Goal: Task Accomplishment & Management: Manage account settings

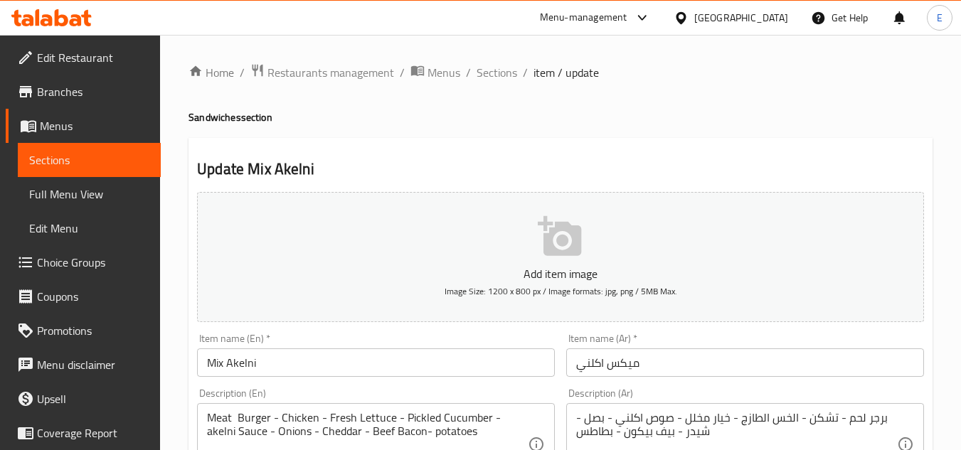
click at [793, 15] on div "[GEOGRAPHIC_DATA]" at bounding box center [730, 18] width 137 height 34
click at [689, 16] on icon at bounding box center [681, 18] width 15 height 15
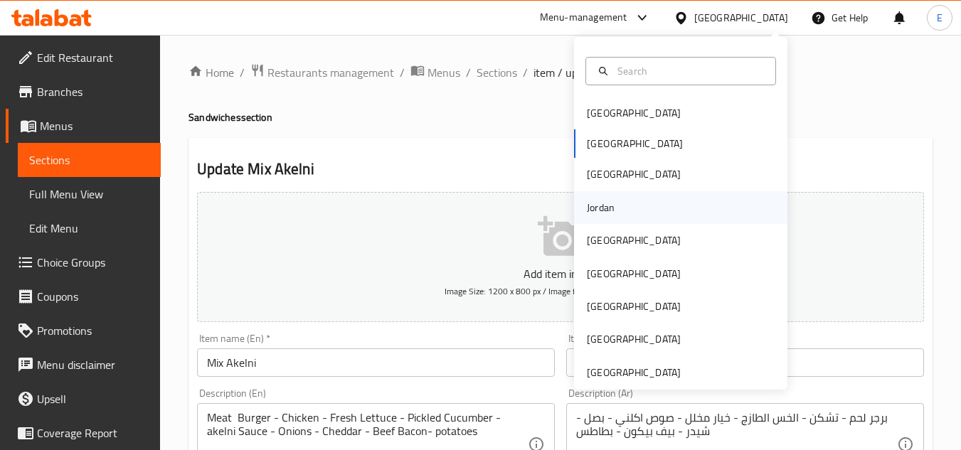
click at [595, 215] on div "Jordan" at bounding box center [601, 208] width 28 height 16
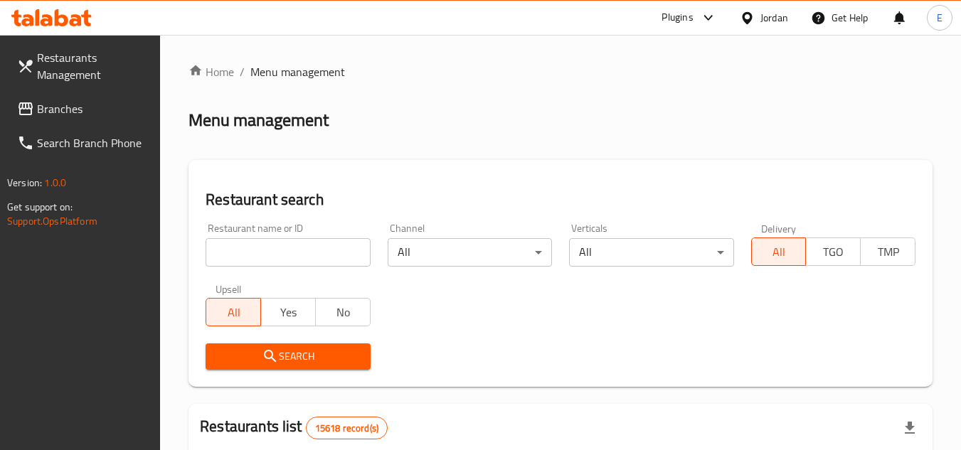
drag, startPoint x: 87, startPoint y: 110, endPoint x: 114, endPoint y: 102, distance: 28.0
click at [87, 110] on span "Branches" at bounding box center [93, 108] width 112 height 17
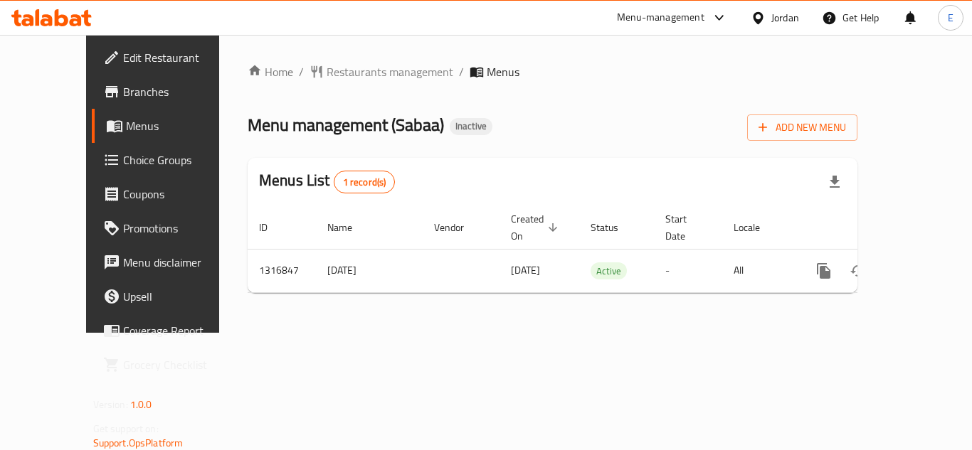
click at [123, 90] on span "Branches" at bounding box center [180, 91] width 114 height 17
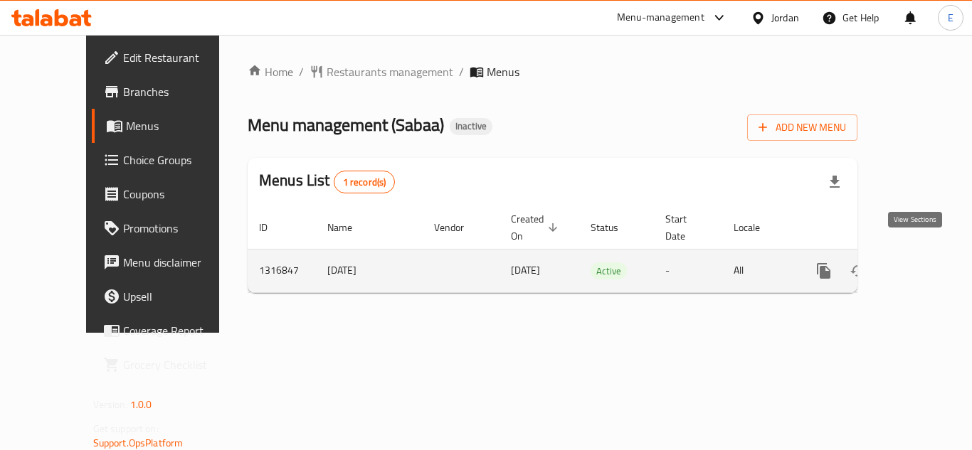
click at [918, 263] on icon "enhanced table" at bounding box center [926, 271] width 17 height 17
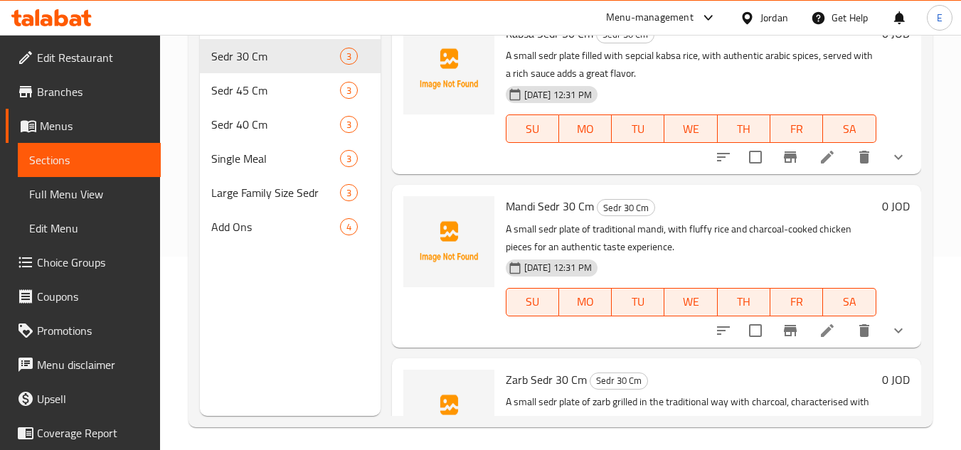
scroll to position [199, 0]
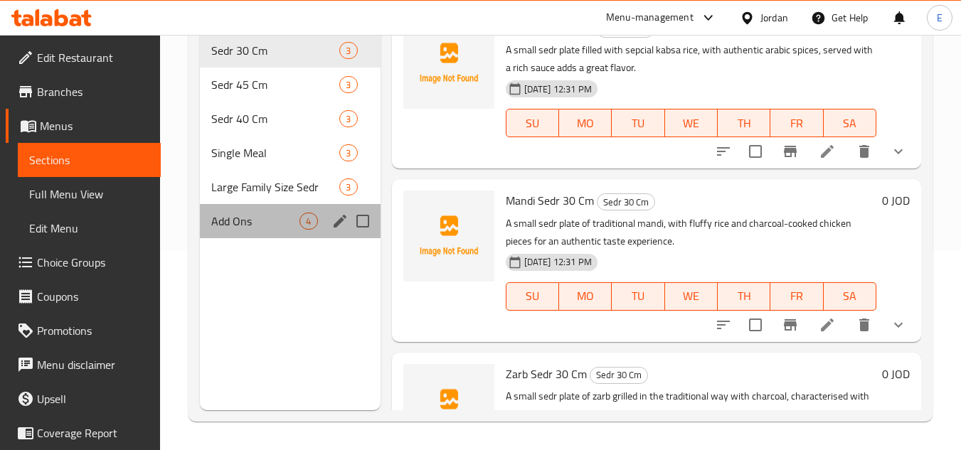
click at [291, 204] on div "Add Ons 4" at bounding box center [290, 221] width 180 height 34
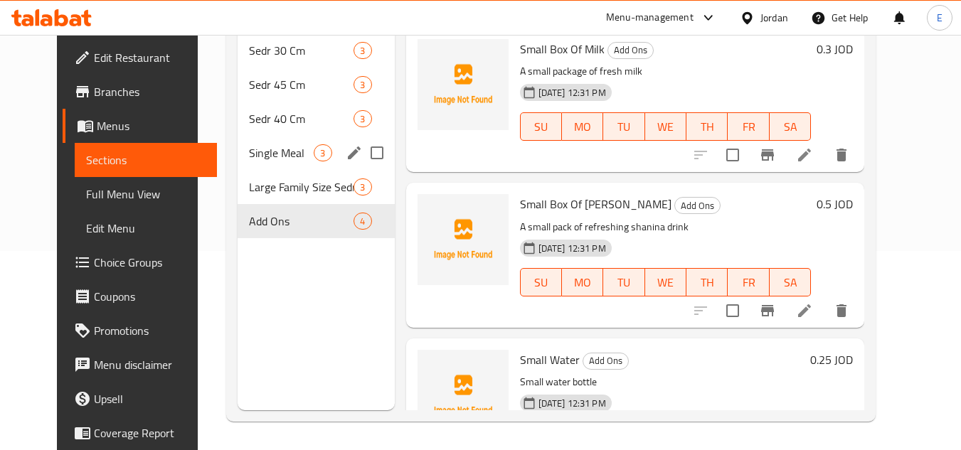
click at [282, 163] on div "Single Meal 3" at bounding box center [316, 153] width 157 height 34
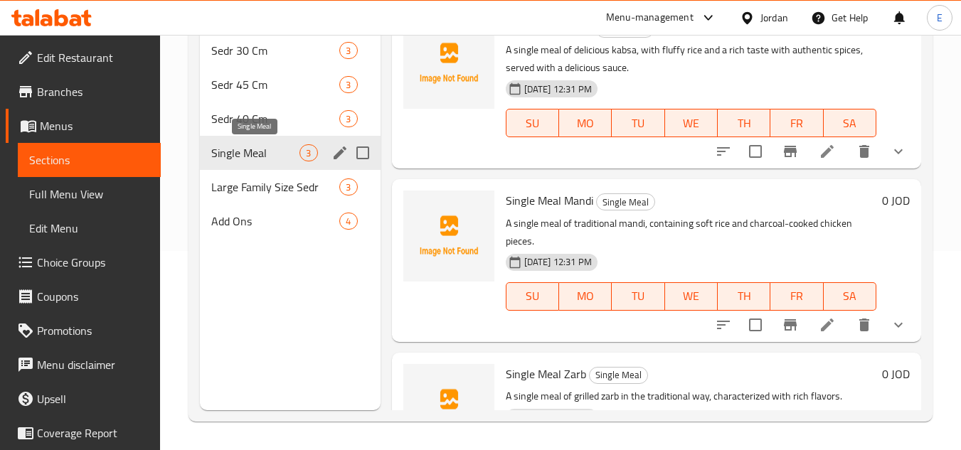
click at [282, 144] on span "Single Meal" at bounding box center [255, 152] width 88 height 17
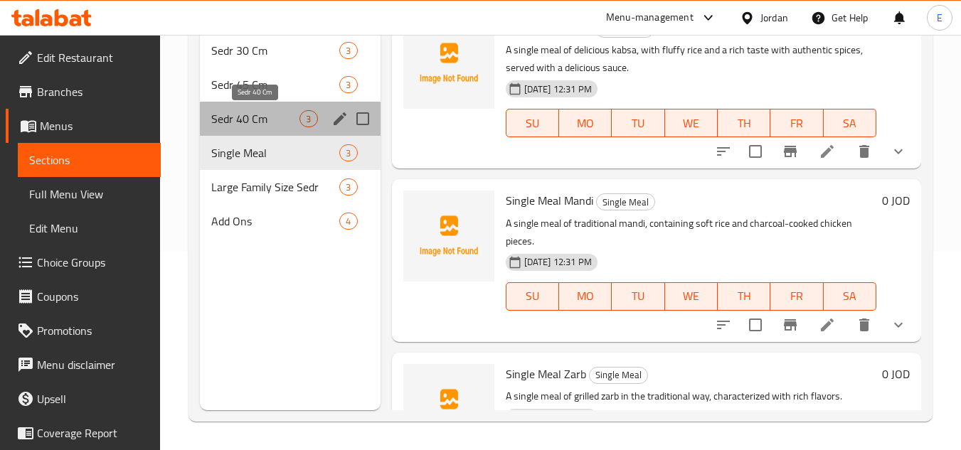
click at [282, 115] on span "Sedr 40 Cm" at bounding box center [255, 118] width 88 height 17
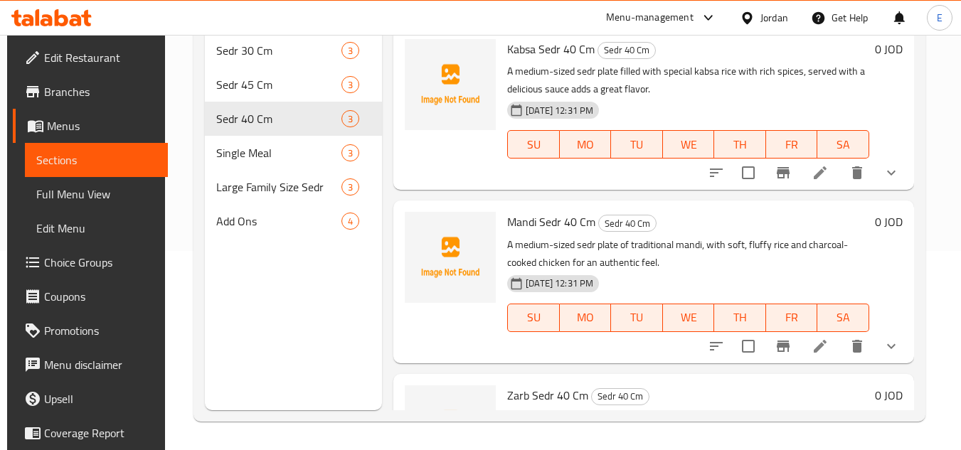
click at [75, 196] on span "Full Menu View" at bounding box center [96, 194] width 120 height 17
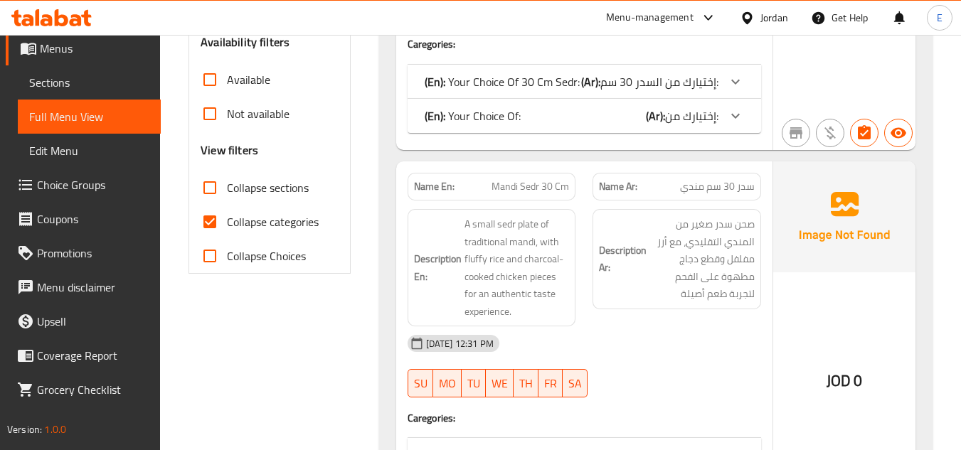
scroll to position [484, 0]
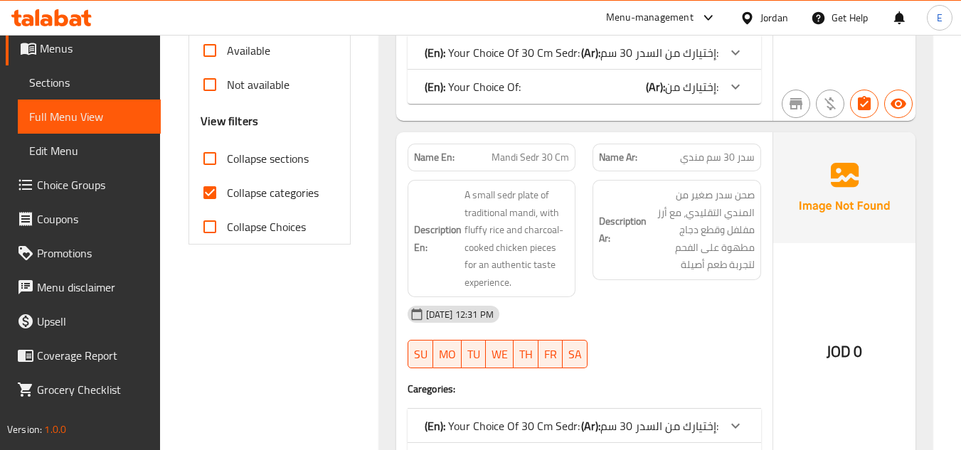
click at [206, 195] on input "Collapse categories" at bounding box center [210, 193] width 34 height 34
checkbox input "false"
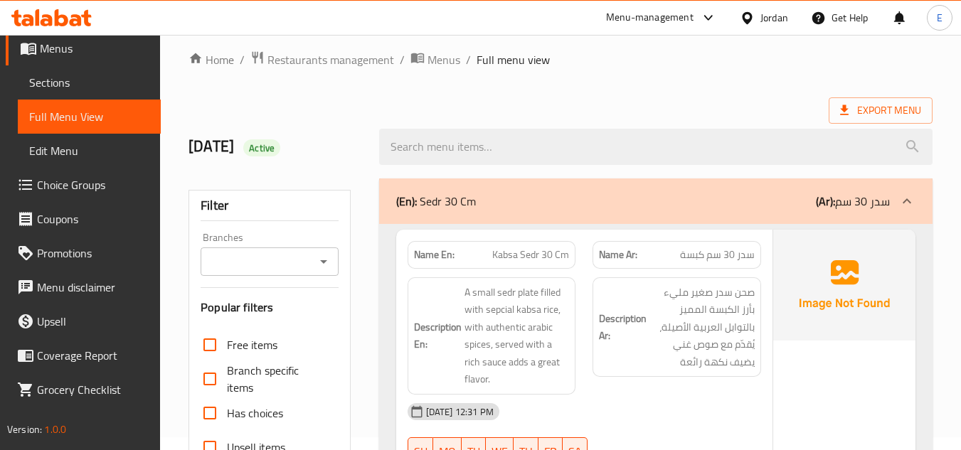
scroll to position [0, 0]
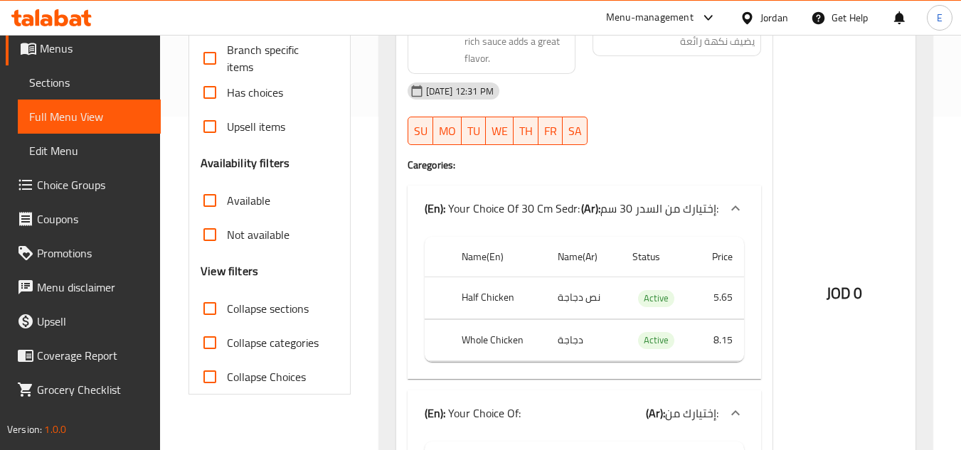
scroll to position [356, 0]
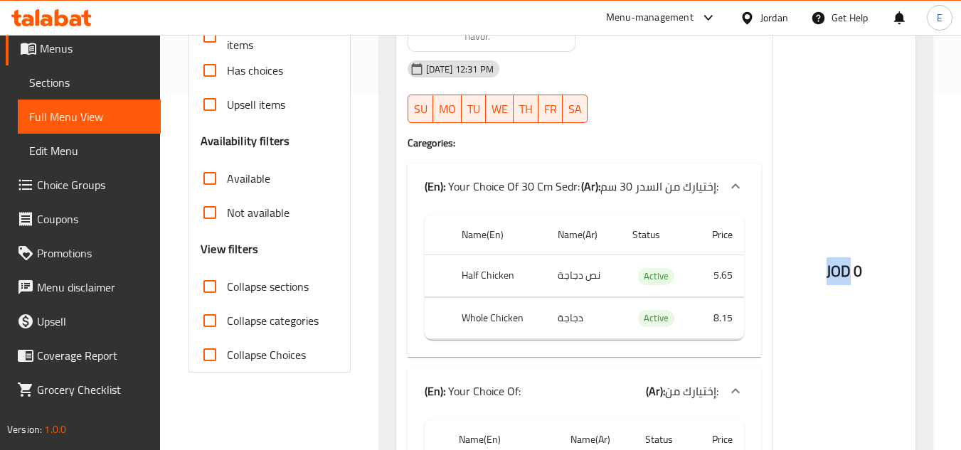
drag, startPoint x: 822, startPoint y: 268, endPoint x: 857, endPoint y: 270, distance: 35.6
click at [857, 270] on div "JOD 0" at bounding box center [844, 233] width 142 height 692
copy span "JOD"
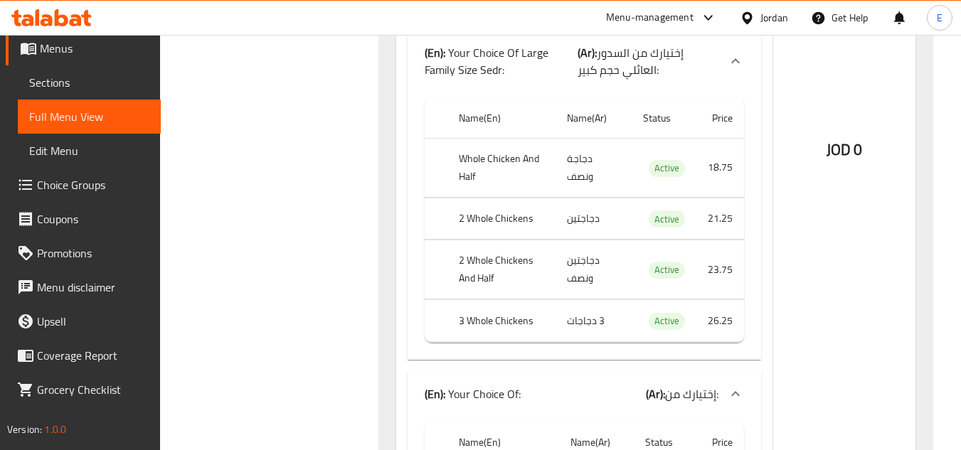
scroll to position [10793, 0]
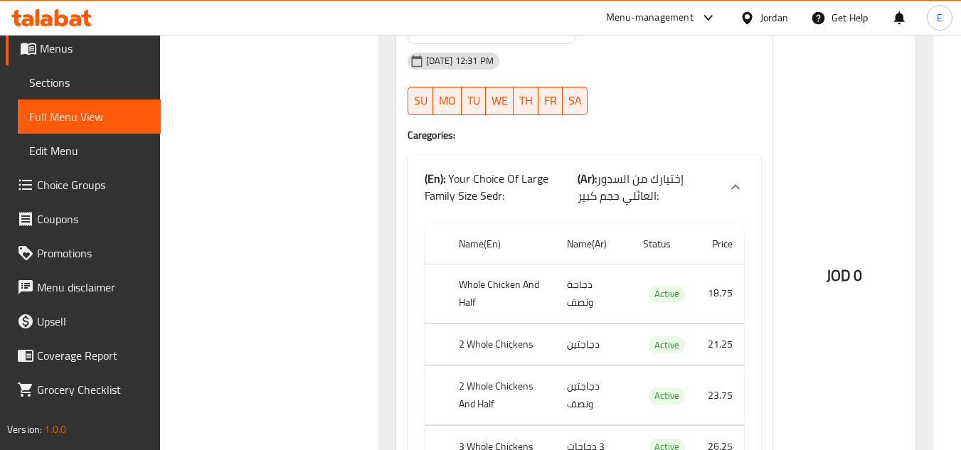
click at [70, 92] on link "Sections" at bounding box center [89, 82] width 143 height 34
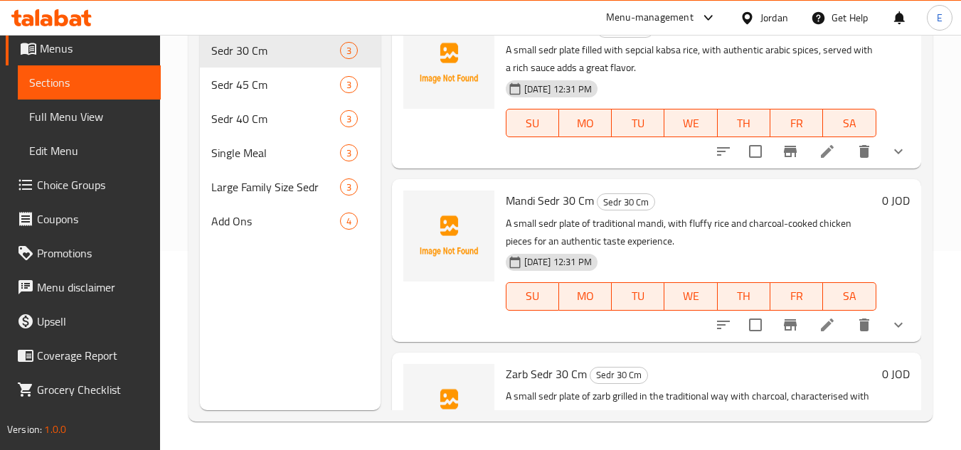
scroll to position [199, 0]
click at [239, 172] on div "Large Family Size Sedr 3" at bounding box center [290, 187] width 180 height 34
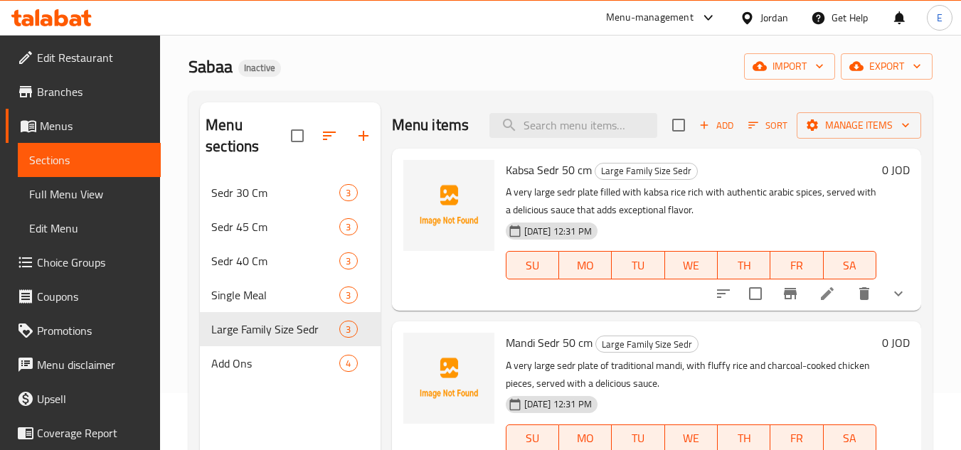
click at [68, 191] on span "Full Menu View" at bounding box center [89, 194] width 120 height 17
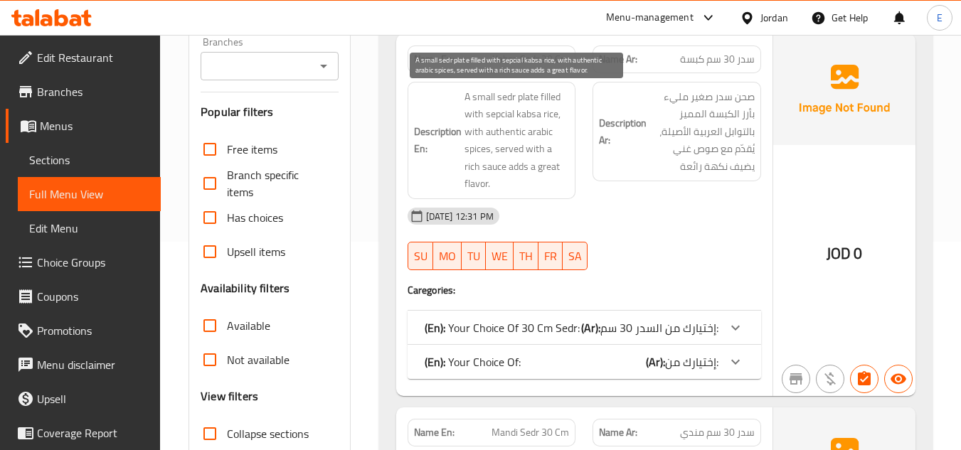
scroll to position [341, 0]
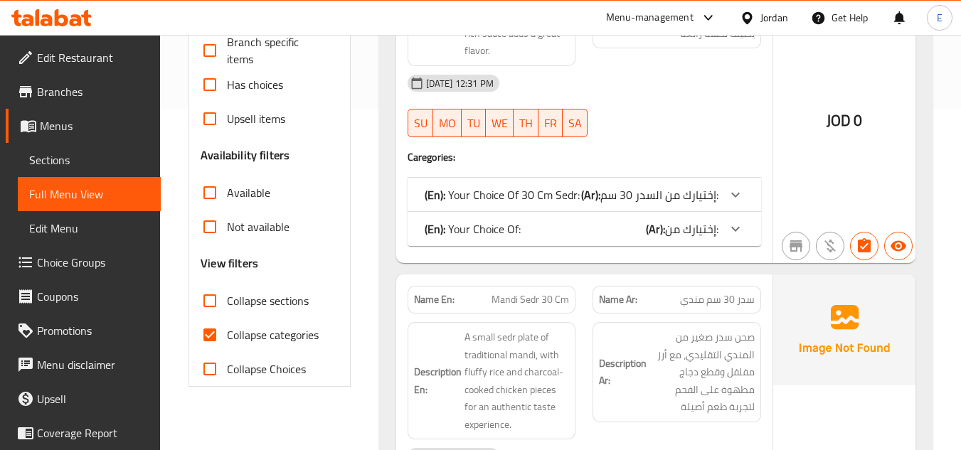
click at [206, 334] on input "Collapse categories" at bounding box center [210, 335] width 34 height 34
checkbox input "false"
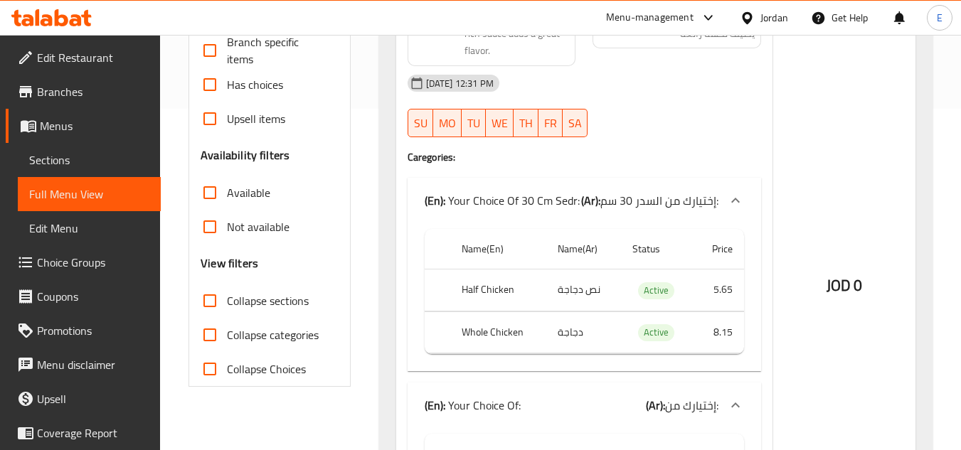
click at [210, 302] on input "Collapse sections" at bounding box center [210, 301] width 34 height 34
checkbox input "true"
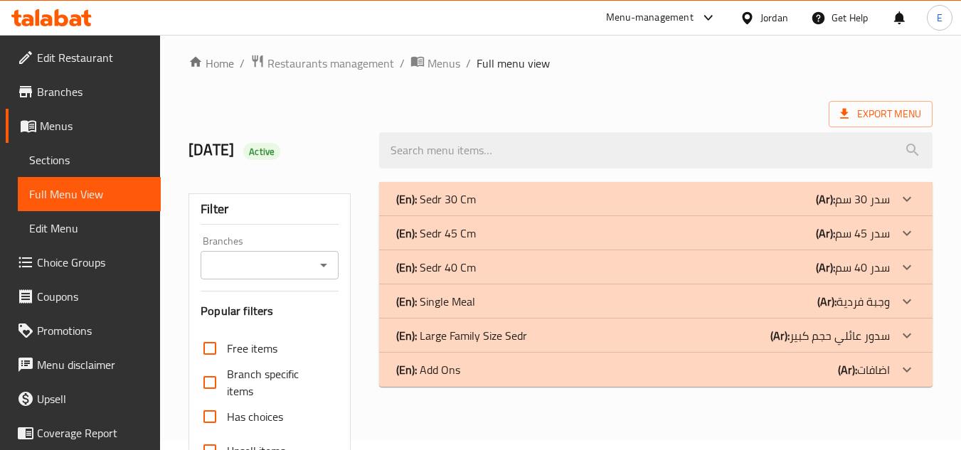
scroll to position [0, 0]
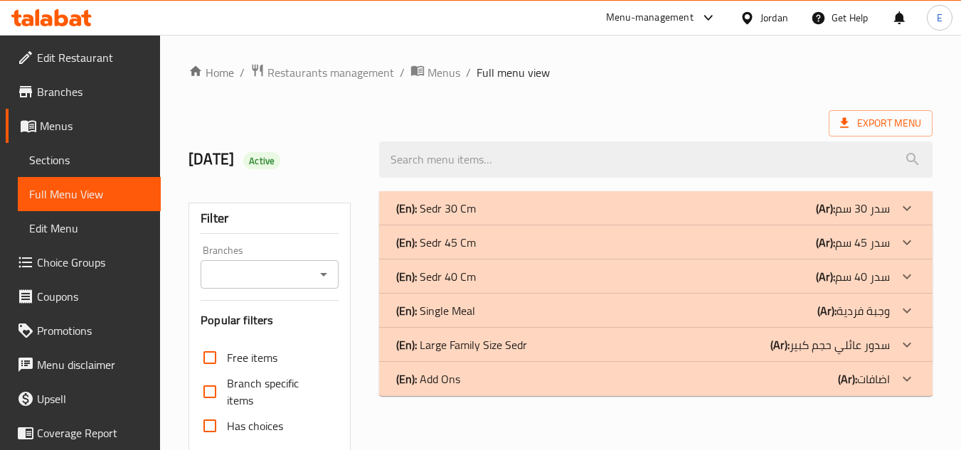
click at [779, 205] on div "(En): Sedr 30 Cm (Ar): سدر 30 سم" at bounding box center [643, 208] width 494 height 17
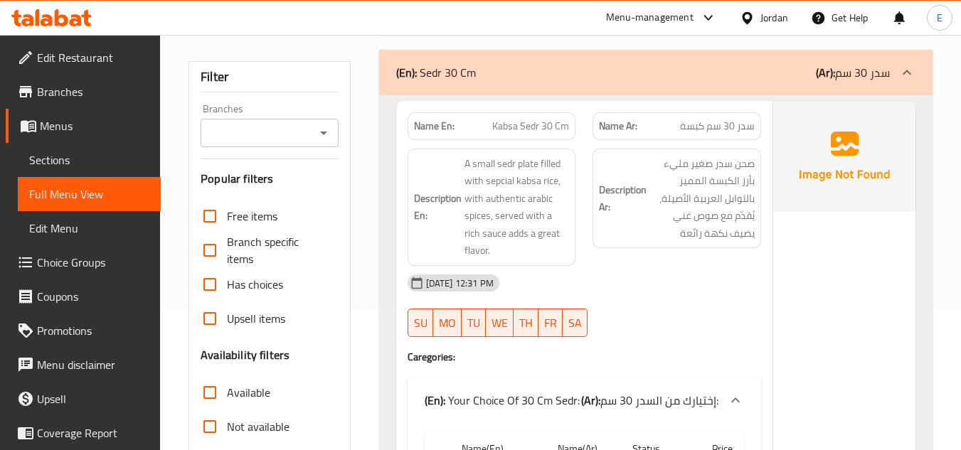
scroll to position [142, 0]
click at [729, 123] on span "سدر 30 سم كبسة" at bounding box center [717, 125] width 75 height 15
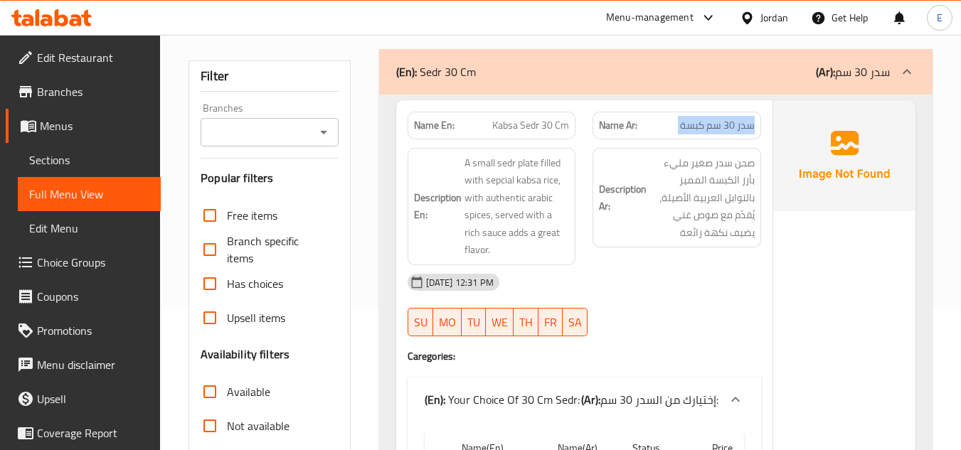
click at [726, 122] on span "سدر 30 سم كبسة" at bounding box center [717, 125] width 75 height 15
click at [510, 131] on span "Kabsa Sedr 30 Cm" at bounding box center [530, 125] width 77 height 15
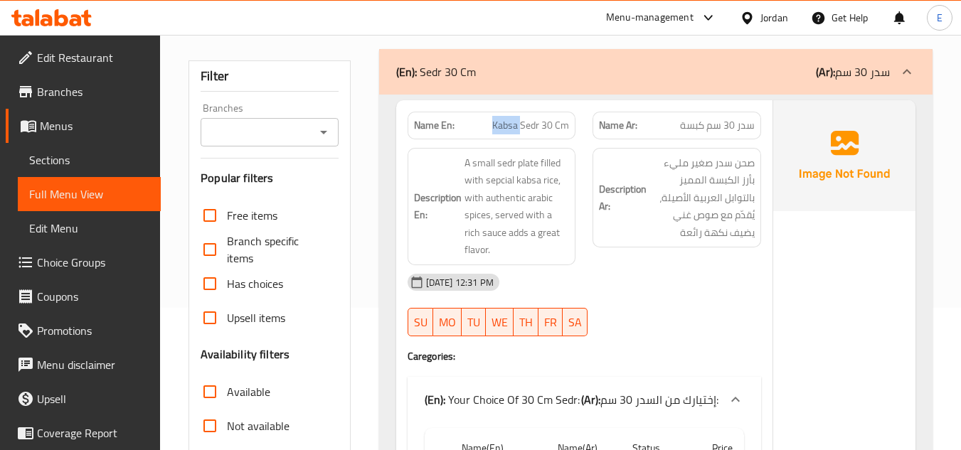
click at [510, 131] on span "Kabsa Sedr 30 Cm" at bounding box center [530, 125] width 77 height 15
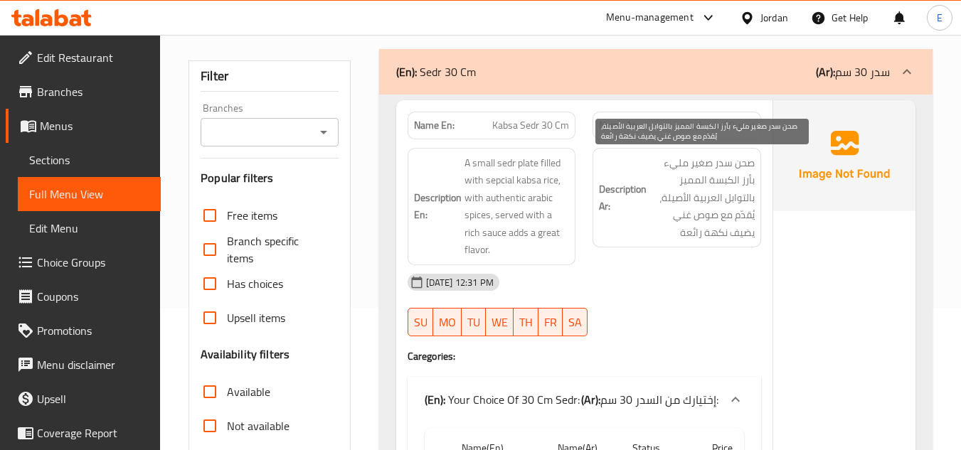
click at [718, 258] on div "Description Ar: صحن سدر صغير مليء بأرز الكبسة المميز بالتوابل العربية الأصيلة، …" at bounding box center [677, 206] width 186 height 134
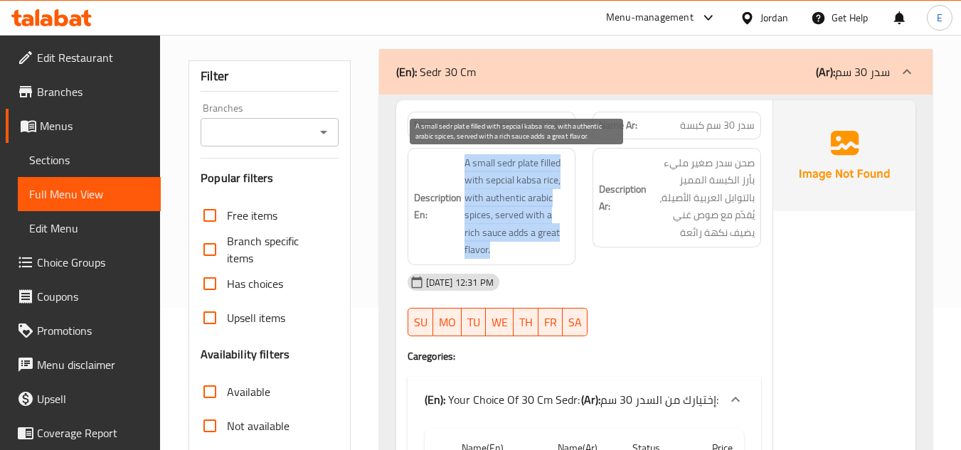
drag, startPoint x: 463, startPoint y: 161, endPoint x: 549, endPoint y: 248, distance: 122.2
click at [549, 248] on h6 "Description En: A small sedr plate filled with sepcial kabsa rice, with authent…" at bounding box center [492, 206] width 156 height 105
click at [549, 248] on span "A small sedr plate filled with sepcial kabsa rice, with authentic arabic spices…" at bounding box center [517, 206] width 105 height 105
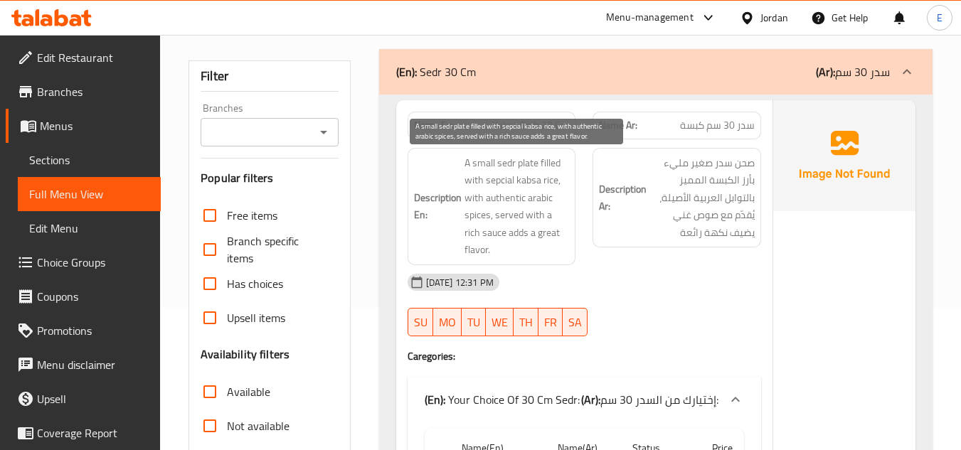
click at [549, 248] on span "A small sedr plate filled with sepcial kabsa rice, with authentic arabic spices…" at bounding box center [517, 206] width 105 height 105
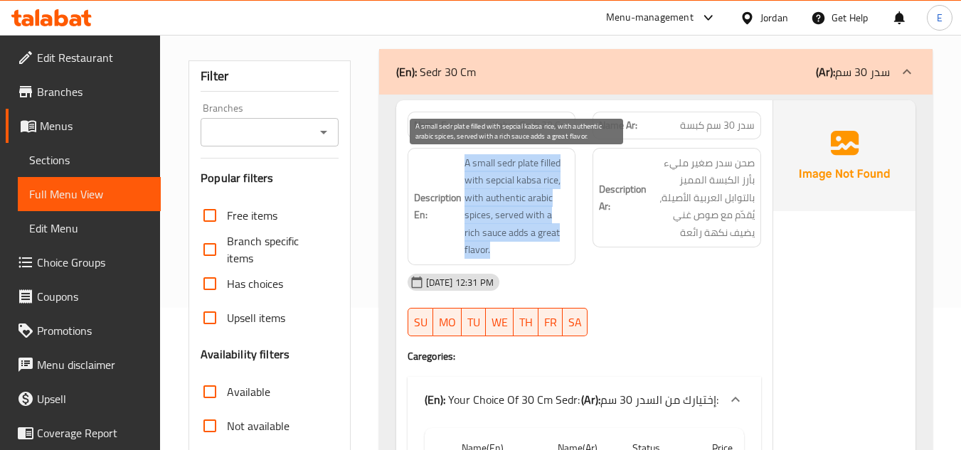
click at [549, 248] on span "A small sedr plate filled with sepcial kabsa rice, with authentic arabic spices…" at bounding box center [517, 206] width 105 height 105
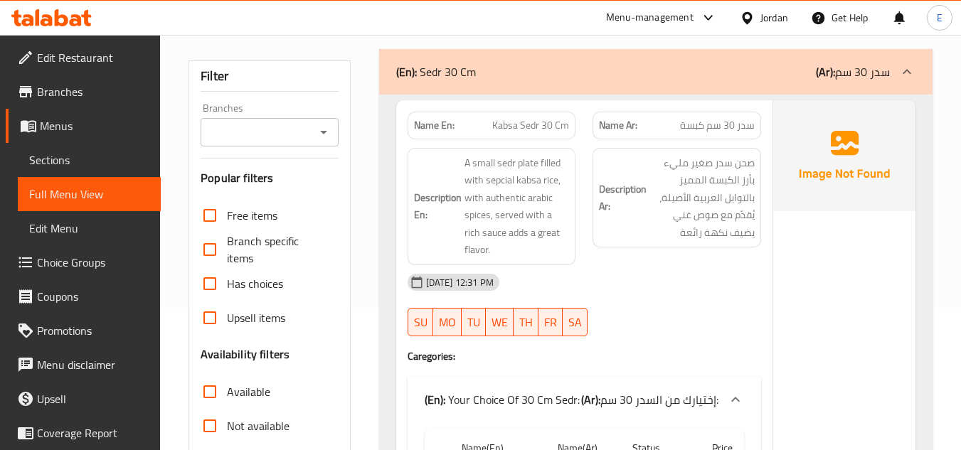
click at [699, 272] on div "12-10-2025 12:31 PM" at bounding box center [584, 282] width 371 height 34
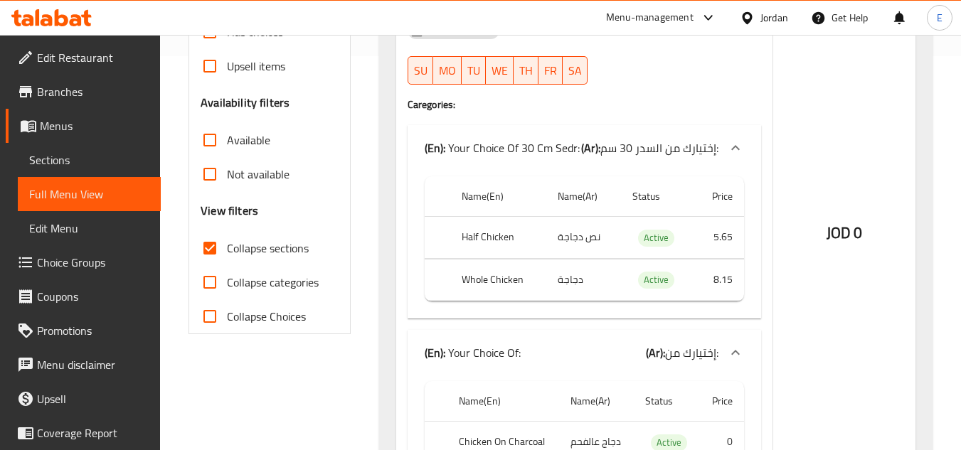
scroll to position [427, 0]
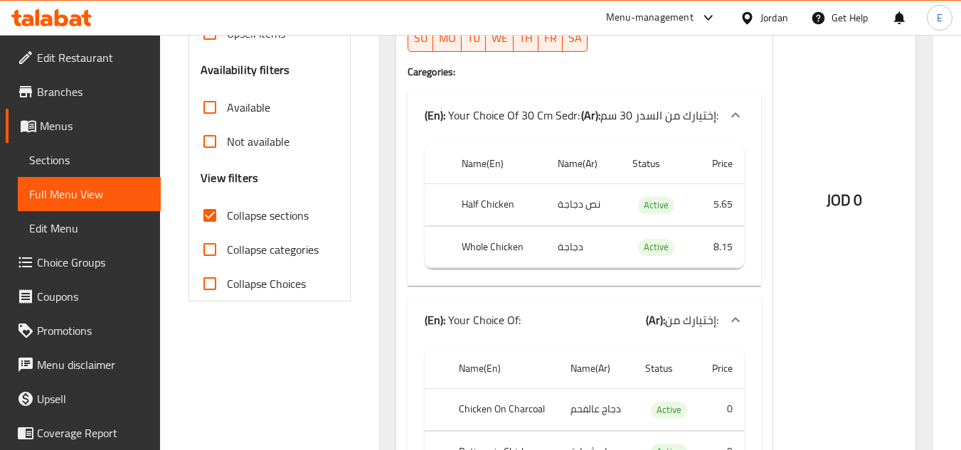
click at [582, 211] on td "نص دجاجة" at bounding box center [583, 205] width 75 height 42
click at [452, 213] on th "Half Chicken" at bounding box center [498, 205] width 96 height 42
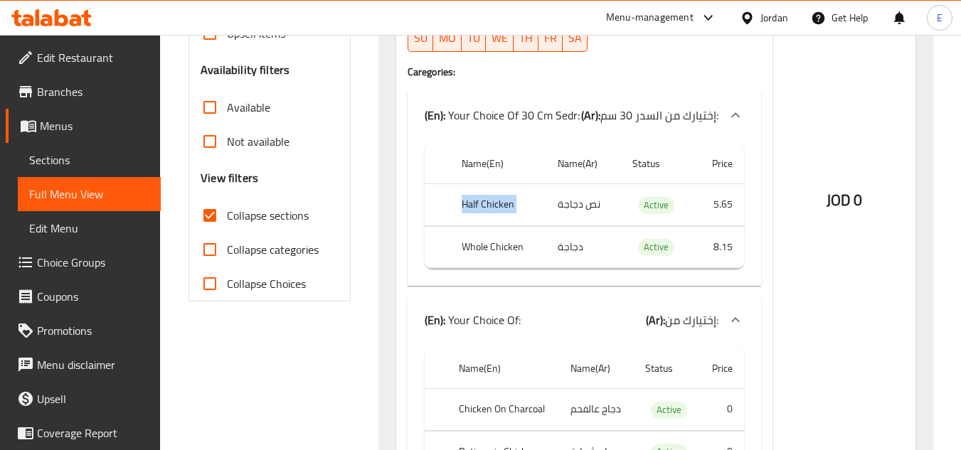
click at [452, 213] on th "Half Chicken" at bounding box center [498, 205] width 96 height 42
click at [568, 253] on td "دجاجة" at bounding box center [583, 247] width 75 height 42
click at [506, 250] on th "Whole Chicken" at bounding box center [498, 247] width 96 height 42
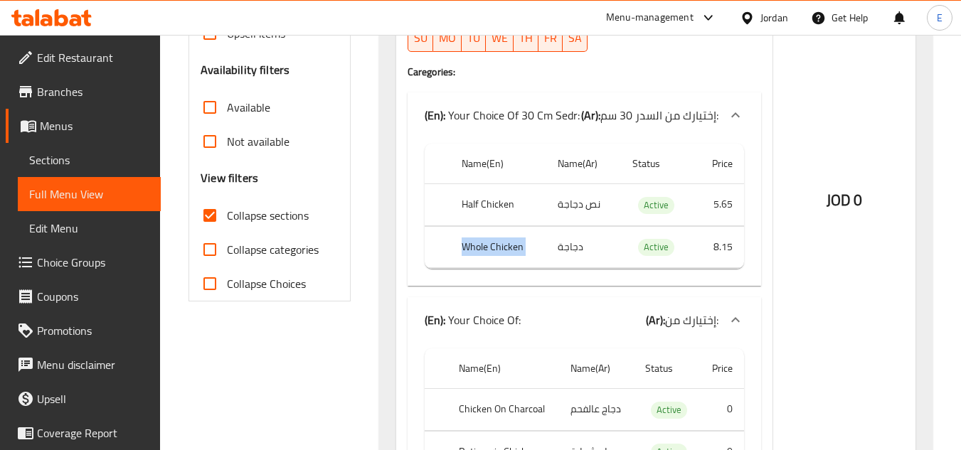
click at [506, 250] on th "Whole Chicken" at bounding box center [498, 247] width 96 height 42
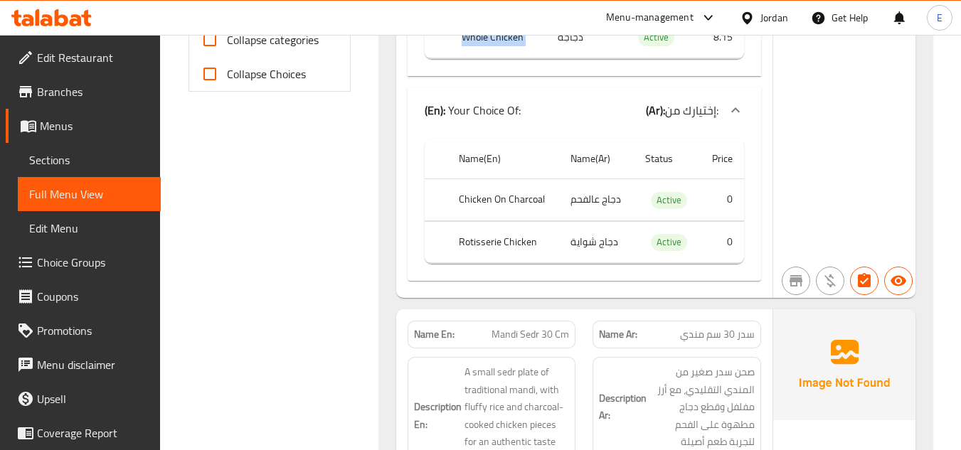
scroll to position [640, 0]
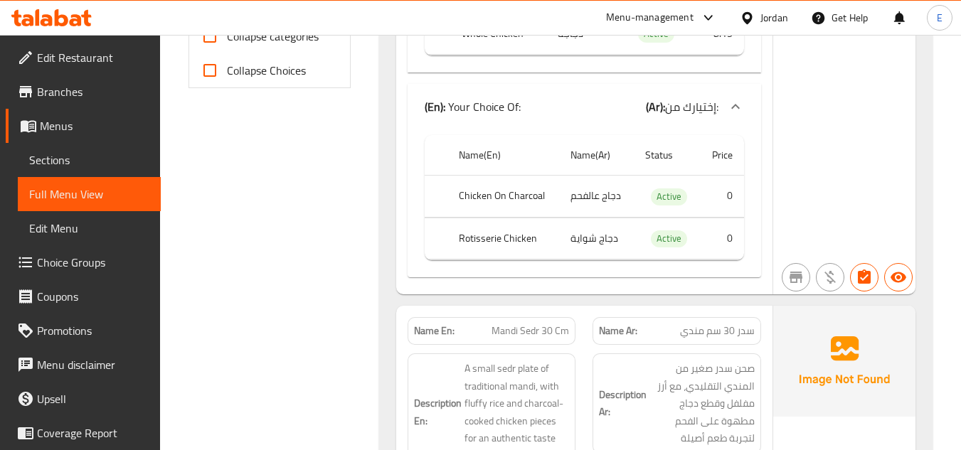
click at [589, 193] on td "دجاج عالفحم" at bounding box center [596, 197] width 75 height 42
click at [512, 194] on th "Chicken On Charcoal" at bounding box center [502, 197] width 111 height 42
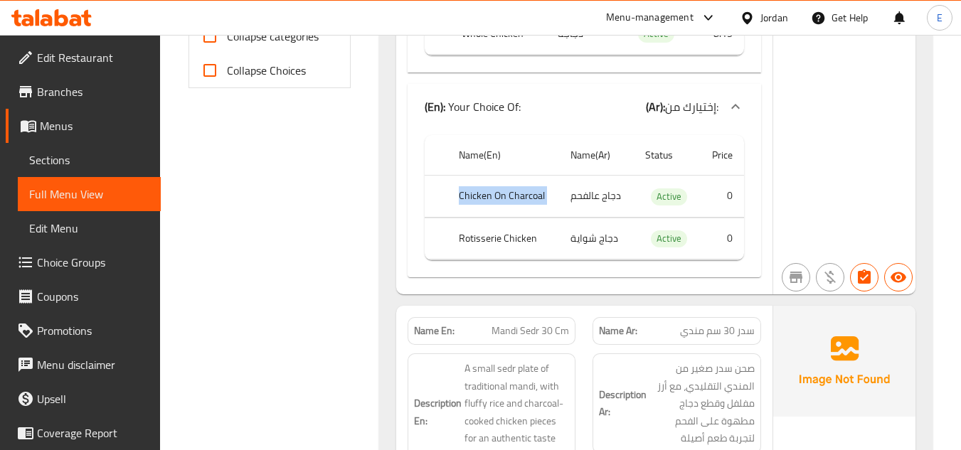
click at [512, 194] on th "Chicken On Charcoal" at bounding box center [502, 197] width 111 height 42
click at [522, 248] on th "Rotisserie Chicken" at bounding box center [502, 239] width 111 height 42
click at [586, 242] on td "دجاج شواية" at bounding box center [596, 239] width 75 height 42
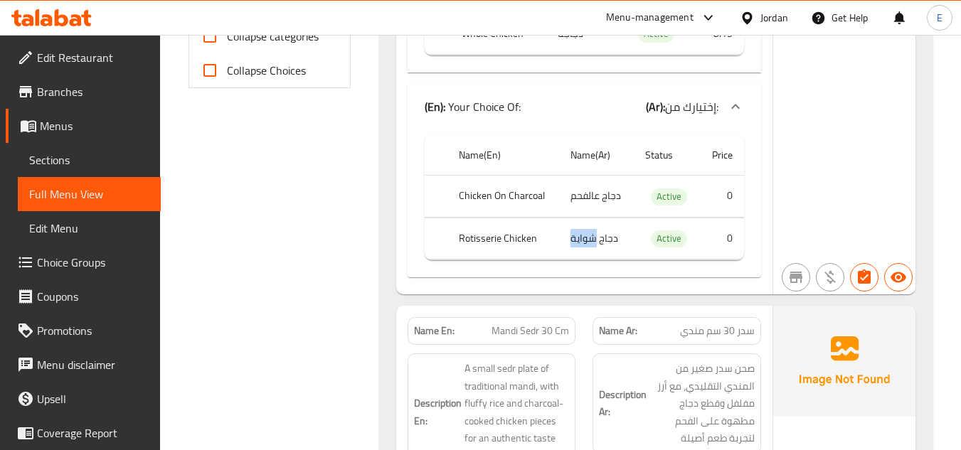
click at [586, 242] on td "دجاج شواية" at bounding box center [596, 239] width 75 height 42
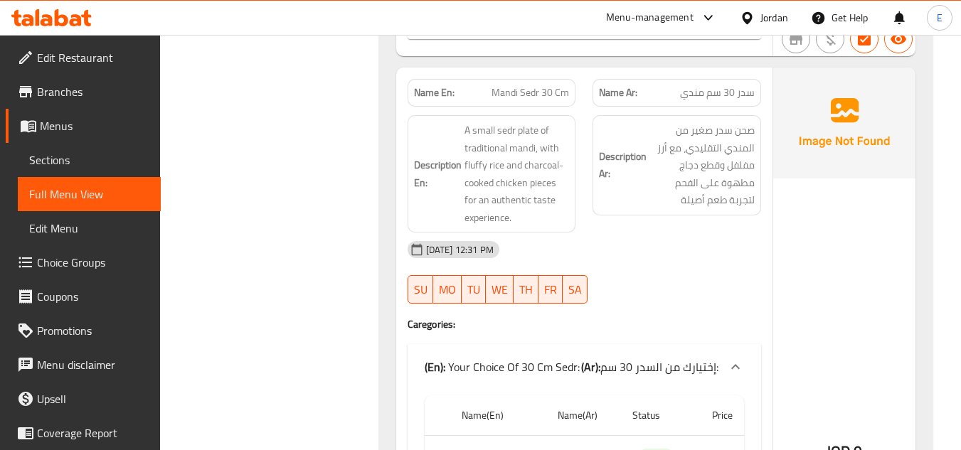
scroll to position [854, 0]
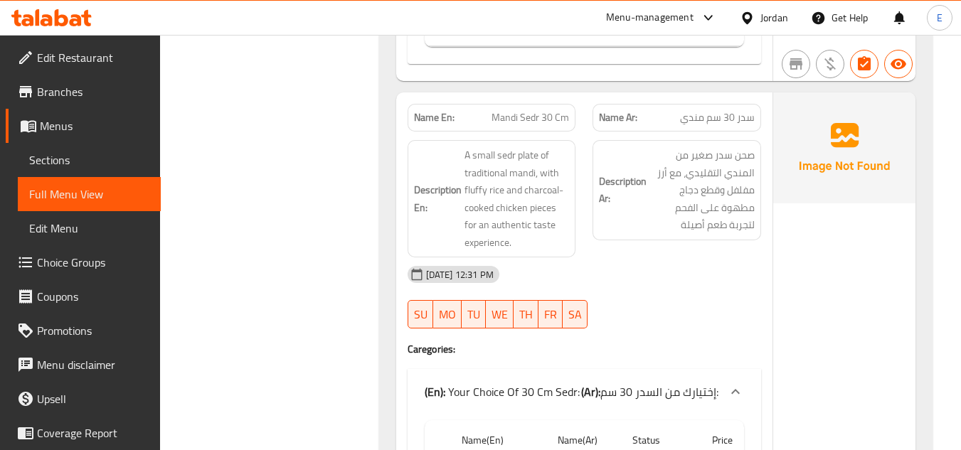
click at [701, 122] on span "سدر 30 سم مندي" at bounding box center [717, 117] width 75 height 15
click at [517, 120] on span "Mandi Sedr 30 Cm" at bounding box center [531, 117] width 78 height 15
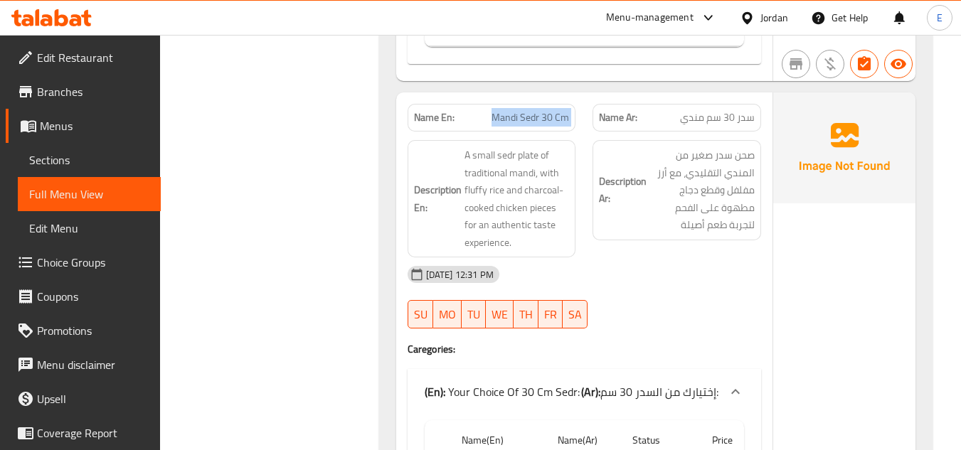
click at [517, 120] on span "Mandi Sedr 30 Cm" at bounding box center [531, 117] width 78 height 15
click at [684, 252] on div "Description Ar: صحن سدر صغير من المندي التقليدي، مع أرز مفلفل وقطع دجاج مطهوة ع…" at bounding box center [677, 199] width 186 height 134
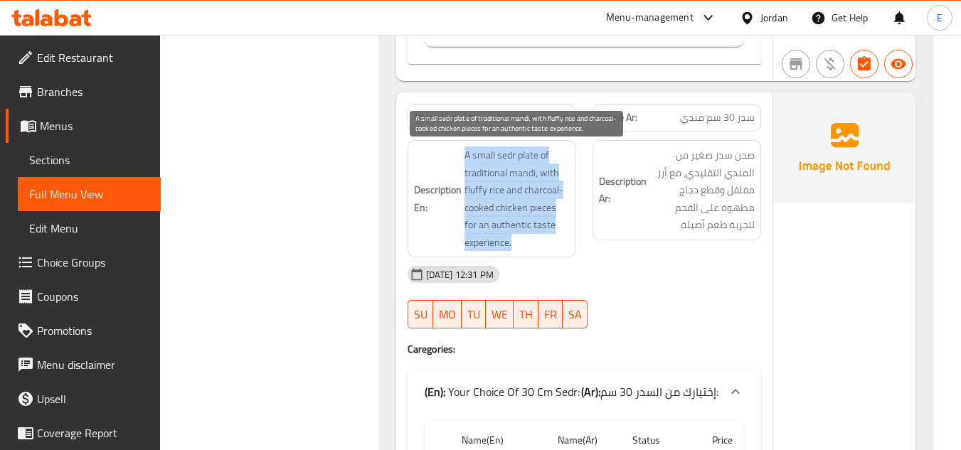
drag, startPoint x: 459, startPoint y: 155, endPoint x: 556, endPoint y: 243, distance: 130.5
click at [556, 243] on h6 "Description En: A small sedr plate of traditional mandi, with fluffy rice and c…" at bounding box center [492, 199] width 156 height 105
click at [556, 243] on span "A small sedr plate of traditional mandi, with fluffy rice and charcoal-cooked c…" at bounding box center [517, 199] width 105 height 105
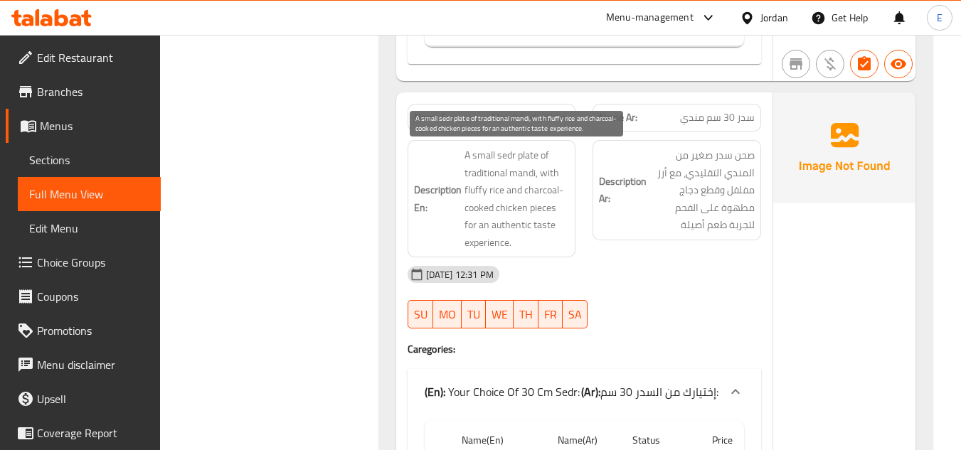
click at [556, 243] on span "A small sedr plate of traditional mandi, with fluffy rice and charcoal-cooked c…" at bounding box center [517, 199] width 105 height 105
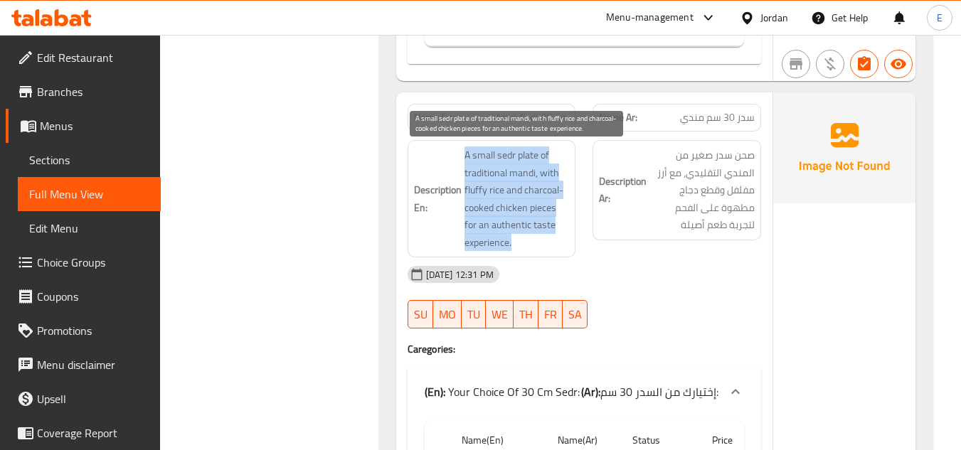
click at [556, 243] on span "A small sedr plate of traditional mandi, with fluffy rice and charcoal-cooked c…" at bounding box center [517, 199] width 105 height 105
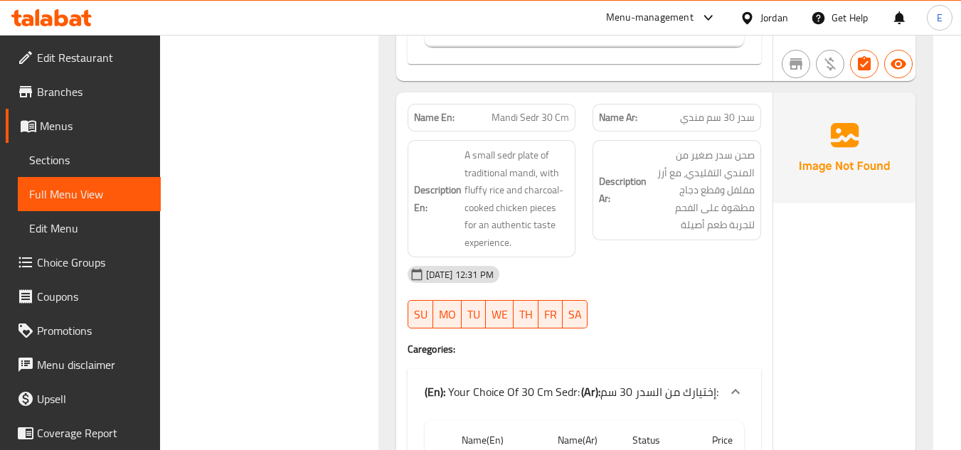
click at [670, 253] on div "Description Ar: صحن سدر صغير من المندي التقليدي، مع أرز مفلفل وقطع دجاج مطهوة ع…" at bounding box center [677, 199] width 186 height 134
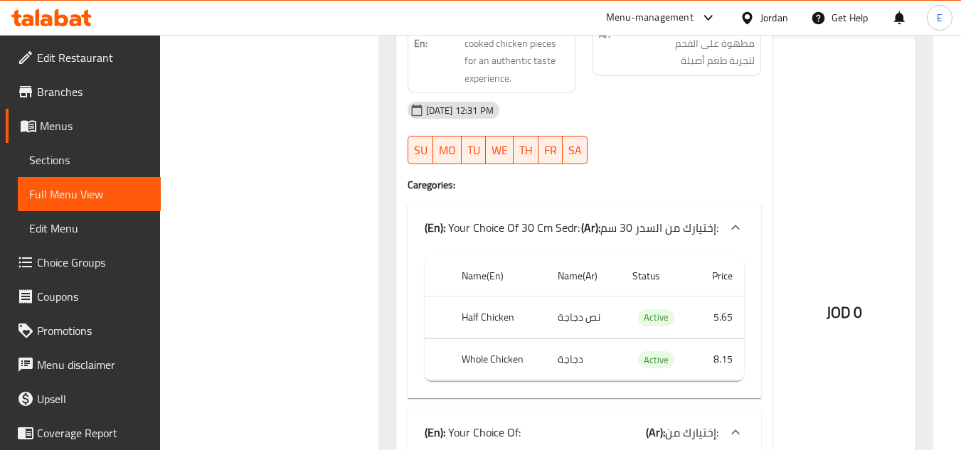
scroll to position [1067, 0]
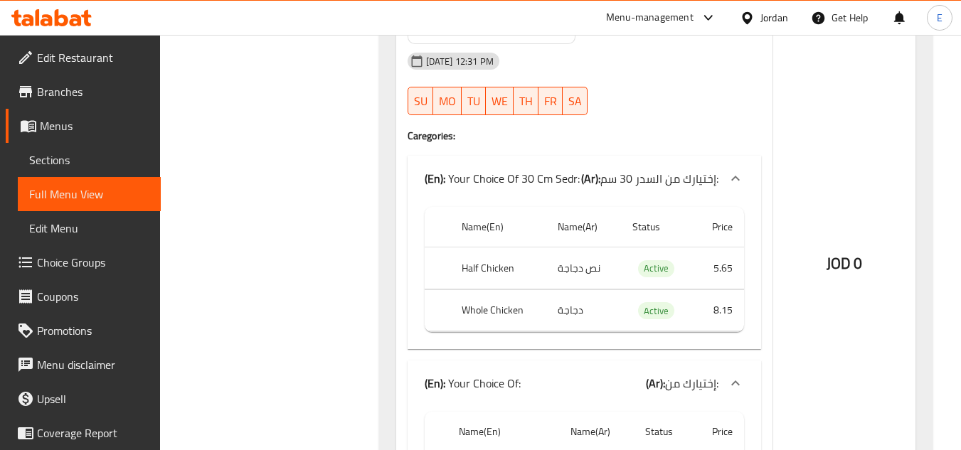
click at [341, 235] on div "Filter Branches Branches Popular filters Free items Branch specific items Has c…" at bounding box center [275, 296] width 190 height 2361
click at [487, 279] on th "Half Chicken" at bounding box center [498, 269] width 96 height 42
click at [591, 272] on td "نص دجاجة" at bounding box center [583, 269] width 75 height 42
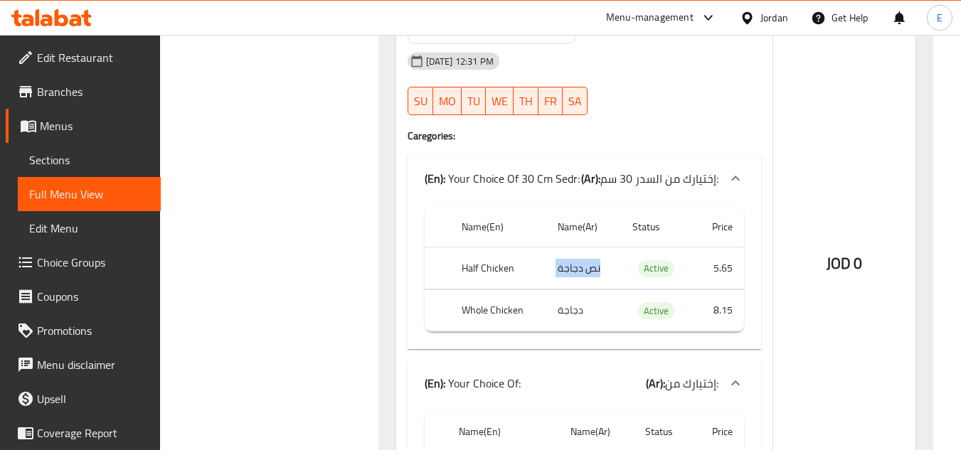
click at [591, 272] on td "نص دجاجة" at bounding box center [583, 269] width 75 height 42
click at [588, 324] on td "دجاجة" at bounding box center [583, 311] width 75 height 42
click at [507, 317] on th "Whole Chicken" at bounding box center [498, 311] width 96 height 42
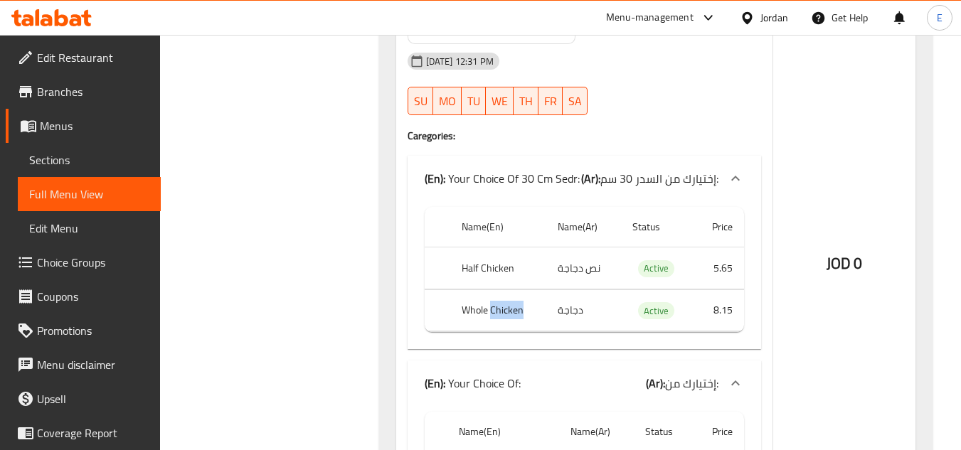
click at [507, 317] on th "Whole Chicken" at bounding box center [498, 311] width 96 height 42
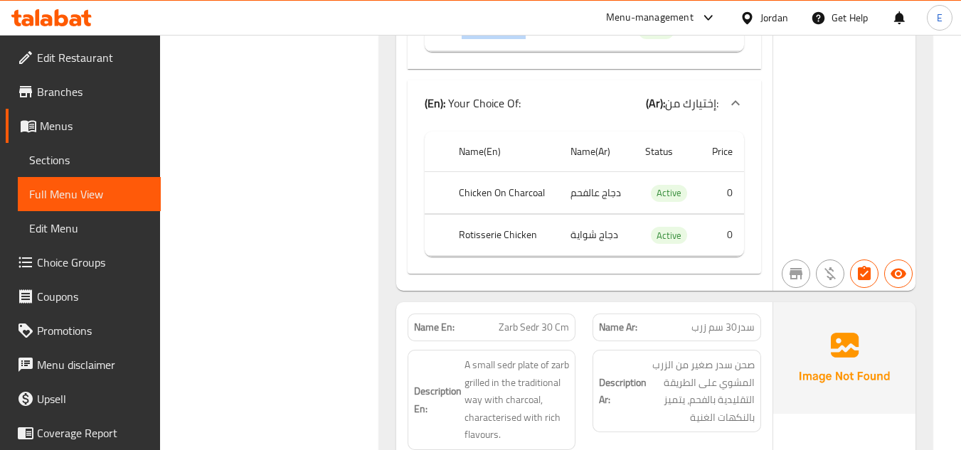
scroll to position [1352, 0]
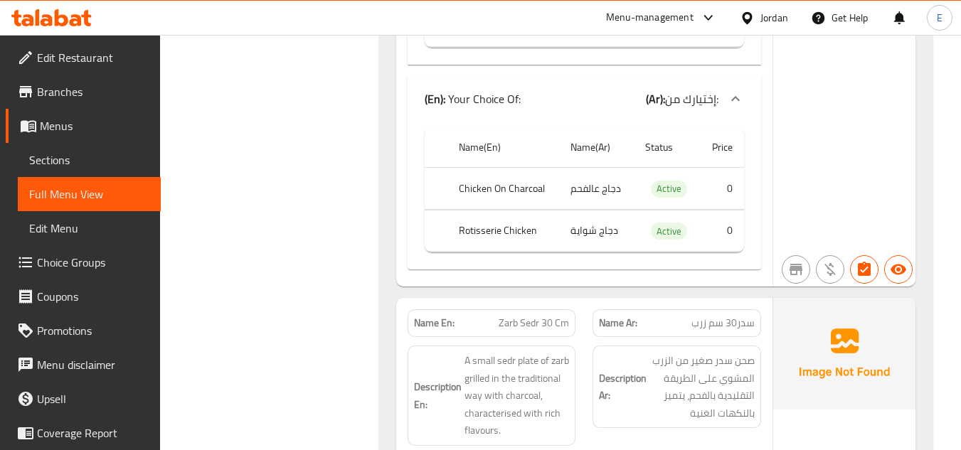
click at [635, 194] on td "Active" at bounding box center [667, 189] width 66 height 42
click at [613, 194] on td "دجاج عالفحم" at bounding box center [596, 189] width 75 height 42
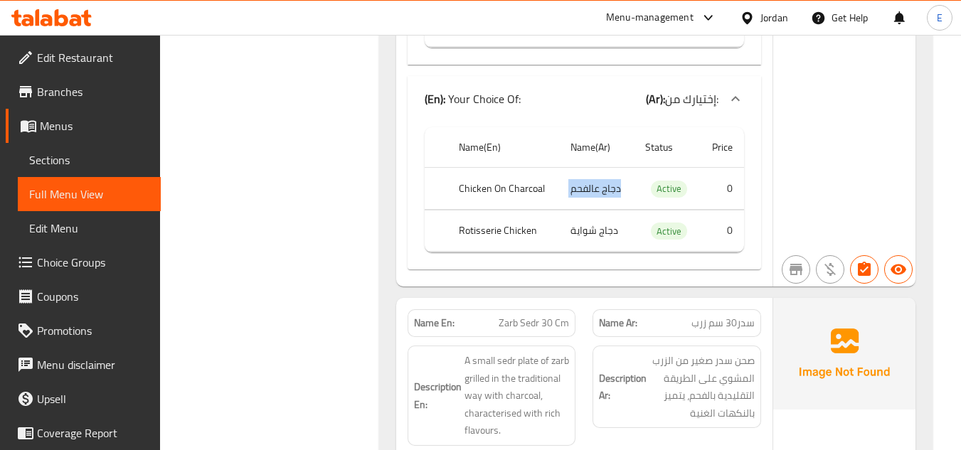
click at [613, 194] on td "دجاج عالفحم" at bounding box center [596, 189] width 75 height 42
click at [502, 197] on th "Chicken On Charcoal" at bounding box center [502, 189] width 111 height 42
click at [581, 246] on td "دجاج شواية" at bounding box center [596, 231] width 75 height 42
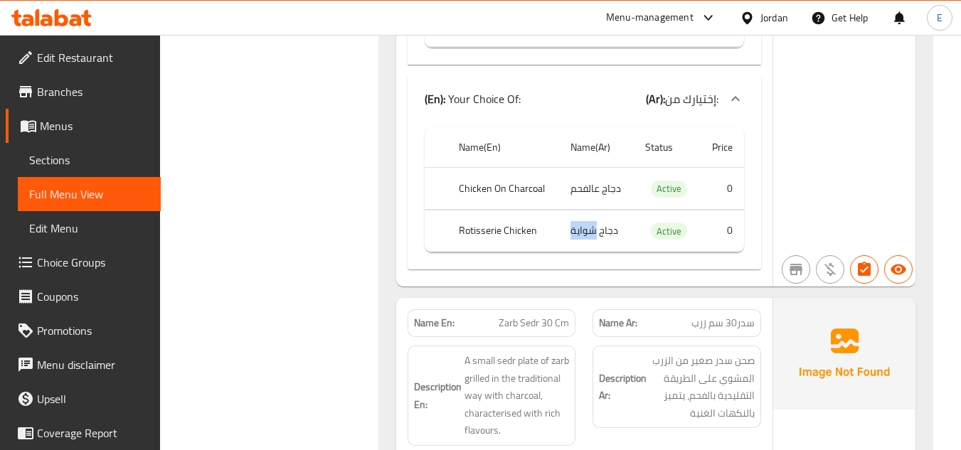
click at [581, 246] on td "دجاج شواية" at bounding box center [596, 231] width 75 height 42
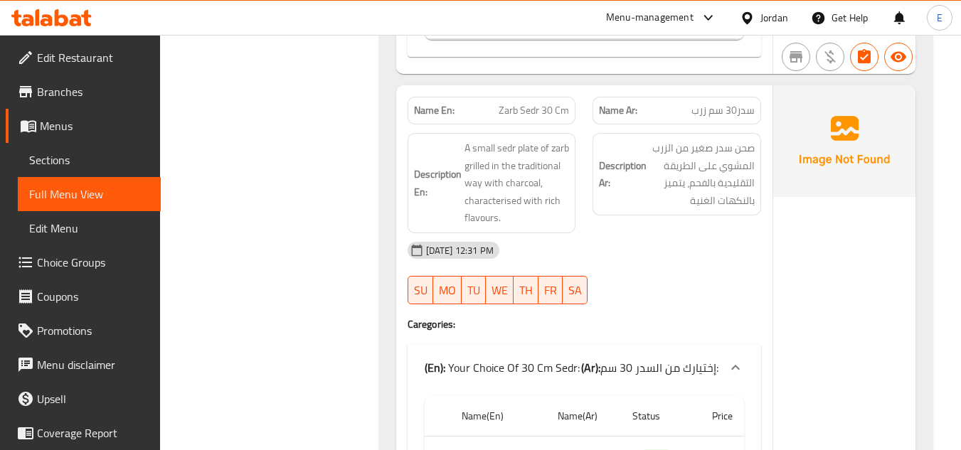
scroll to position [1565, 0]
click at [748, 113] on span "سدر30 سم زرب" at bounding box center [723, 109] width 63 height 15
click at [533, 105] on span "Zarb Sedr 30 Cm" at bounding box center [534, 109] width 70 height 15
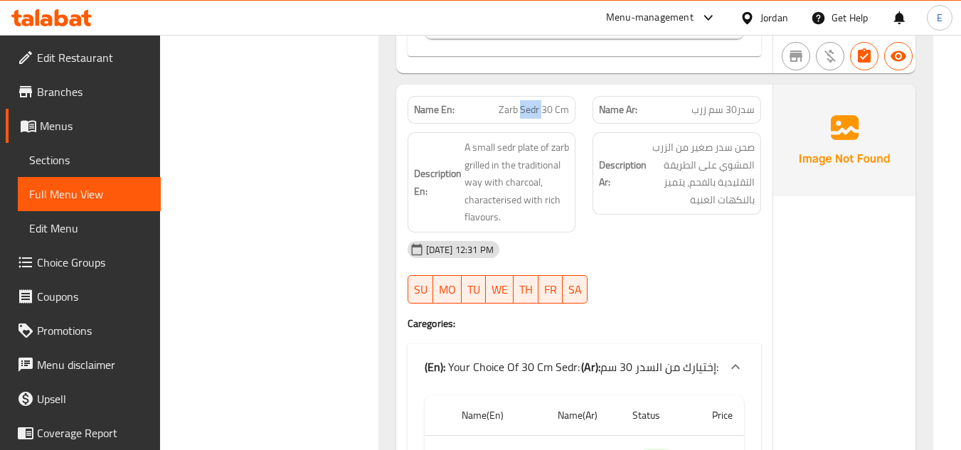
click at [533, 105] on span "Zarb Sedr 30 Cm" at bounding box center [534, 109] width 70 height 15
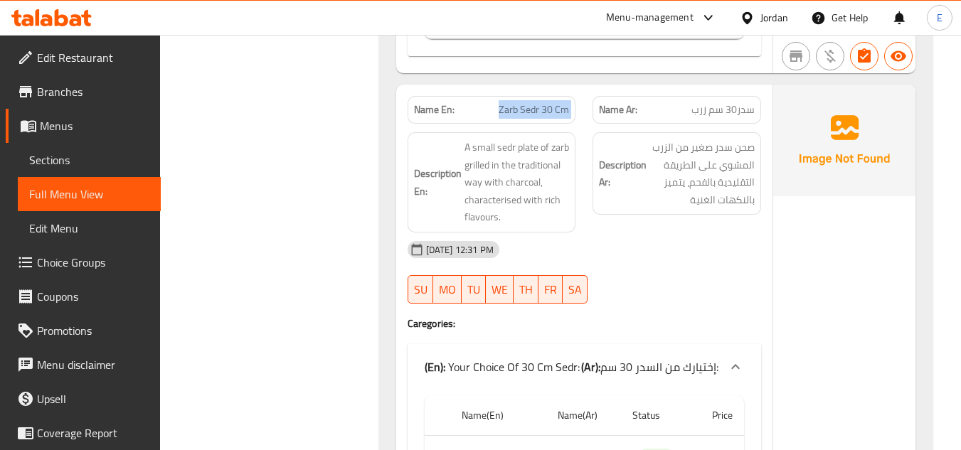
click at [533, 105] on span "Zarb Sedr 30 Cm" at bounding box center [534, 109] width 70 height 15
click at [687, 238] on div "12-10-2025 12:31 PM" at bounding box center [584, 250] width 371 height 34
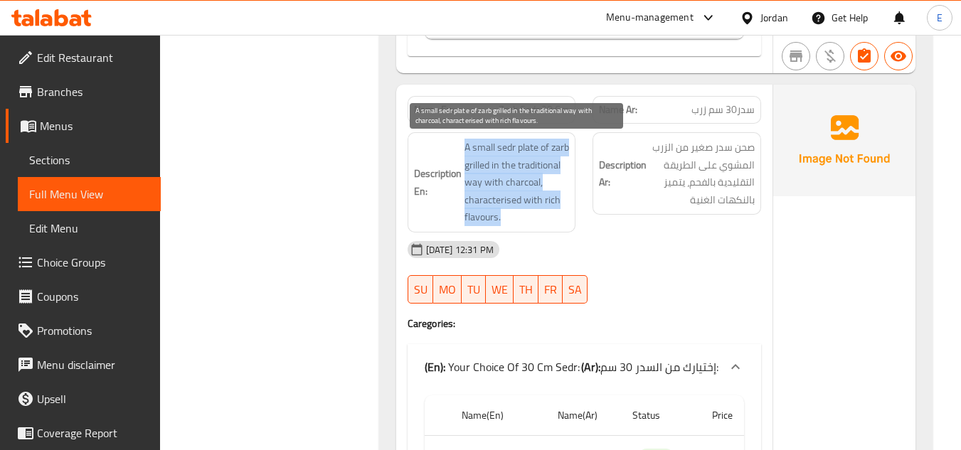
drag, startPoint x: 457, startPoint y: 142, endPoint x: 568, endPoint y: 213, distance: 131.4
click at [568, 213] on h6 "Description En: A small sedr plate of zarb grilled in the traditional way with …" at bounding box center [492, 183] width 156 height 88
click at [568, 213] on span "A small sedr plate of zarb grilled in the traditional way with charcoal, charac…" at bounding box center [517, 183] width 105 height 88
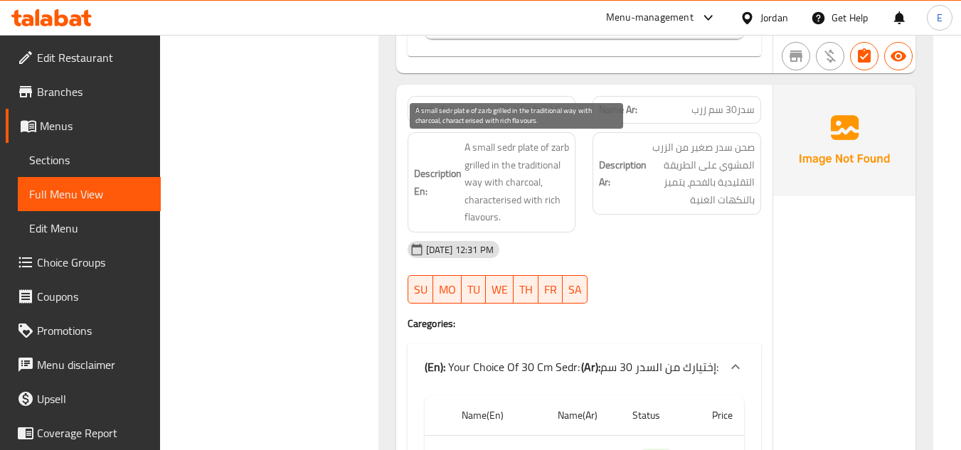
click at [568, 213] on span "A small sedr plate of zarb grilled in the traditional way with charcoal, charac…" at bounding box center [517, 183] width 105 height 88
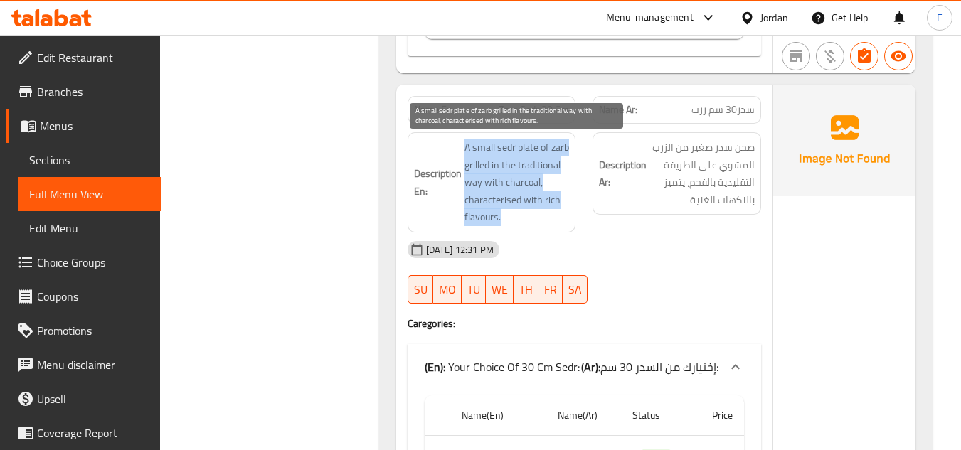
click at [568, 213] on span "A small sedr plate of zarb grilled in the traditional way with charcoal, charac…" at bounding box center [517, 183] width 105 height 88
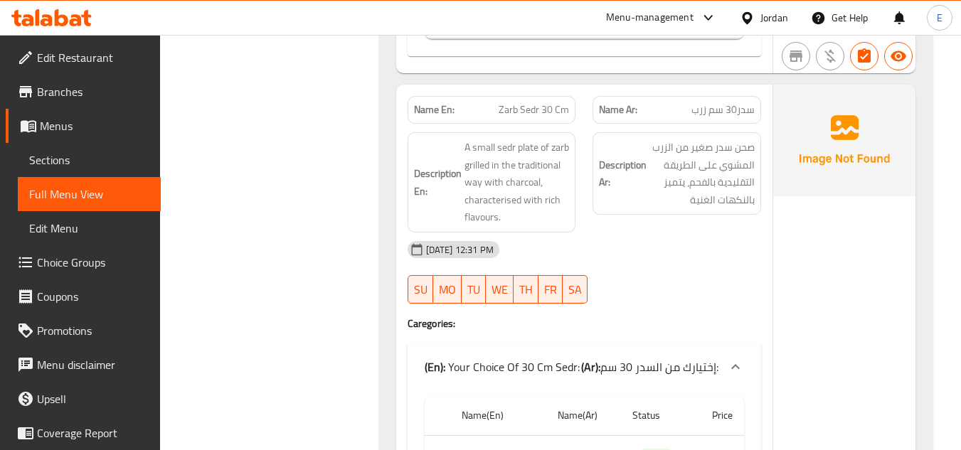
click at [697, 246] on div "12-10-2025 12:31 PM" at bounding box center [584, 250] width 371 height 34
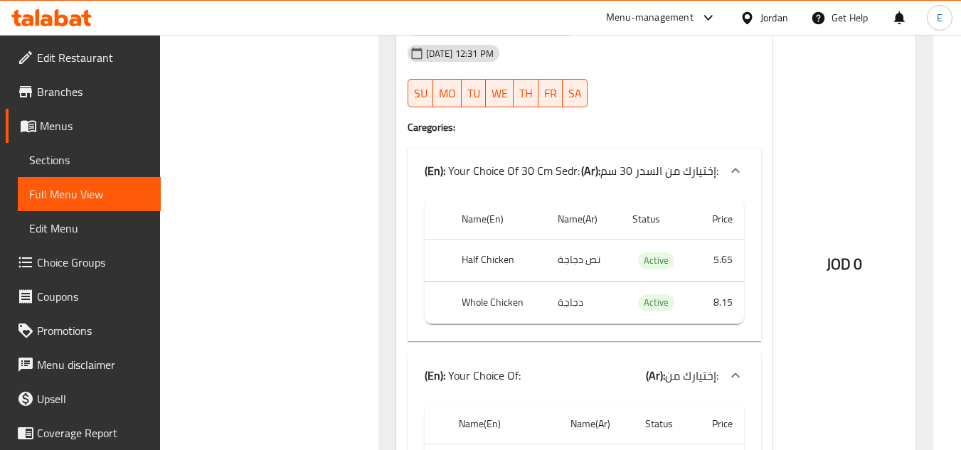
scroll to position [1779, 0]
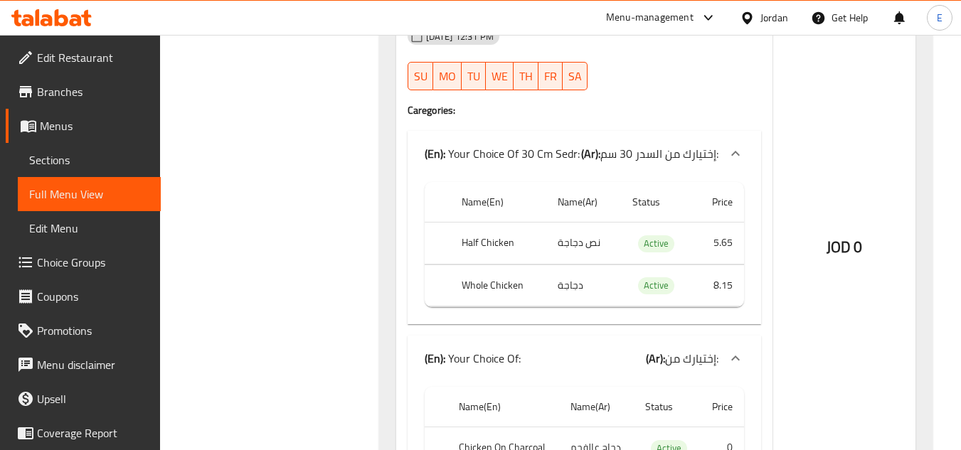
click at [575, 248] on td "نص دجاجة" at bounding box center [583, 244] width 75 height 42
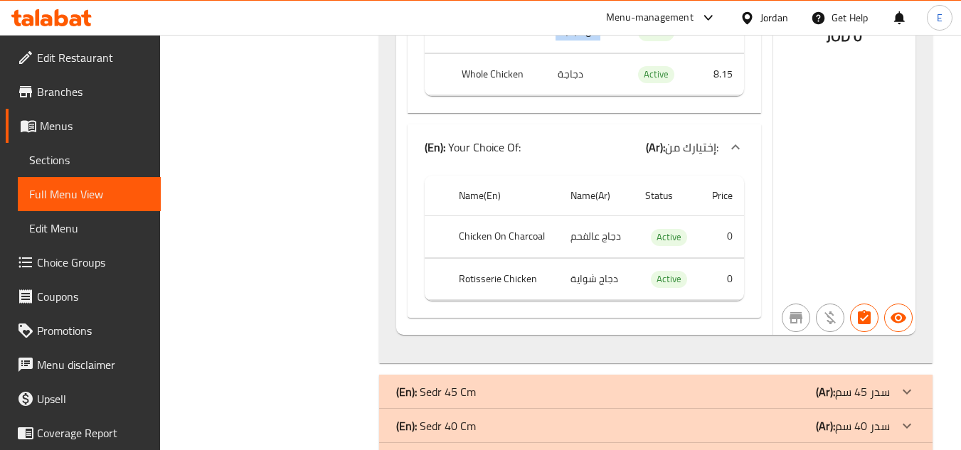
scroll to position [1992, 0]
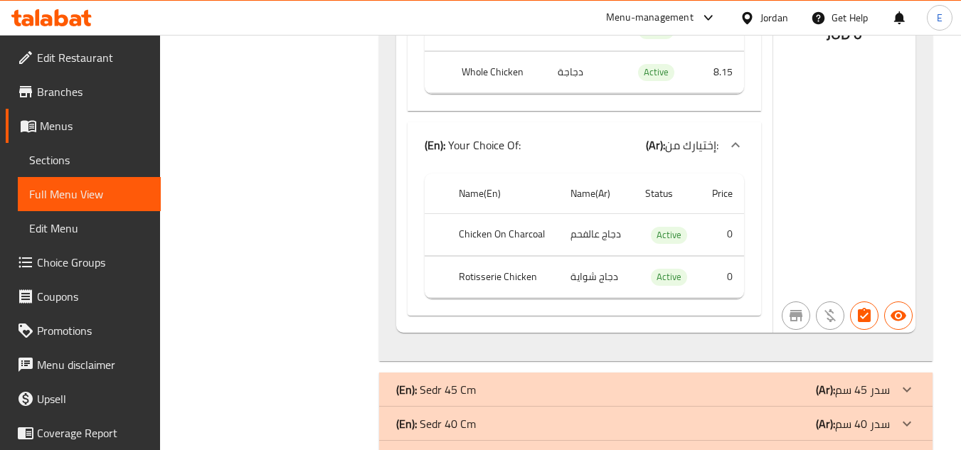
click at [587, 231] on td "دجاج عالفحم" at bounding box center [596, 235] width 75 height 42
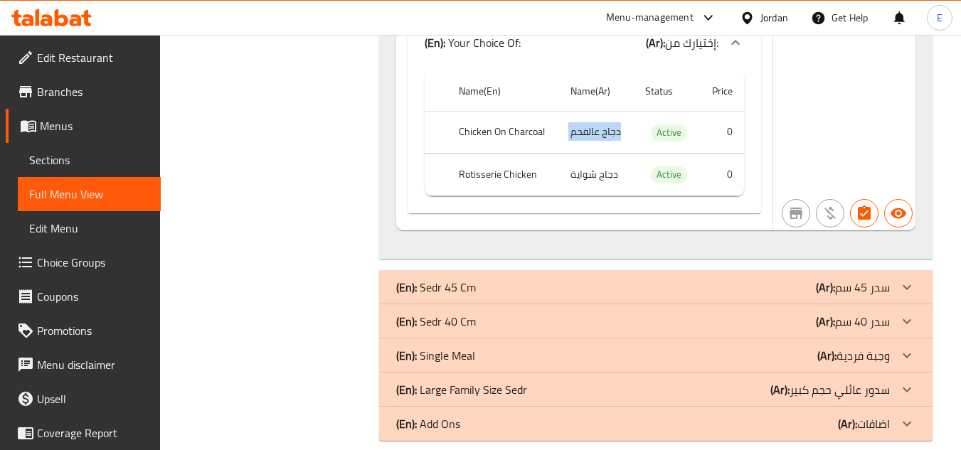
scroll to position [2114, 0]
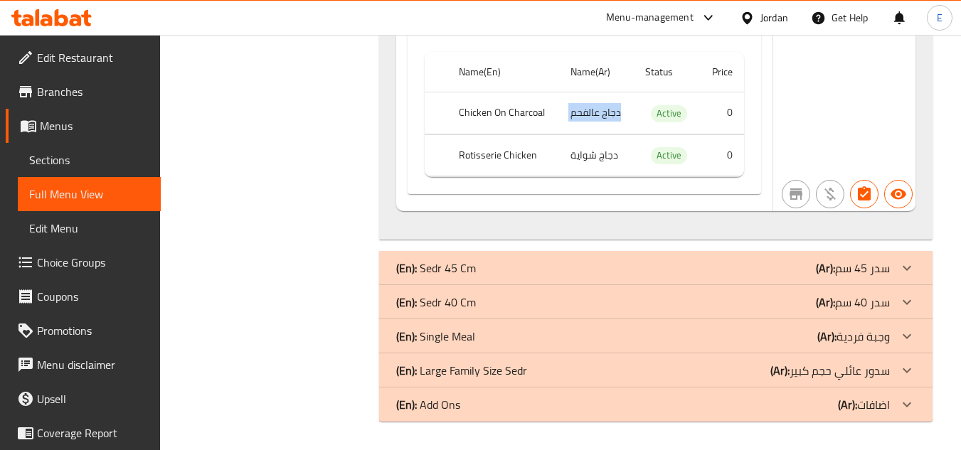
click at [851, 282] on div "(En): Sedr 45 Cm (Ar): سدر 45 سم" at bounding box center [655, 268] width 553 height 34
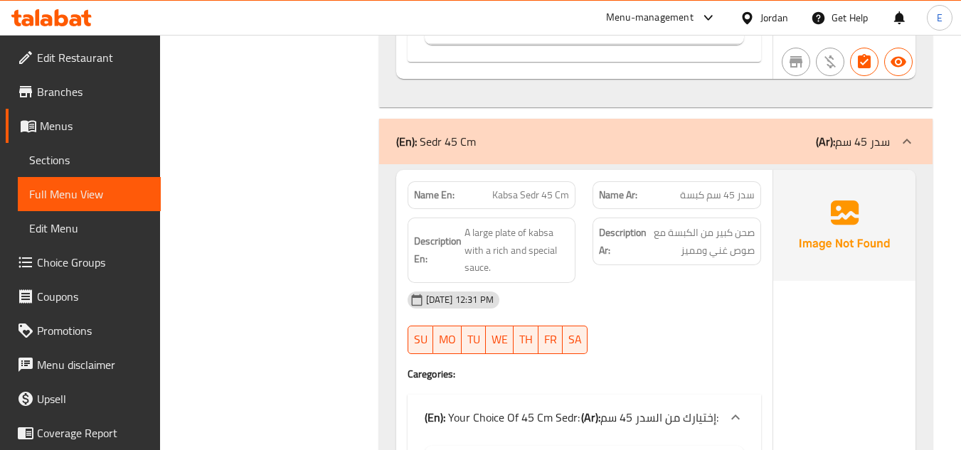
scroll to position [2327, 0]
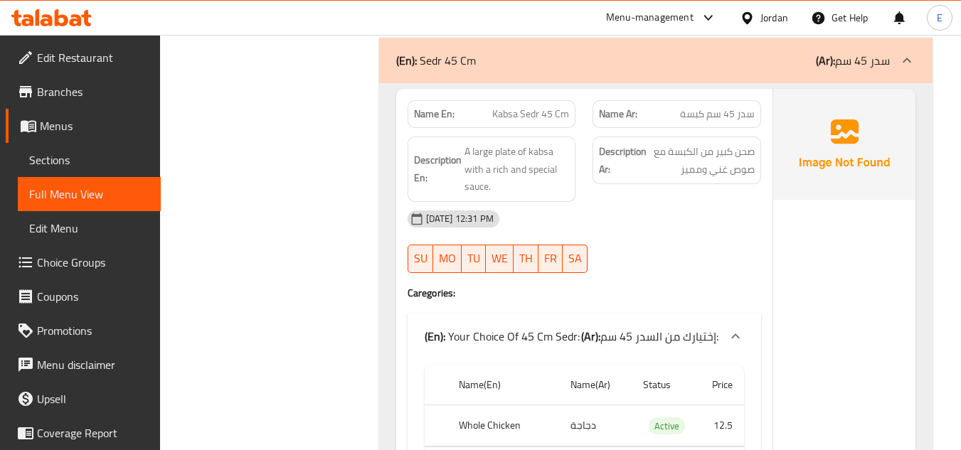
click at [692, 113] on span "سدر 45 سم كبسة" at bounding box center [717, 114] width 75 height 15
click at [529, 103] on div "Name En: Kabsa Sedr 45 Cm" at bounding box center [492, 114] width 169 height 28
click at [529, 102] on div "Name En: Kabsa Sedr 45 Cm" at bounding box center [492, 114] width 169 height 28
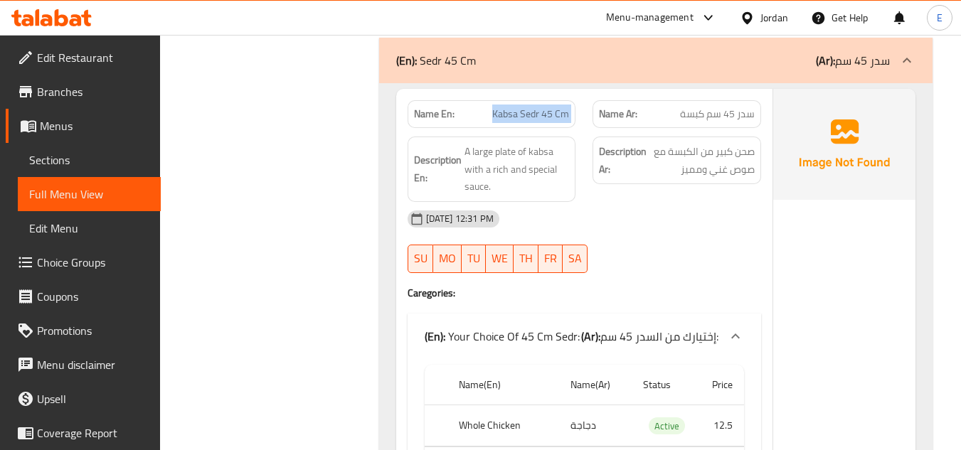
click at [529, 102] on div "Name En: Kabsa Sedr 45 Cm" at bounding box center [492, 114] width 169 height 28
click at [689, 244] on div "12-10-2025 12:31 PM SU MO TU WE TH FR SA" at bounding box center [584, 242] width 371 height 80
click at [488, 121] on p "Name En: Kabsa Sedr 45 Cm" at bounding box center [492, 114] width 156 height 15
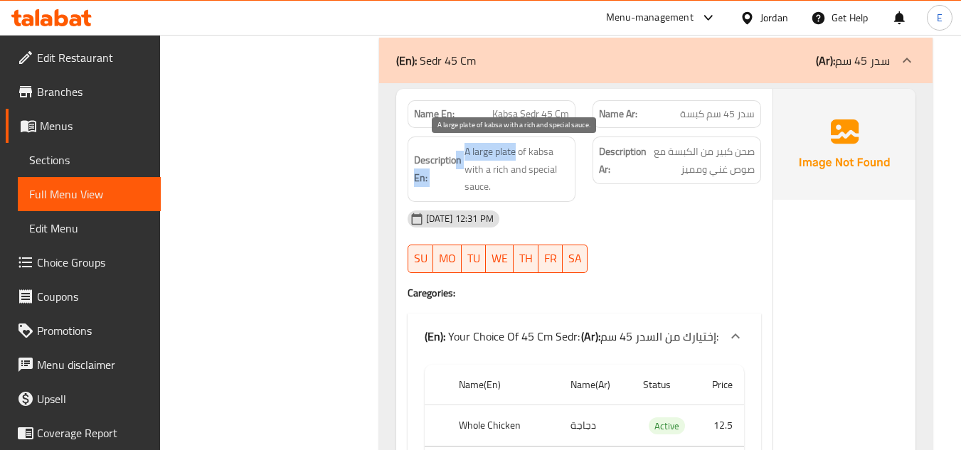
drag, startPoint x: 454, startPoint y: 145, endPoint x: 515, endPoint y: 147, distance: 61.2
click at [515, 147] on h6 "Description En: A large plate of kabsa with a rich and special sauce." at bounding box center [492, 169] width 156 height 53
click at [515, 147] on span "A large plate of kabsa with a rich and special sauce." at bounding box center [517, 169] width 105 height 53
drag, startPoint x: 457, startPoint y: 149, endPoint x: 563, endPoint y: 184, distance: 112.5
click at [563, 184] on h6 "Description En: A large plate of kabsa with a rich and special sauce." at bounding box center [492, 169] width 156 height 53
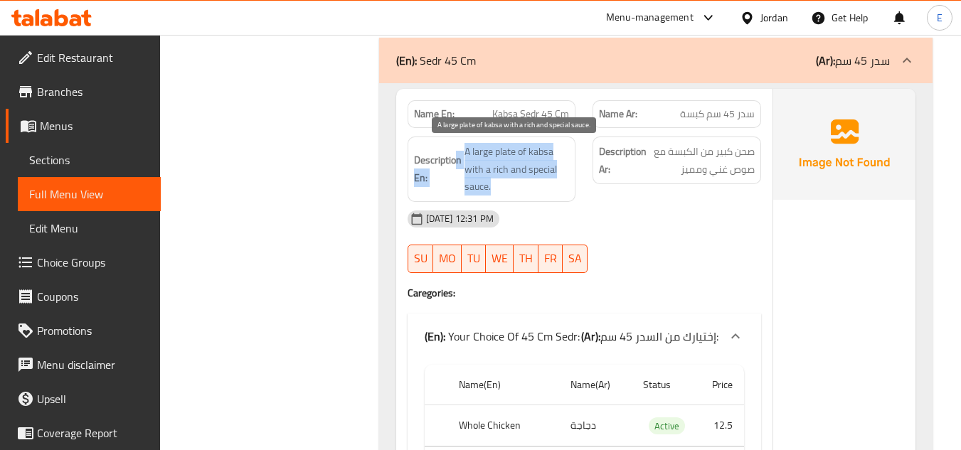
click at [563, 184] on span "A large plate of kabsa with a rich and special sauce." at bounding box center [517, 169] width 105 height 53
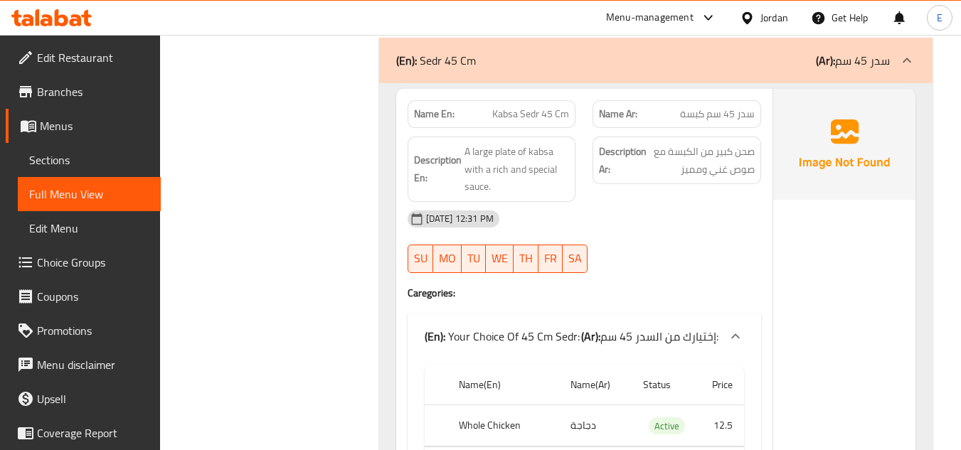
click at [699, 211] on div "12-10-2025 12:31 PM" at bounding box center [584, 219] width 371 height 34
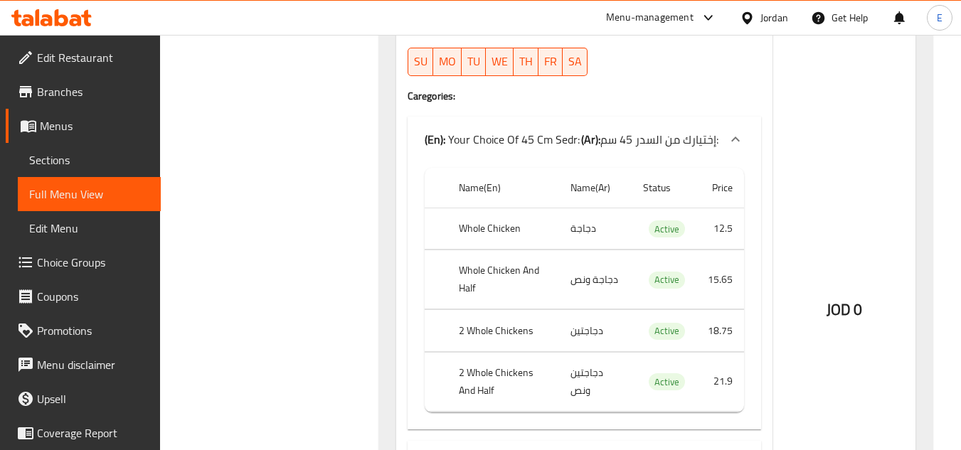
scroll to position [2541, 0]
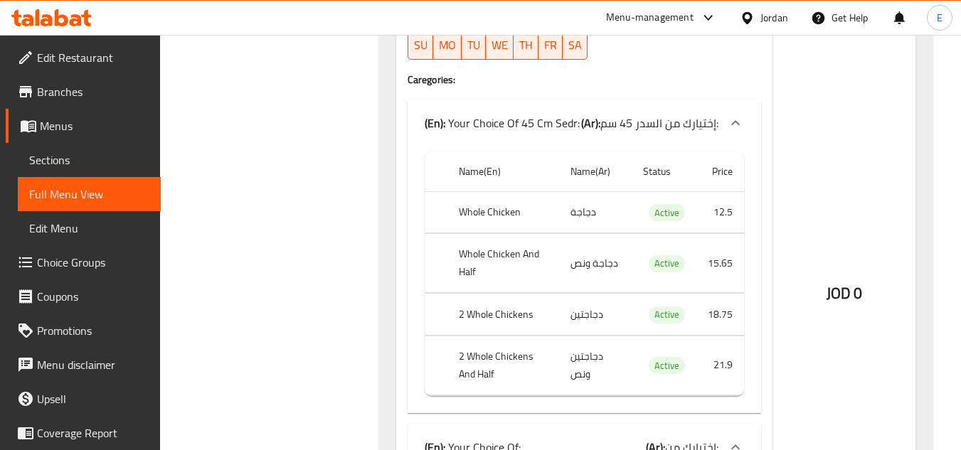
click at [468, 210] on th "Whole Chicken" at bounding box center [503, 212] width 112 height 42
click at [590, 221] on td "دجاجة" at bounding box center [595, 212] width 73 height 42
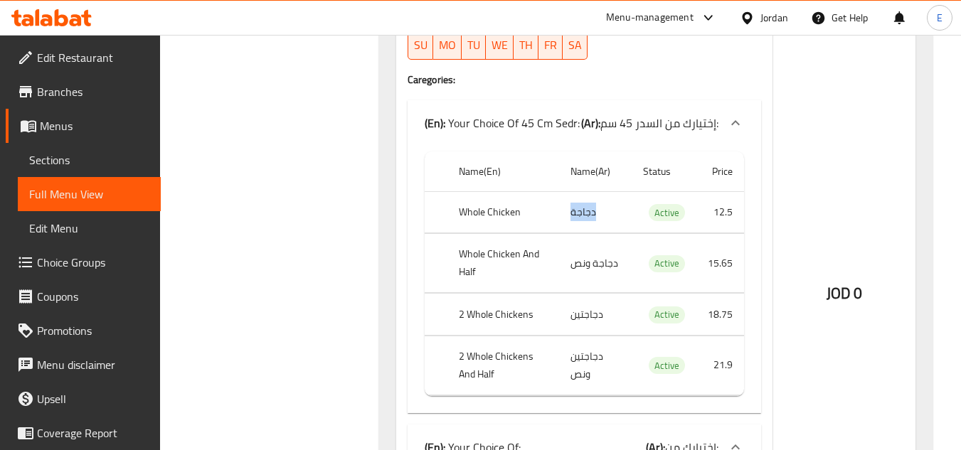
click at [590, 221] on td "دجاجة" at bounding box center [595, 212] width 73 height 42
click at [603, 265] on td "دجاجة ونص" at bounding box center [595, 263] width 73 height 59
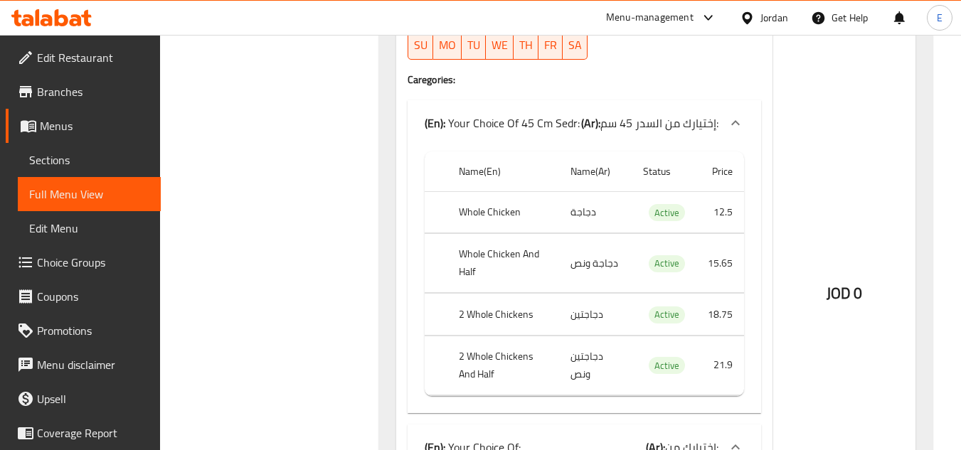
click at [521, 247] on th "Whole Chicken And Half" at bounding box center [503, 263] width 112 height 59
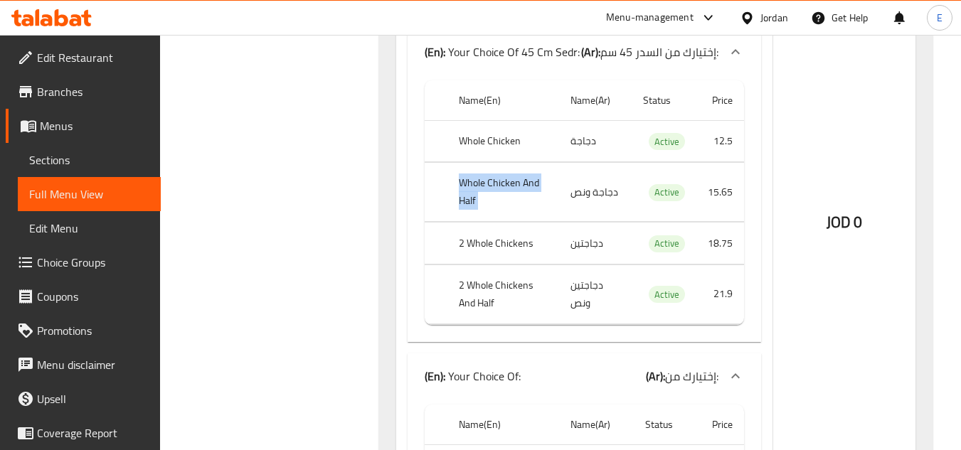
click at [508, 195] on th "Whole Chicken And Half" at bounding box center [503, 192] width 112 height 59
click at [581, 246] on td "دجاجتين" at bounding box center [595, 244] width 73 height 42
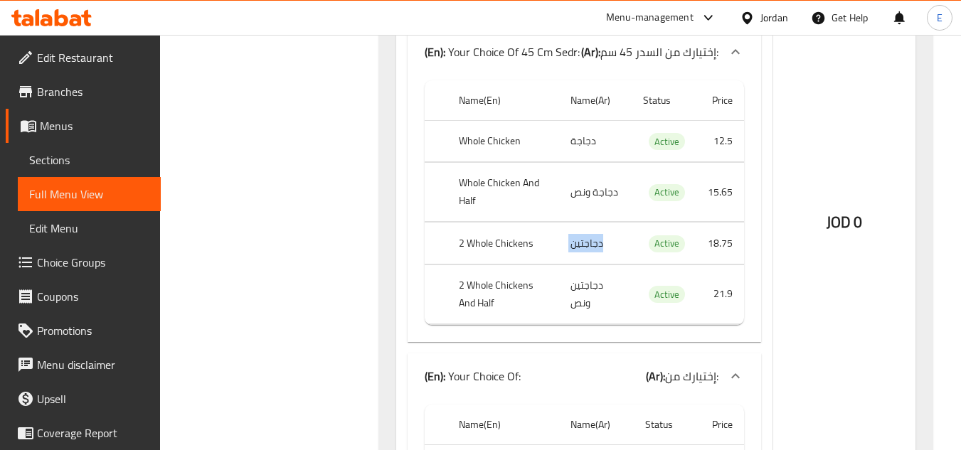
click at [581, 246] on td "دجاجتين" at bounding box center [595, 244] width 73 height 42
click at [502, 245] on th "2 Whole Chickens" at bounding box center [503, 244] width 112 height 42
click at [584, 304] on td "دجاجتين ونص" at bounding box center [595, 294] width 73 height 59
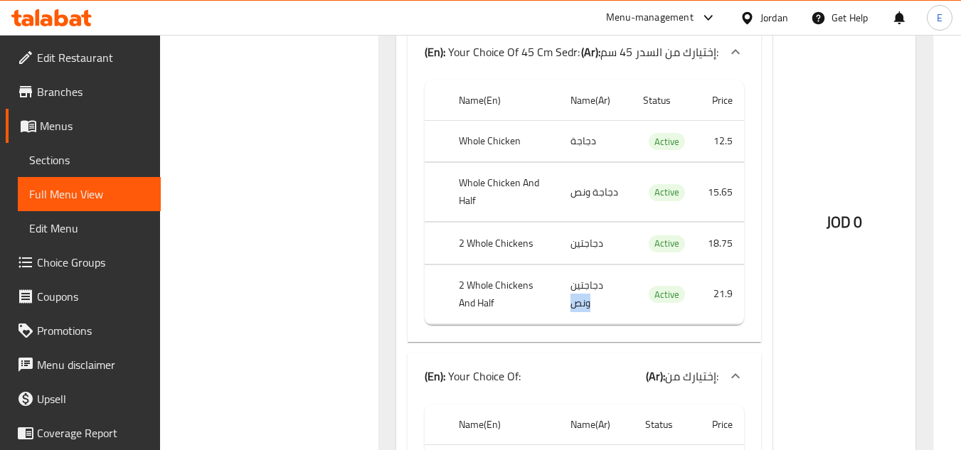
click at [584, 304] on td "دجاجتين ونص" at bounding box center [595, 294] width 73 height 59
click at [509, 289] on th "2 Whole Chickens And Half" at bounding box center [503, 294] width 112 height 59
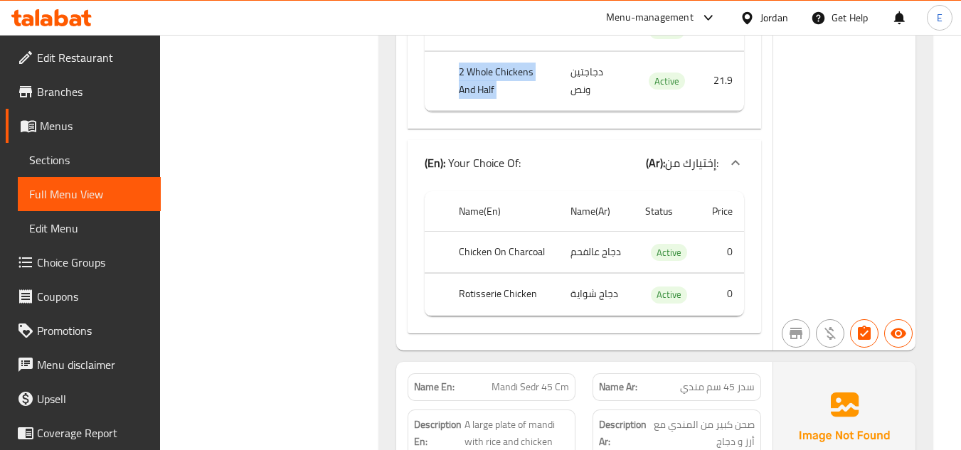
scroll to position [2896, 0]
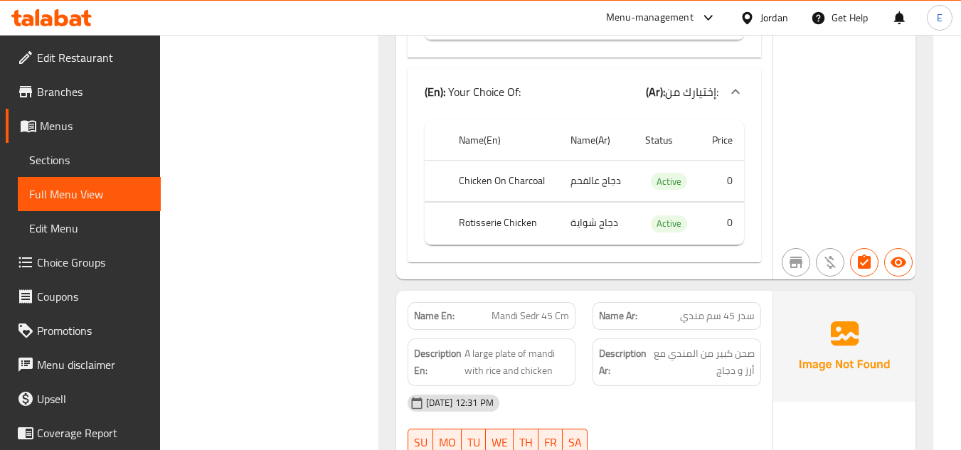
click at [521, 181] on th "Chicken On Charcoal" at bounding box center [502, 181] width 111 height 42
click at [603, 180] on td "دجاج عالفحم" at bounding box center [596, 181] width 75 height 42
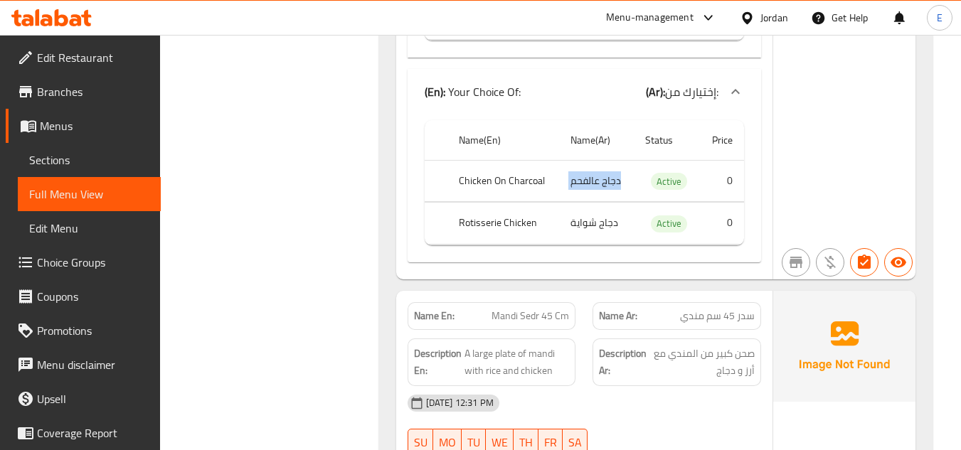
click at [603, 180] on td "دجاج عالفحم" at bounding box center [596, 181] width 75 height 42
click at [606, 218] on td "دجاج شواية" at bounding box center [596, 224] width 75 height 42
click at [518, 214] on th "Rotisserie Chicken" at bounding box center [502, 224] width 111 height 42
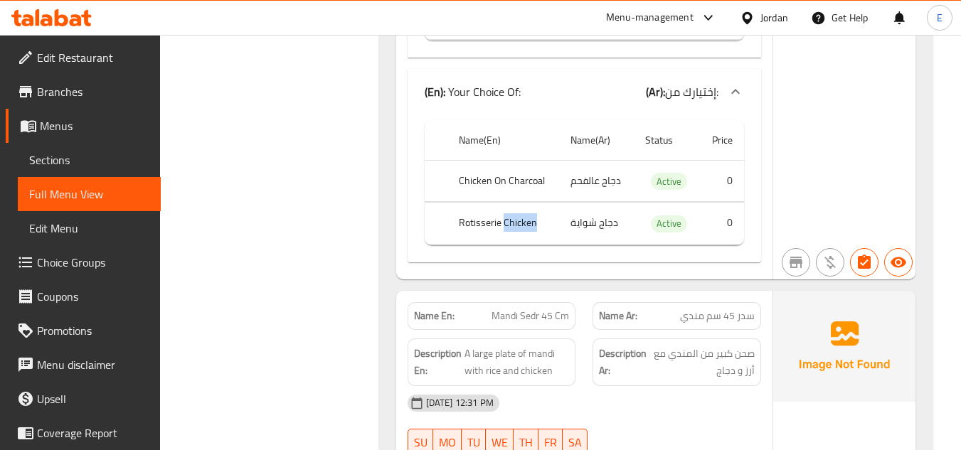
click at [518, 214] on th "Rotisserie Chicken" at bounding box center [502, 224] width 111 height 42
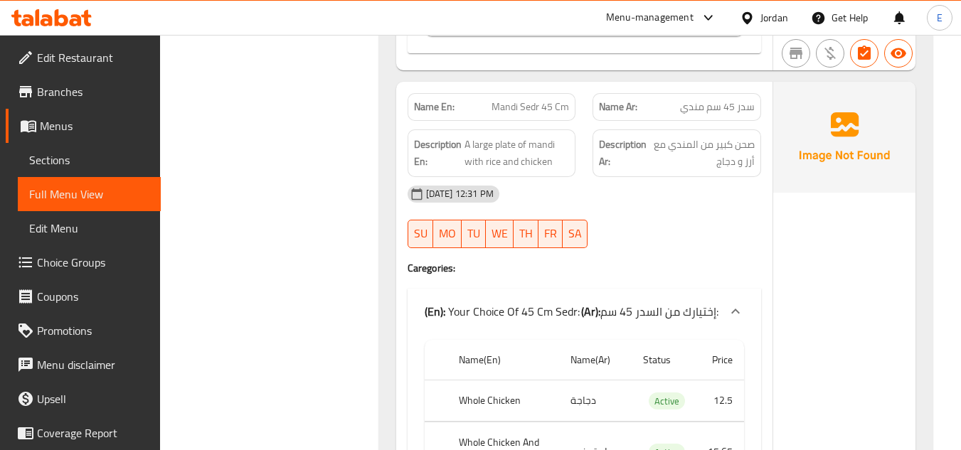
scroll to position [3110, 0]
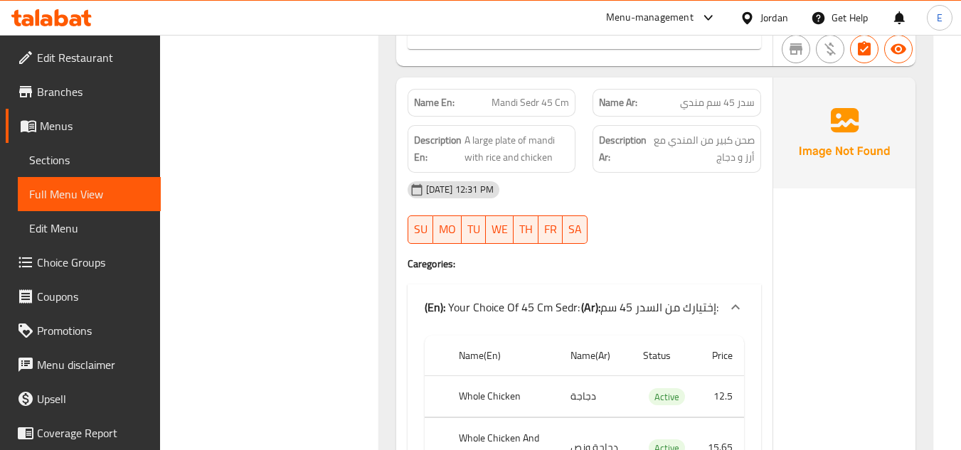
click at [734, 101] on span "سدر 45 سم مندي" at bounding box center [717, 102] width 75 height 15
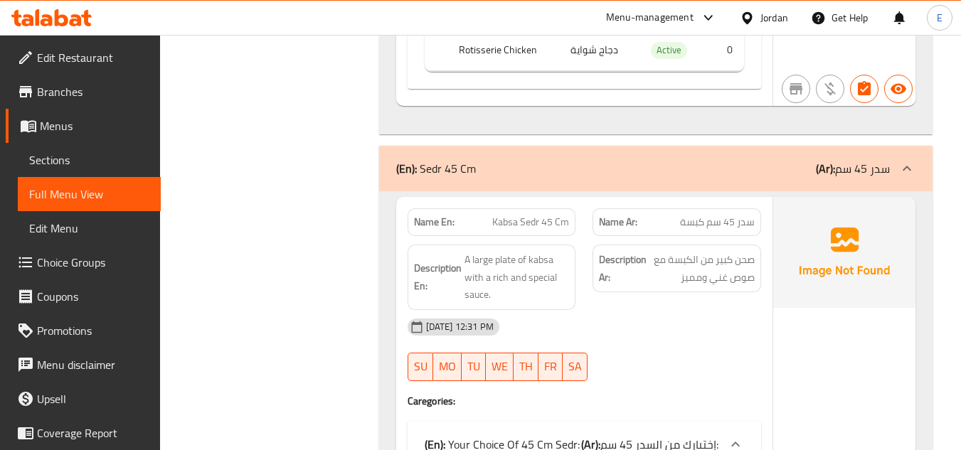
scroll to position [2256, 0]
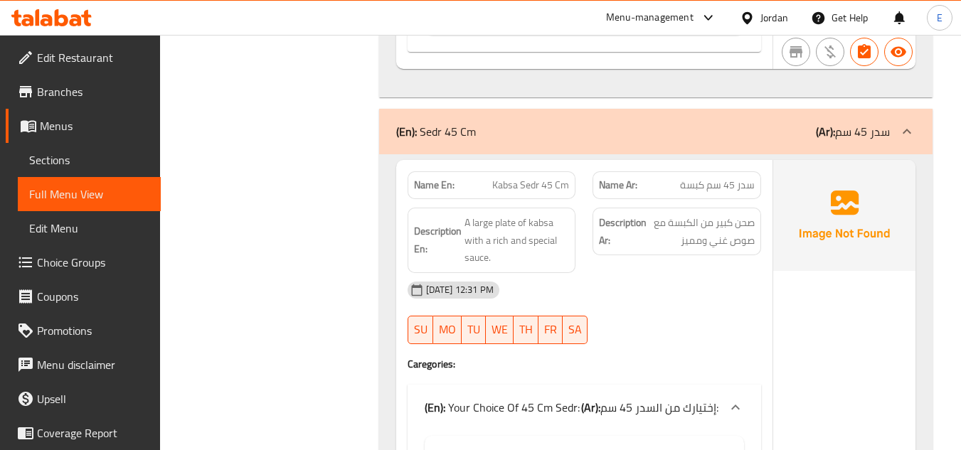
click at [738, 181] on span "سدر 45 سم كبسة" at bounding box center [717, 185] width 75 height 15
copy span "سدر 45 سم كبسة"
click at [647, 325] on div "12-10-2025 12:31 PM SU MO TU WE TH FR SA" at bounding box center [584, 313] width 371 height 80
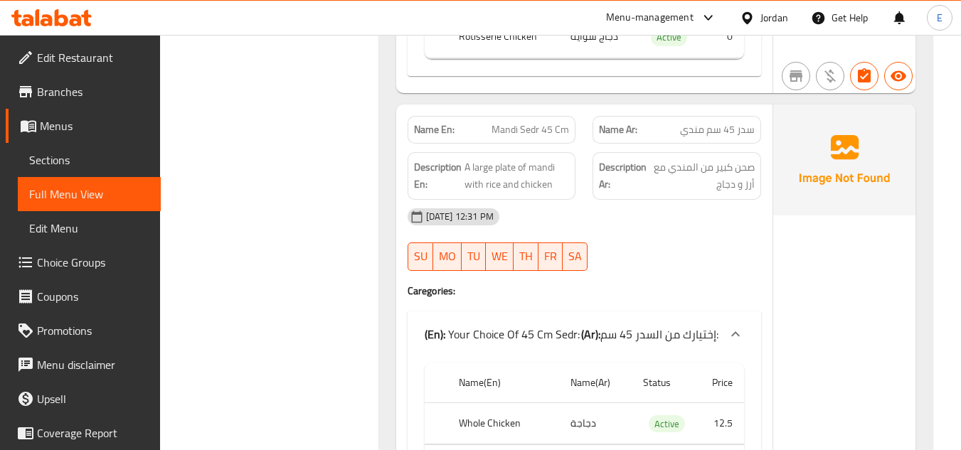
scroll to position [3110, 0]
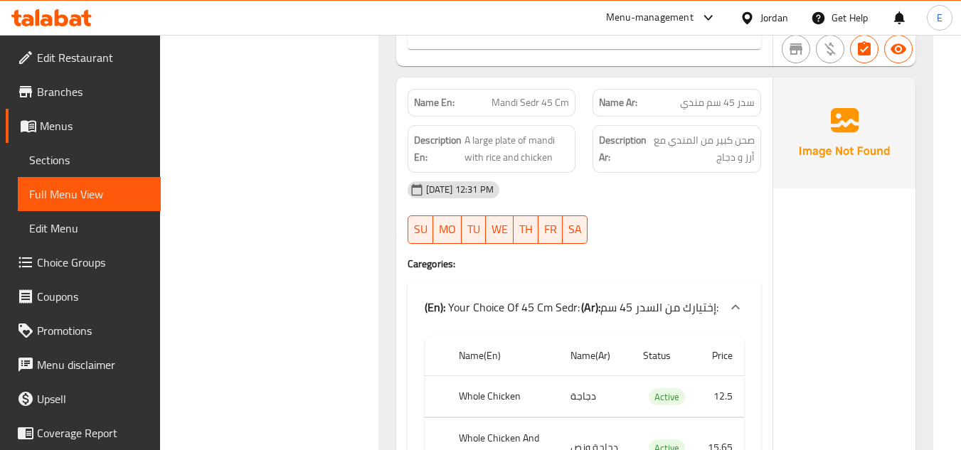
click at [694, 100] on span "سدر 45 سم مندي" at bounding box center [717, 102] width 75 height 15
click at [539, 112] on div "Name En: Mandi Sedr 45 Cm" at bounding box center [492, 103] width 169 height 28
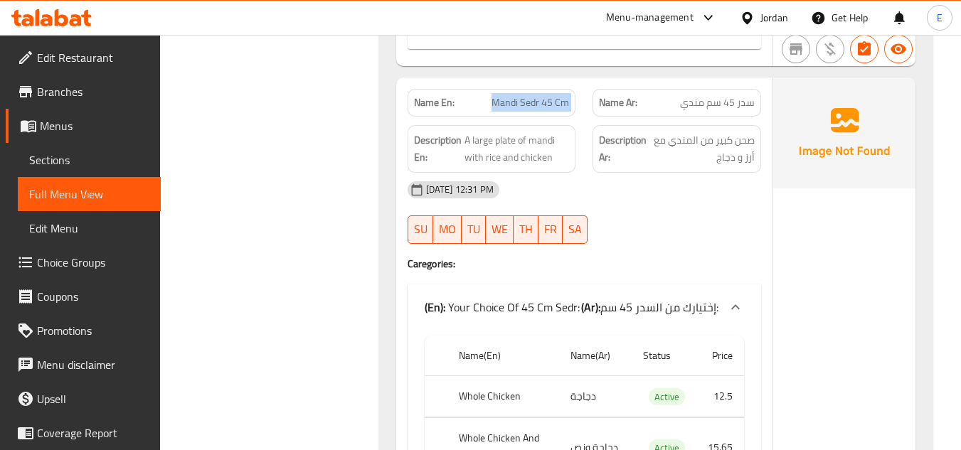
click at [539, 112] on div "Name En: Mandi Sedr 45 Cm" at bounding box center [492, 103] width 169 height 28
click at [649, 164] on h6 "Description Ar: صحن كبير من المندي مع أرز و دجاج" at bounding box center [677, 149] width 156 height 35
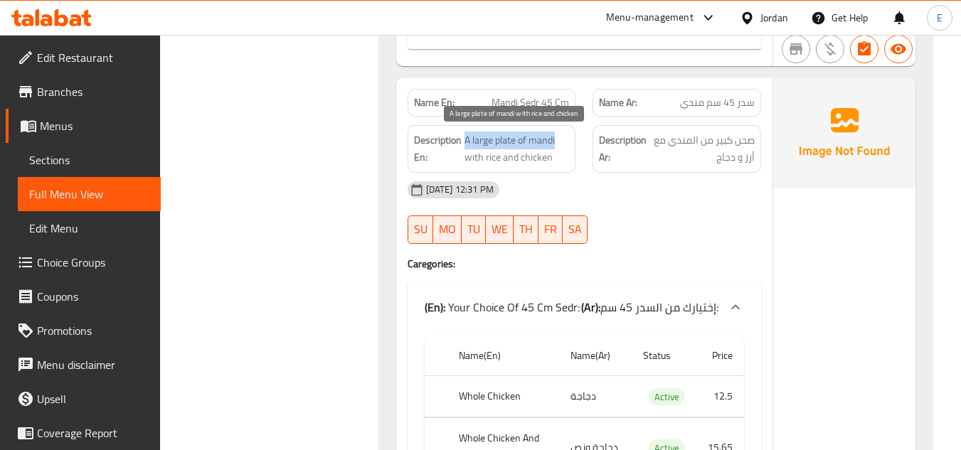
drag, startPoint x: 463, startPoint y: 142, endPoint x: 556, endPoint y: 149, distance: 92.7
click at [556, 149] on h6 "Description En: A large plate of mandi with rice and chicken" at bounding box center [492, 149] width 156 height 35
click at [556, 149] on span "A large plate of mandi with rice and chicken" at bounding box center [517, 149] width 105 height 35
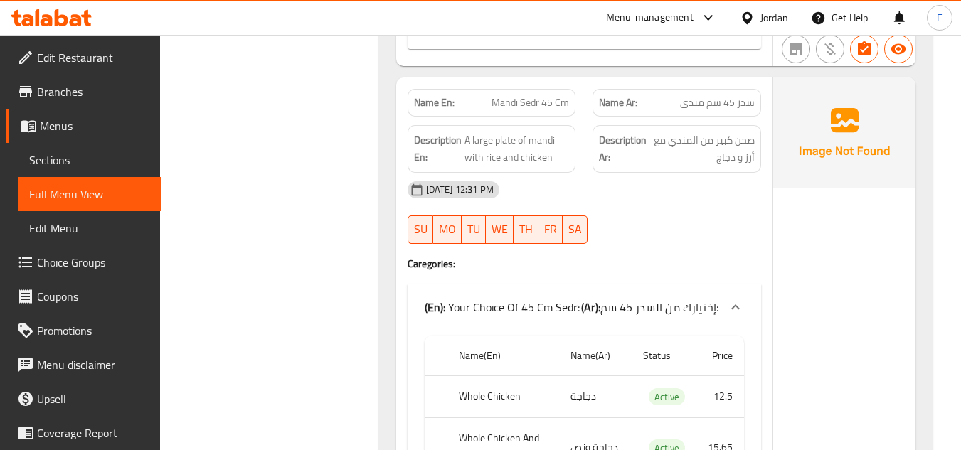
click at [641, 197] on div "12-10-2025 12:31 PM" at bounding box center [584, 190] width 371 height 34
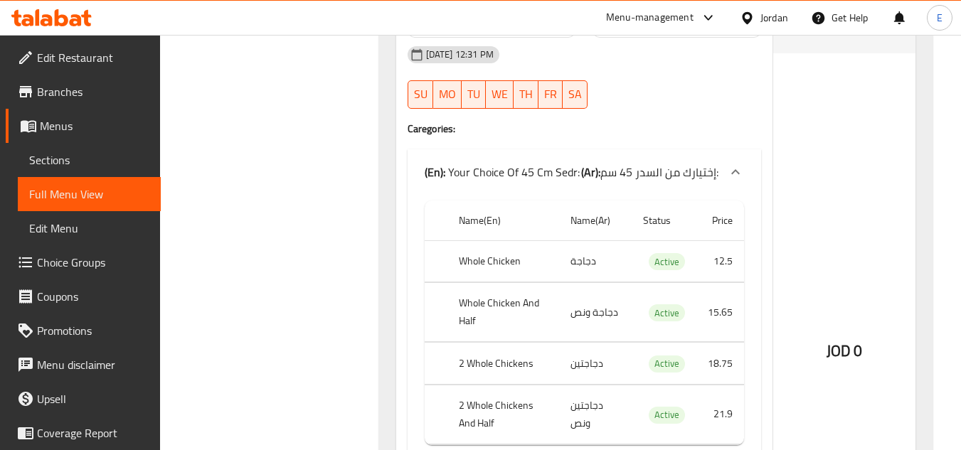
scroll to position [3252, 0]
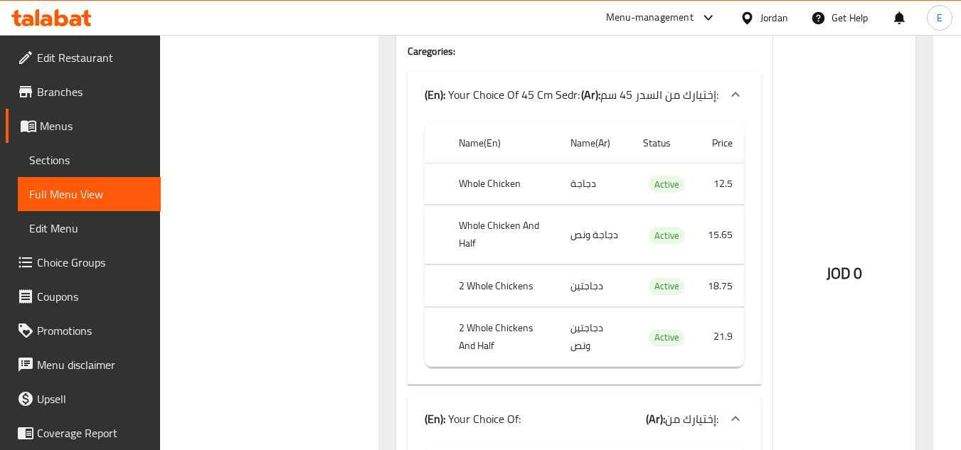
scroll to position [3323, 0]
click at [478, 191] on th "Whole Chicken" at bounding box center [503, 183] width 112 height 42
click at [504, 226] on th "Whole Chicken And Half" at bounding box center [503, 234] width 112 height 59
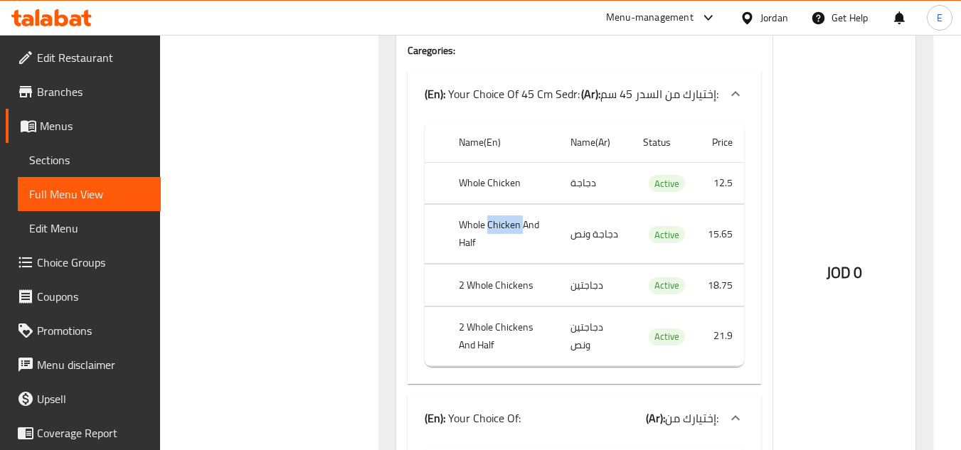
click at [504, 226] on th "Whole Chicken And Half" at bounding box center [503, 234] width 112 height 59
click at [630, 241] on td "دجاجة ونص" at bounding box center [595, 234] width 73 height 59
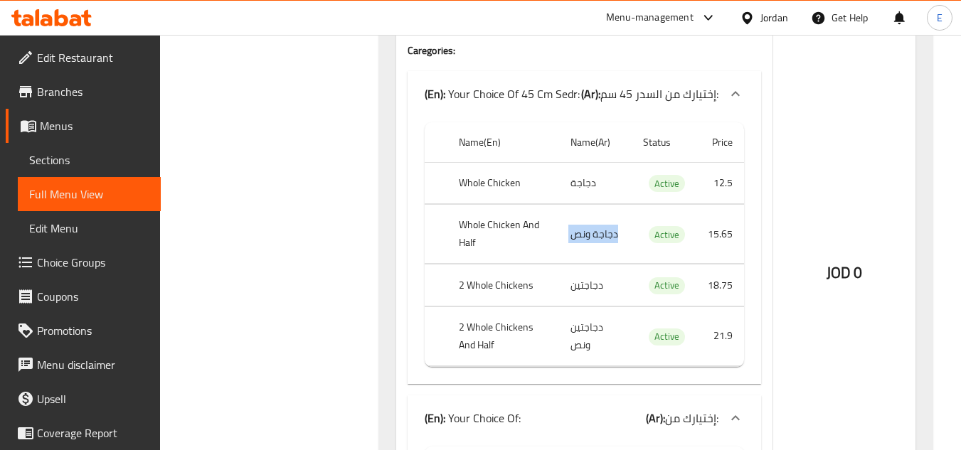
scroll to position [3394, 0]
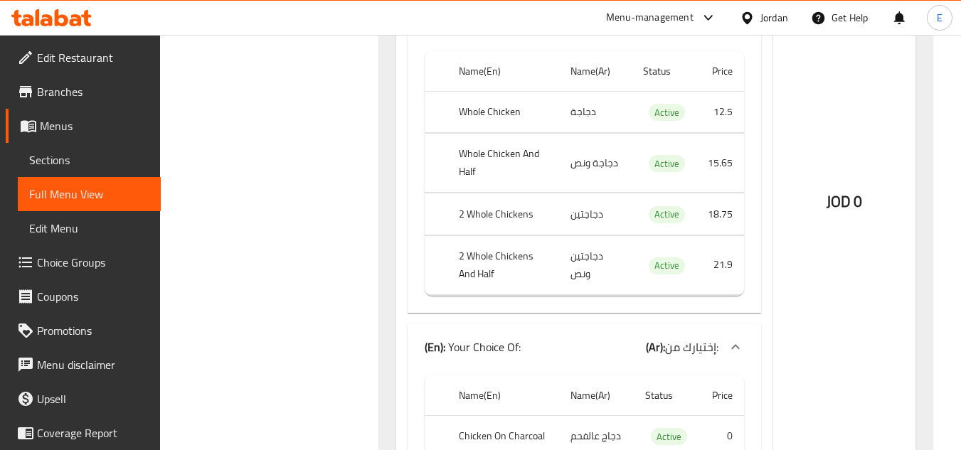
click at [589, 220] on td "دجاجتين" at bounding box center [595, 215] width 73 height 42
click at [480, 218] on th "2 Whole Chickens" at bounding box center [503, 215] width 112 height 42
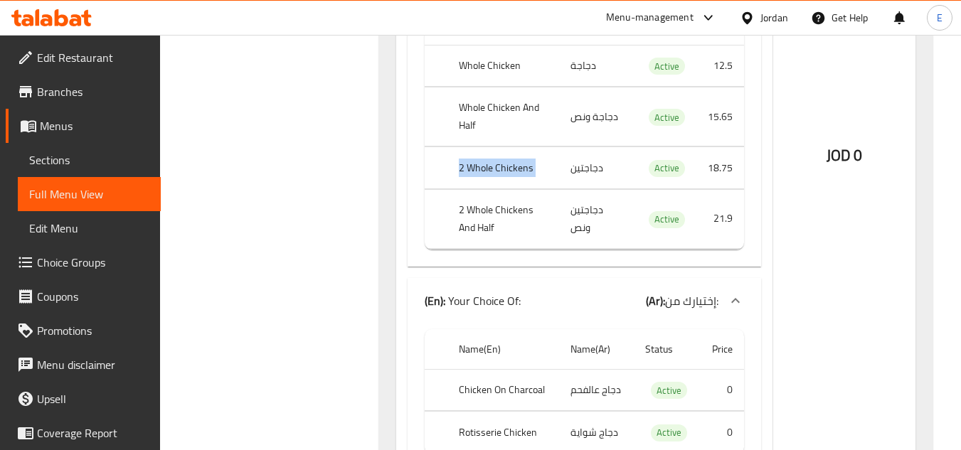
scroll to position [3465, 0]
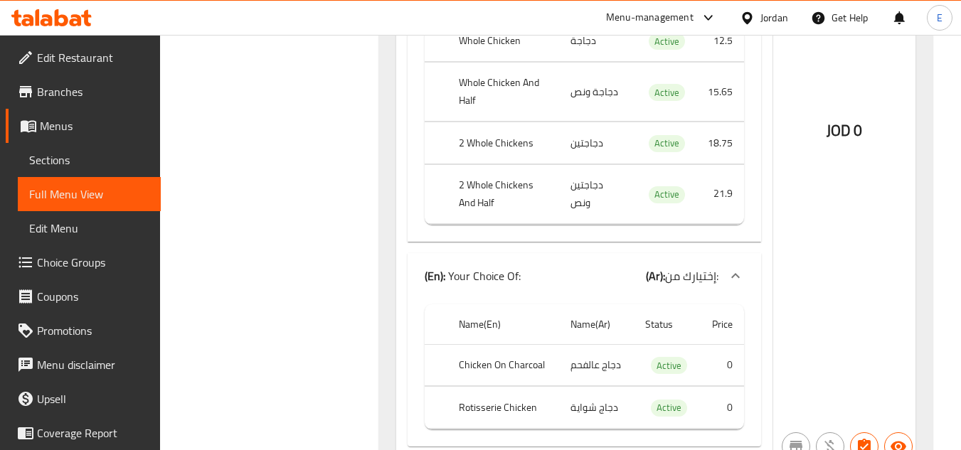
click at [575, 194] on td "دجاجتين ونص" at bounding box center [595, 193] width 73 height 59
click at [541, 192] on th "2 Whole Chickens And Half" at bounding box center [503, 193] width 112 height 59
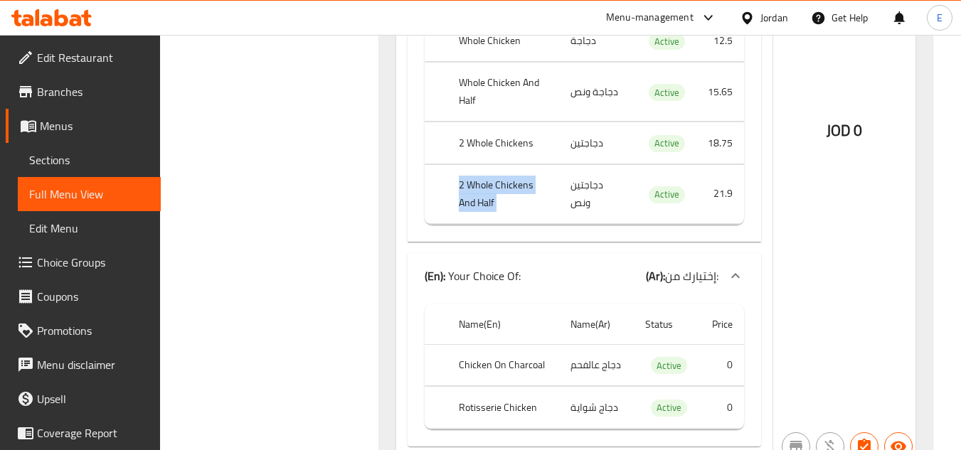
click at [541, 192] on th "2 Whole Chickens And Half" at bounding box center [503, 193] width 112 height 59
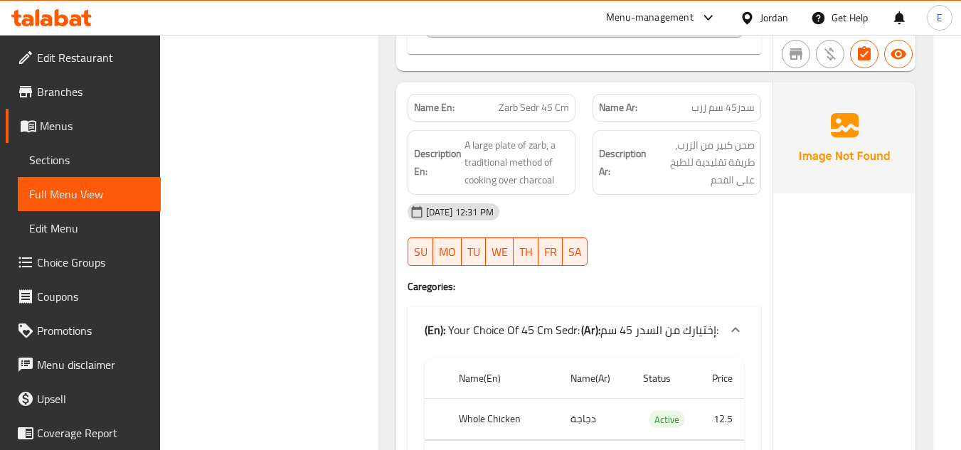
scroll to position [3892, 0]
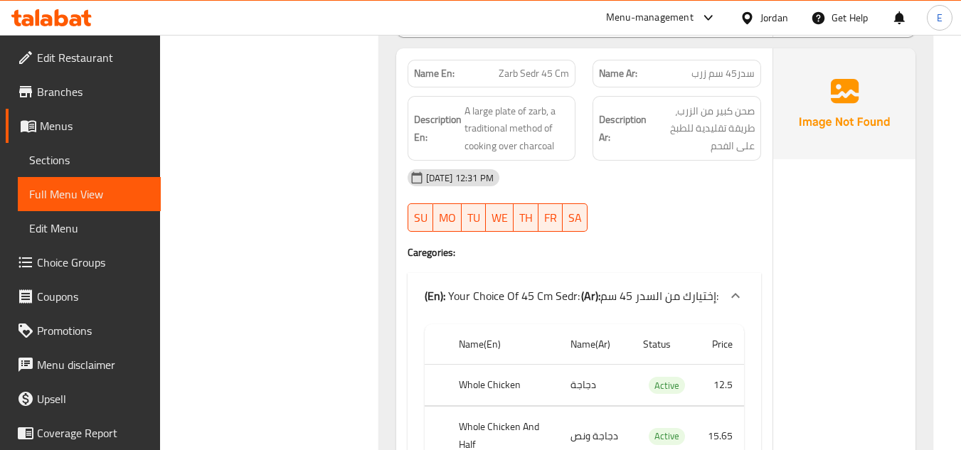
click at [726, 74] on span "سدر45 سم زرب" at bounding box center [723, 73] width 63 height 15
click at [529, 66] on span "Zarb Sedr 45 Cm" at bounding box center [534, 73] width 70 height 15
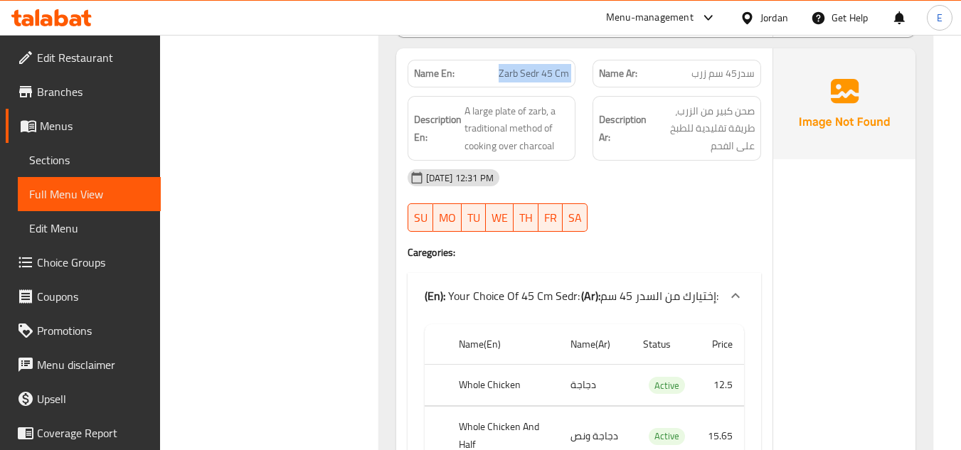
click at [529, 66] on span "Zarb Sedr 45 Cm" at bounding box center [534, 73] width 70 height 15
click at [688, 213] on div "12-10-2025 12:31 PM SU MO TU WE TH FR SA" at bounding box center [584, 201] width 371 height 80
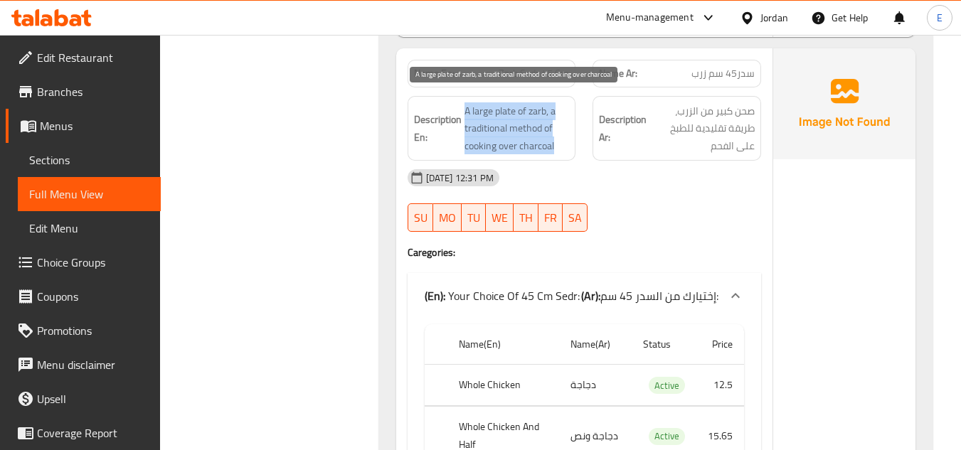
drag, startPoint x: 466, startPoint y: 100, endPoint x: 560, endPoint y: 147, distance: 105.0
click at [560, 147] on div "Description En: A large plate of zarb, a traditional method of cooking over cha…" at bounding box center [492, 128] width 169 height 65
click at [560, 147] on span "A large plate of zarb, a traditional method of cooking over charcoal" at bounding box center [517, 128] width 105 height 53
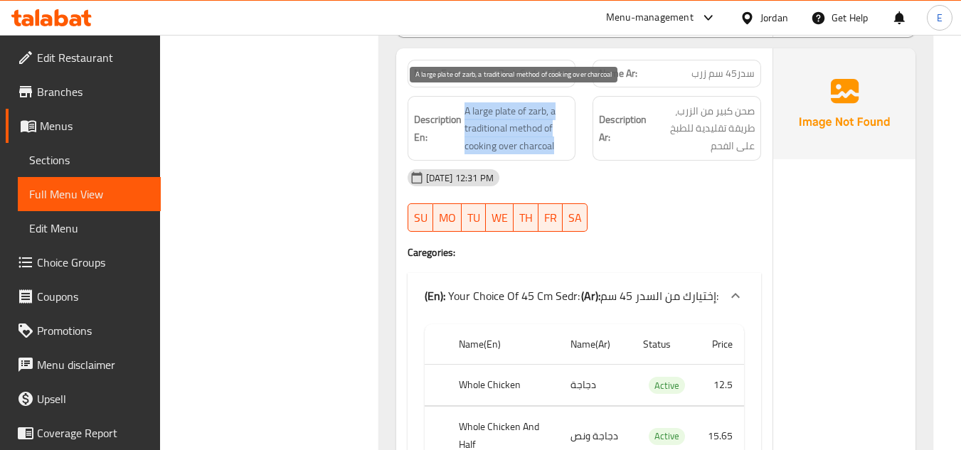
click at [560, 147] on span "A large plate of zarb, a traditional method of cooking over charcoal" at bounding box center [517, 128] width 105 height 53
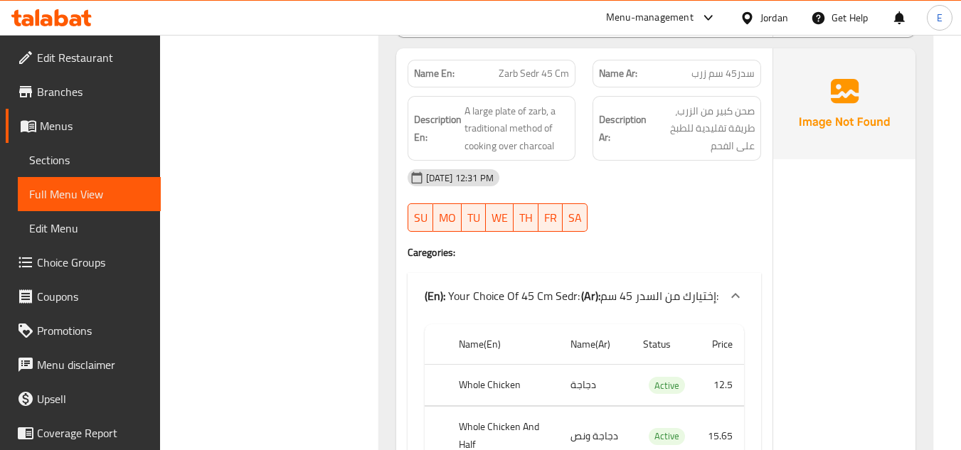
click at [707, 238] on div at bounding box center [677, 231] width 186 height 17
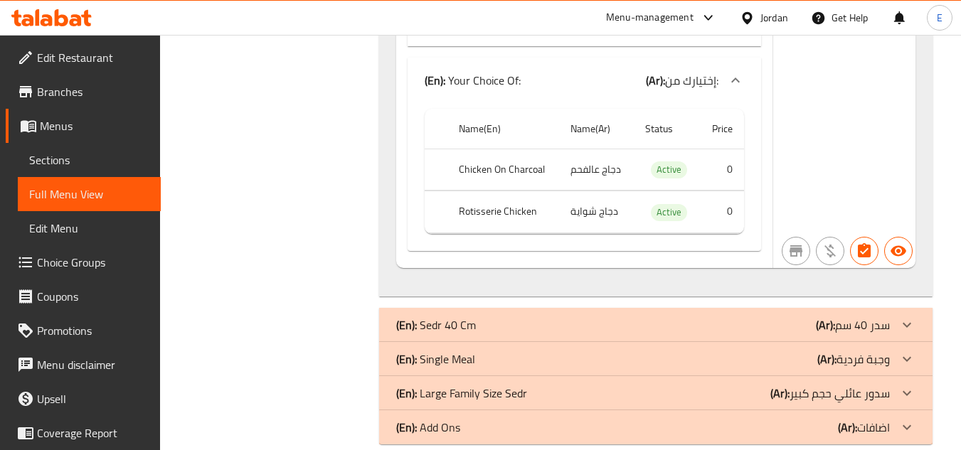
scroll to position [4455, 0]
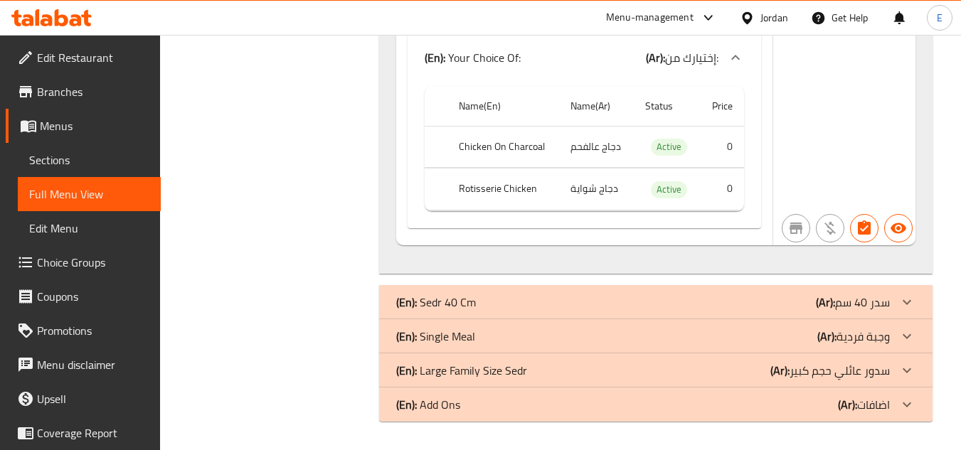
click at [775, 304] on div "(En): Sedr 40 Cm (Ar): سدر 40 سم" at bounding box center [643, 302] width 494 height 17
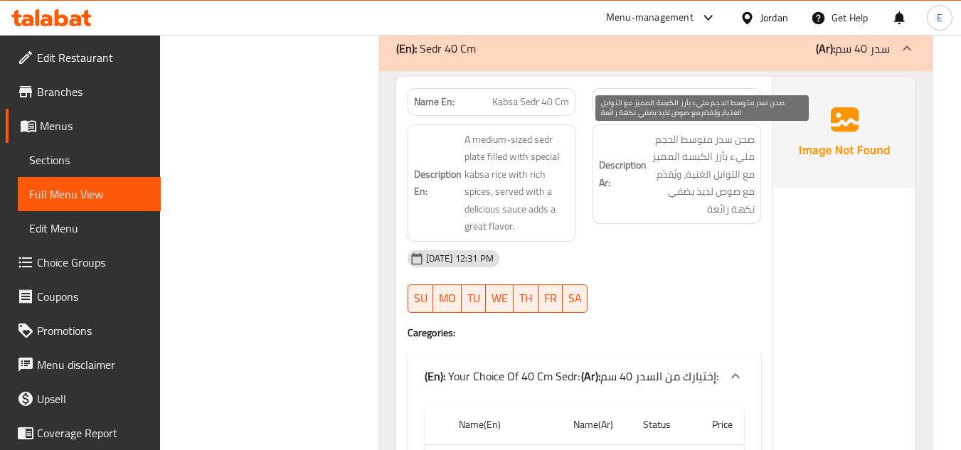
scroll to position [4740, 0]
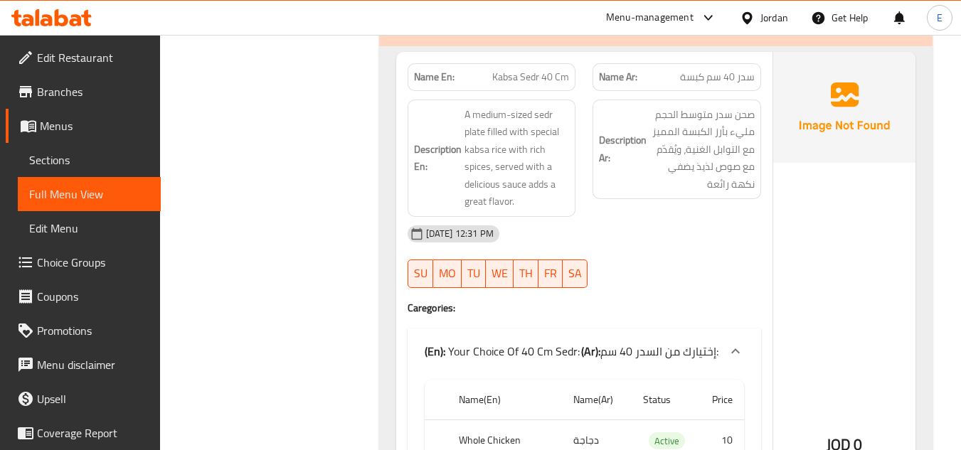
click at [706, 83] on span "سدر 40 سم كبسة" at bounding box center [717, 77] width 75 height 15
click at [523, 73] on span "Kabsa Sedr 40 Cm" at bounding box center [530, 77] width 77 height 15
click at [523, 72] on span "Kabsa Sedr 40 Cm" at bounding box center [530, 77] width 77 height 15
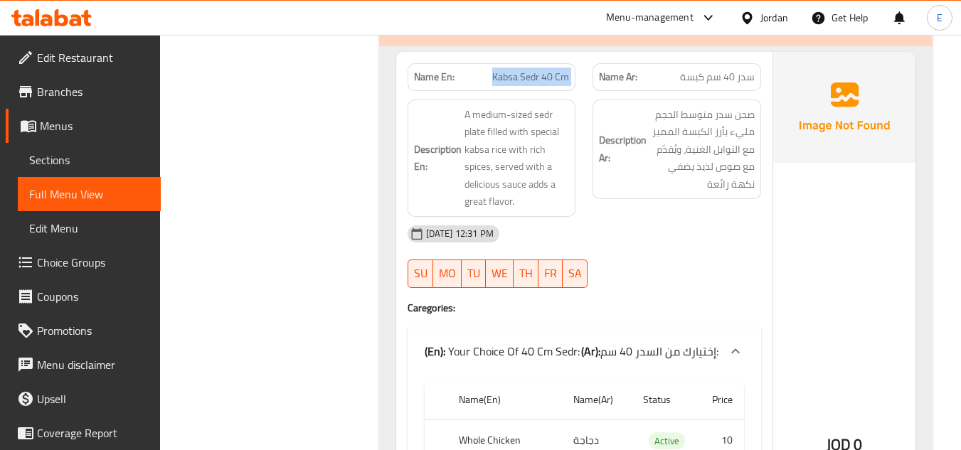
click at [523, 72] on span "Kabsa Sedr 40 Cm" at bounding box center [530, 77] width 77 height 15
click at [526, 72] on span "Kabsa Sedr 40 Cm" at bounding box center [530, 77] width 77 height 15
click at [704, 270] on div "12-10-2025 12:31 PM SU MO TU WE TH FR SA" at bounding box center [584, 257] width 371 height 80
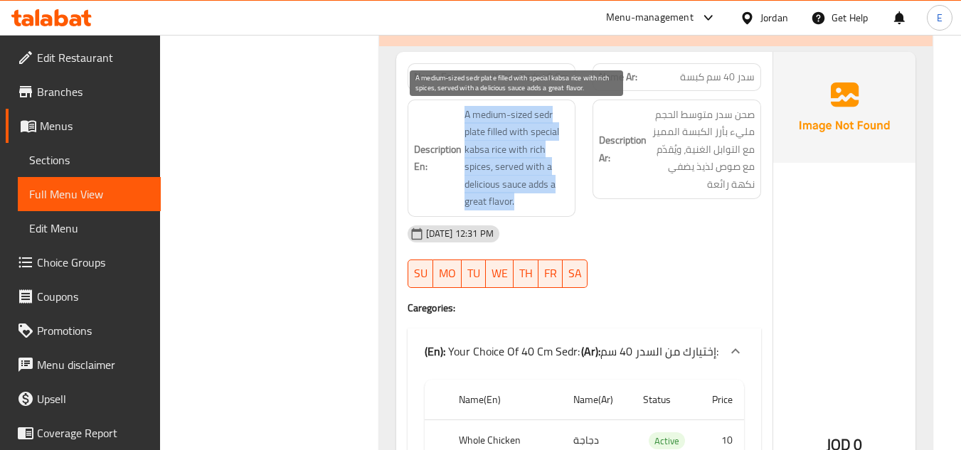
drag, startPoint x: 505, startPoint y: 110, endPoint x: 553, endPoint y: 200, distance: 102.2
click at [553, 200] on h6 "Description En: A medium-sized sedr plate filled with special kabsa rice with r…" at bounding box center [492, 158] width 156 height 105
click at [553, 200] on span "A medium-sized sedr plate filled with special kabsa rice with rich spices, serv…" at bounding box center [517, 158] width 105 height 105
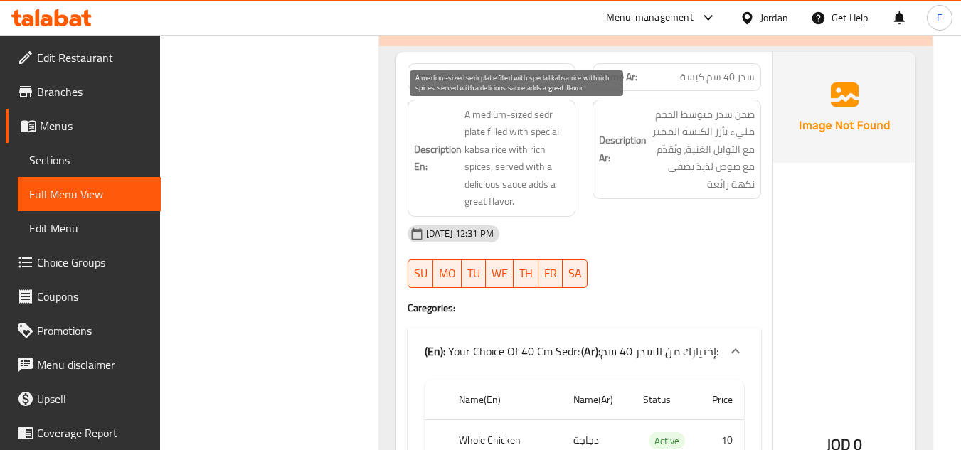
click at [553, 200] on span "A medium-sized sedr plate filled with special kabsa rice with rich spices, serv…" at bounding box center [517, 158] width 105 height 105
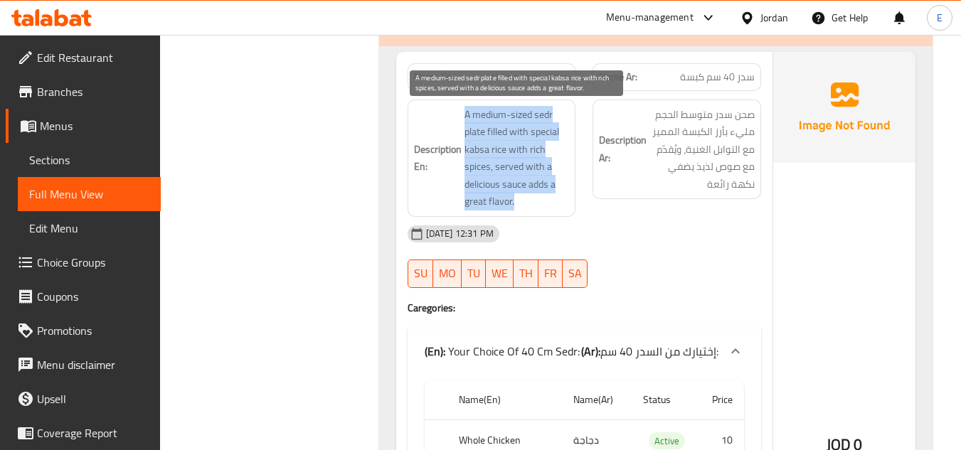
click at [553, 200] on span "A medium-sized sedr plate filled with special kabsa rice with rich spices, serv…" at bounding box center [517, 158] width 105 height 105
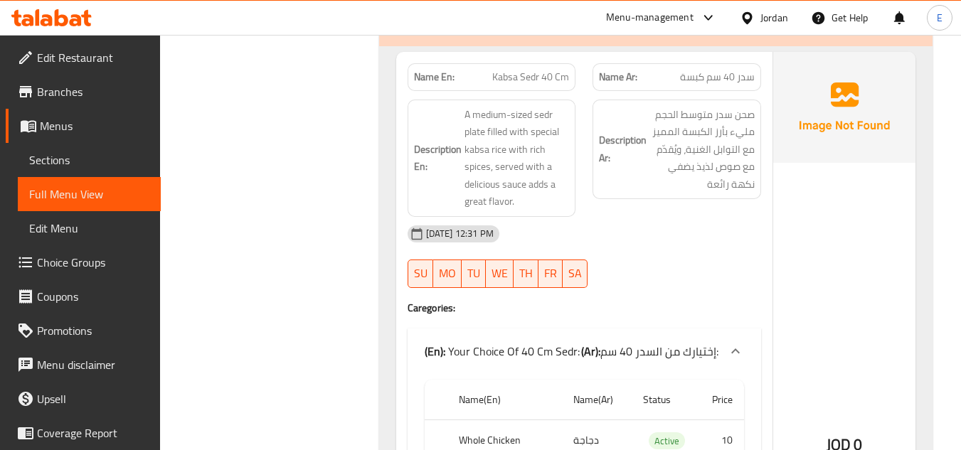
click at [693, 253] on div "12-10-2025 12:31 PM SU MO TU WE TH FR SA" at bounding box center [584, 257] width 371 height 80
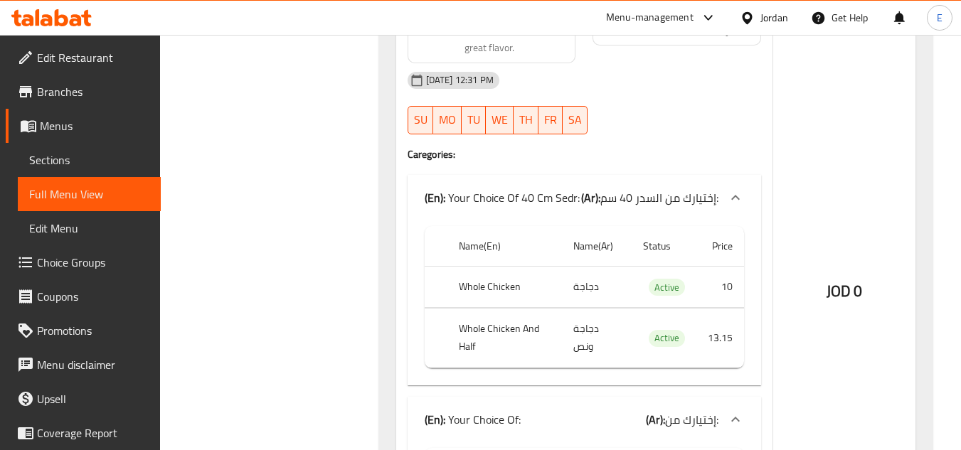
scroll to position [4953, 0]
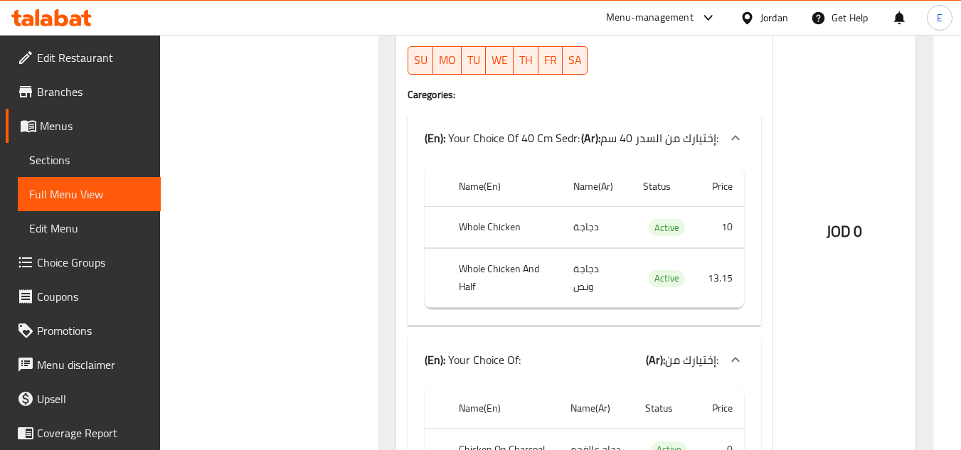
click at [574, 236] on td "دجاجة" at bounding box center [597, 227] width 70 height 42
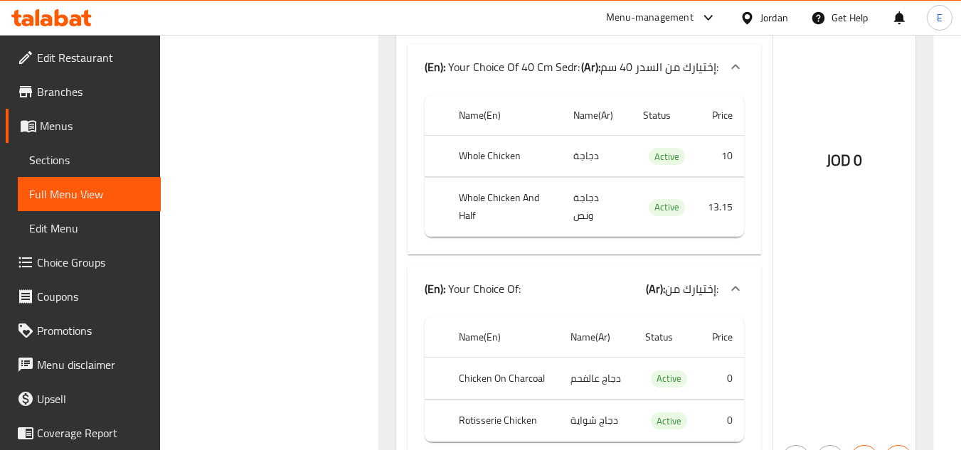
click at [595, 201] on td "دجاجة ونص" at bounding box center [597, 207] width 70 height 59
click at [448, 203] on th "Whole Chicken And Half" at bounding box center [504, 207] width 115 height 59
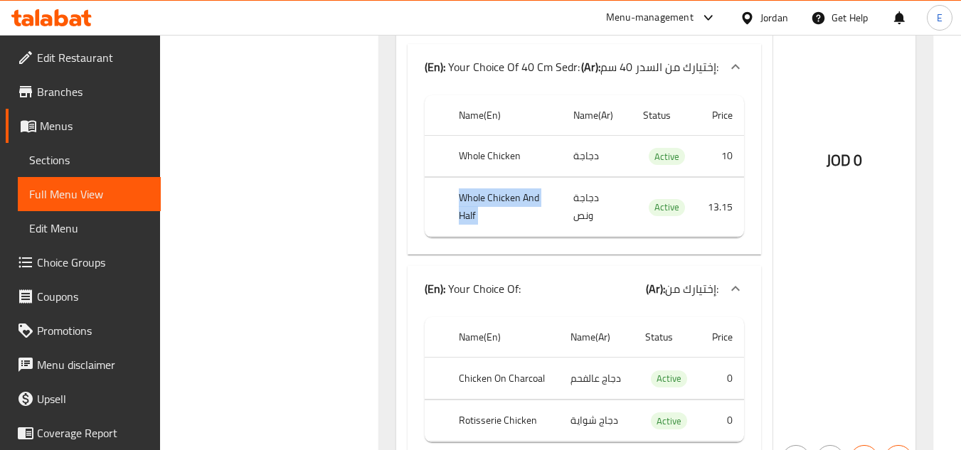
click at [448, 203] on th "Whole Chicken And Half" at bounding box center [504, 207] width 115 height 59
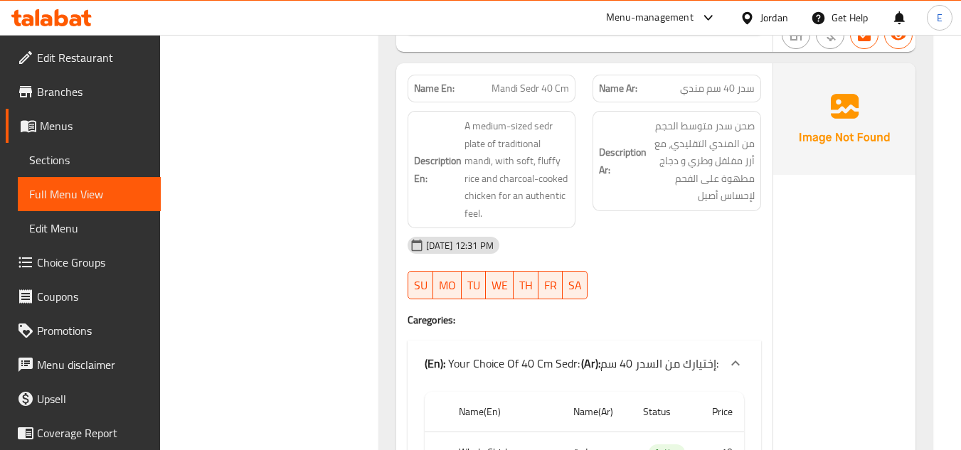
scroll to position [5451, 0]
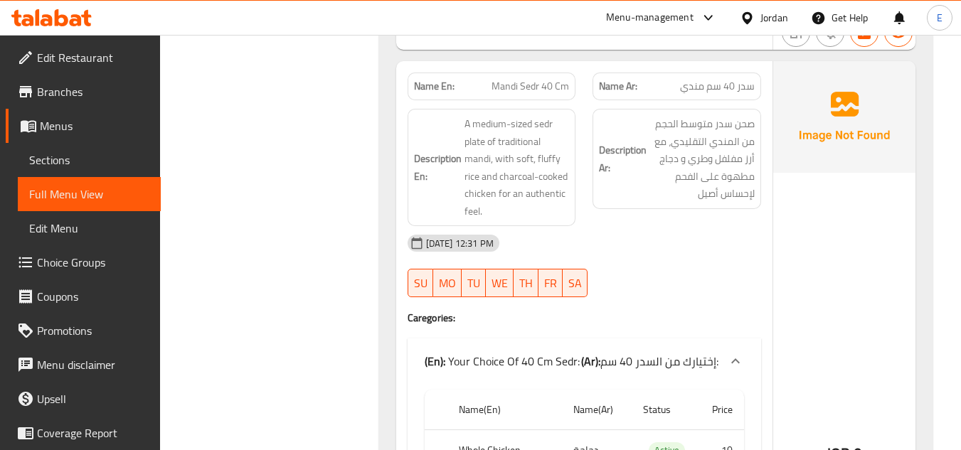
click at [718, 90] on span "سدر 40 سم مندي" at bounding box center [717, 86] width 75 height 15
click at [536, 85] on span "Mandi Sedr 40 Cm" at bounding box center [531, 86] width 78 height 15
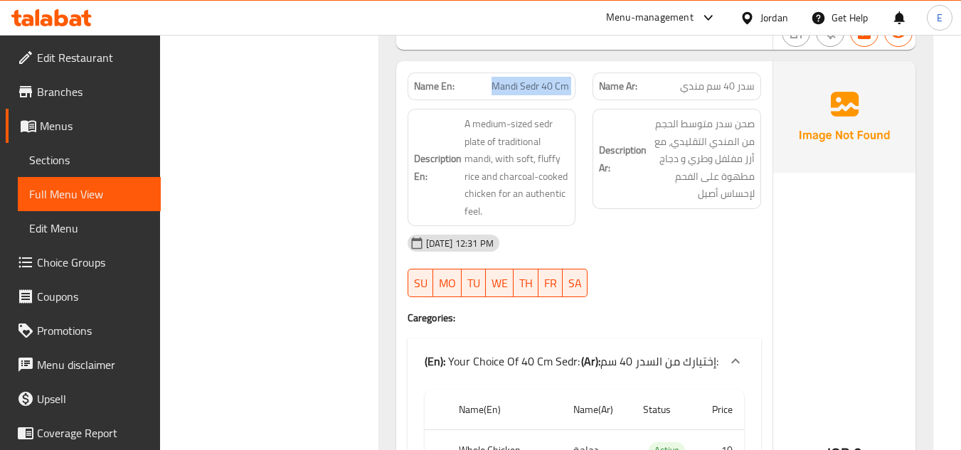
click at [538, 85] on span "Mandi Sedr 40 Cm" at bounding box center [531, 86] width 78 height 15
click at [699, 248] on div "12-10-2025 12:31 PM" at bounding box center [584, 243] width 371 height 34
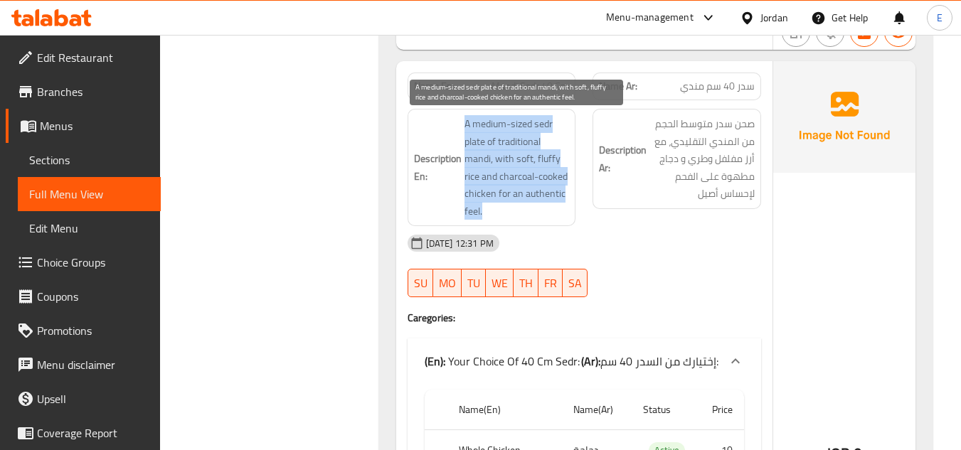
drag, startPoint x: 456, startPoint y: 117, endPoint x: 569, endPoint y: 212, distance: 147.5
click at [569, 212] on h6 "Description En: A medium-sized sedr plate of traditional mandi, with soft, fluf…" at bounding box center [492, 167] width 156 height 105
click at [569, 212] on span "A medium-sized sedr plate of traditional mandi, with soft, fluffy rice and char…" at bounding box center [517, 167] width 105 height 105
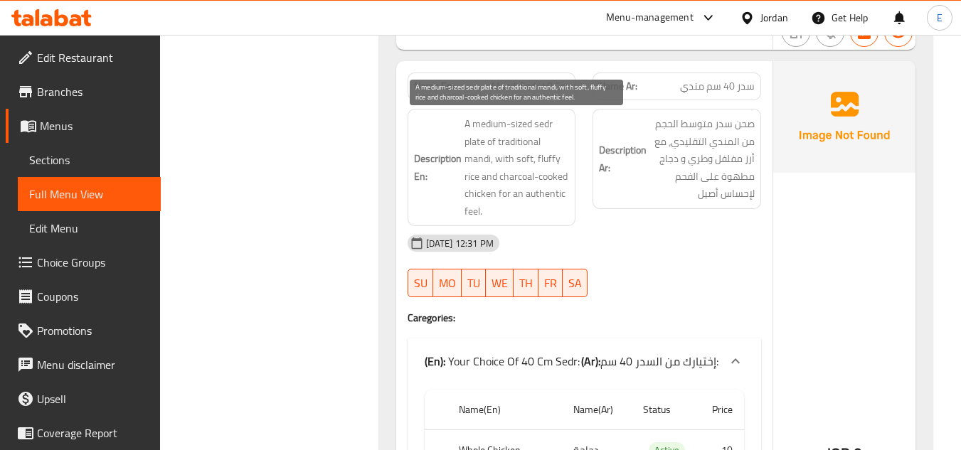
click at [569, 212] on span "A medium-sized sedr plate of traditional mandi, with soft, fluffy rice and char…" at bounding box center [517, 167] width 105 height 105
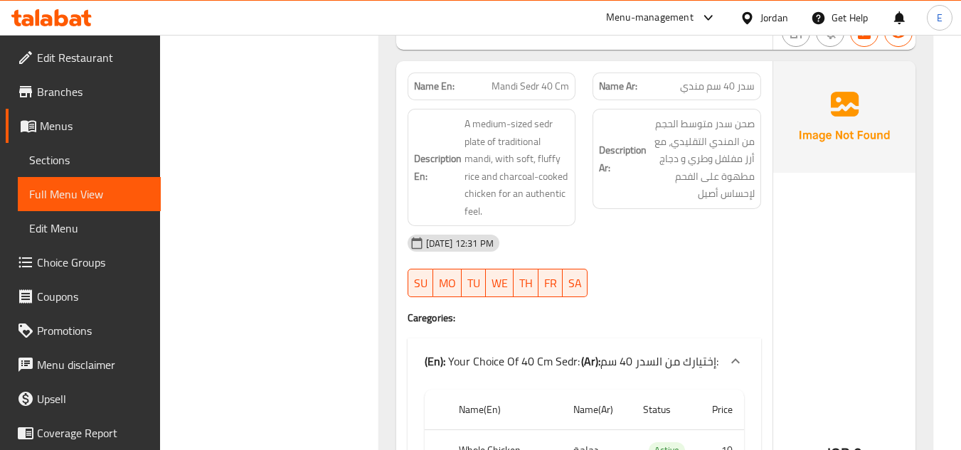
click at [686, 251] on div "12-10-2025 12:31 PM" at bounding box center [584, 243] width 371 height 34
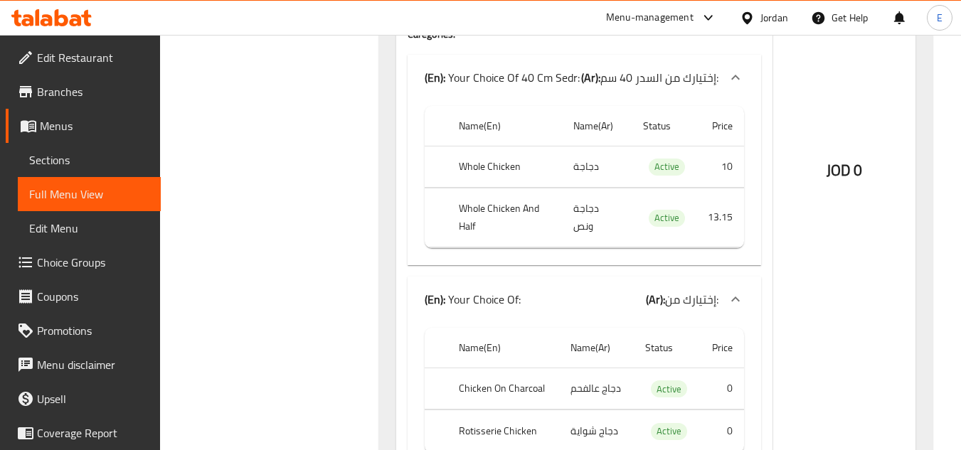
scroll to position [5736, 0]
click at [484, 210] on th "Whole Chicken And Half" at bounding box center [504, 217] width 115 height 59
click at [621, 223] on td "دجاجة ونص" at bounding box center [597, 217] width 70 height 59
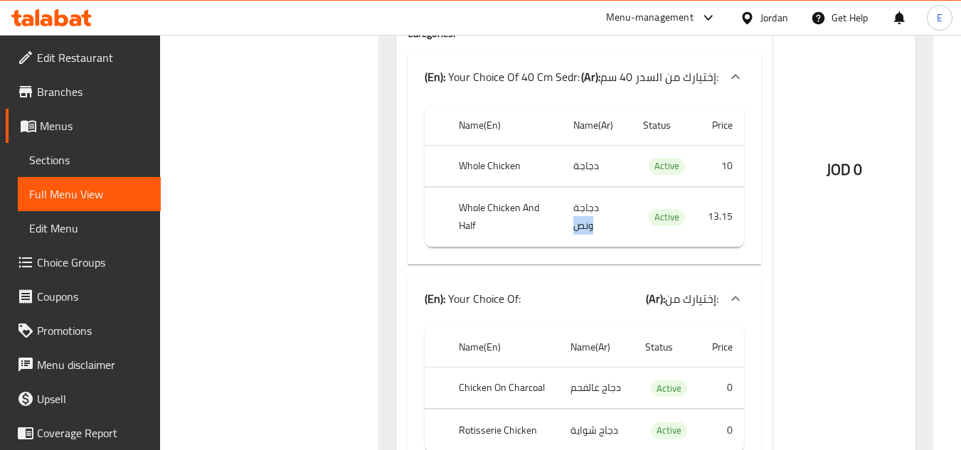
click at [621, 223] on td "دجاجة ونص" at bounding box center [597, 217] width 70 height 59
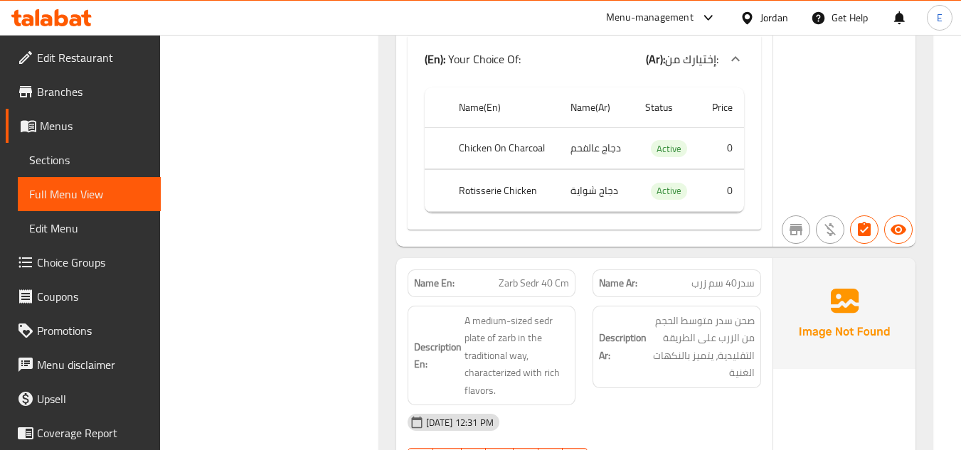
scroll to position [6162, 0]
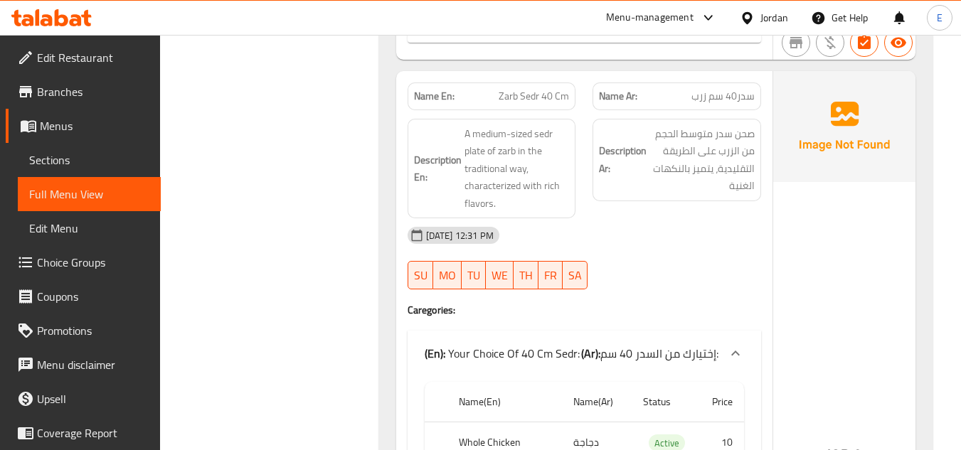
click at [724, 83] on div "Name Ar: سدر40 سم زرب" at bounding box center [677, 97] width 169 height 28
click at [494, 95] on p "Name En: Zarb Sedr 40 Cm" at bounding box center [492, 96] width 156 height 15
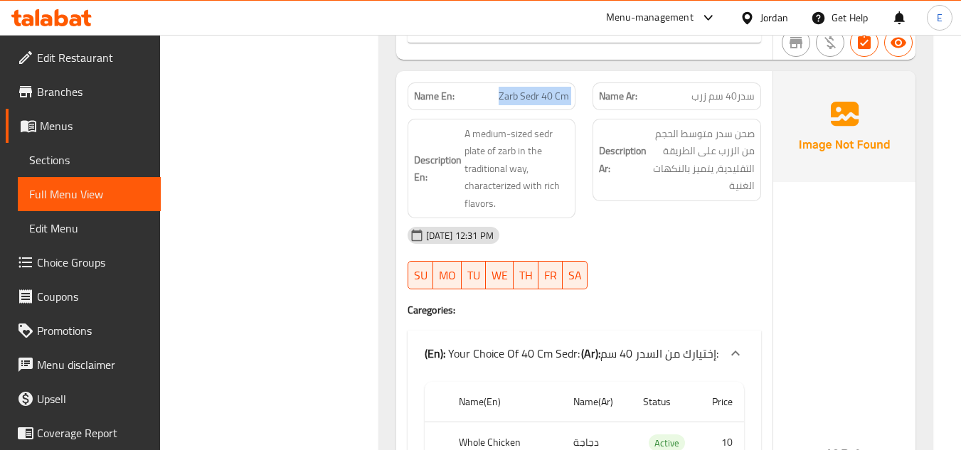
click at [494, 95] on p "Name En: Zarb Sedr 40 Cm" at bounding box center [492, 96] width 156 height 15
click at [714, 99] on span "سدر40 سم زرب" at bounding box center [723, 96] width 63 height 15
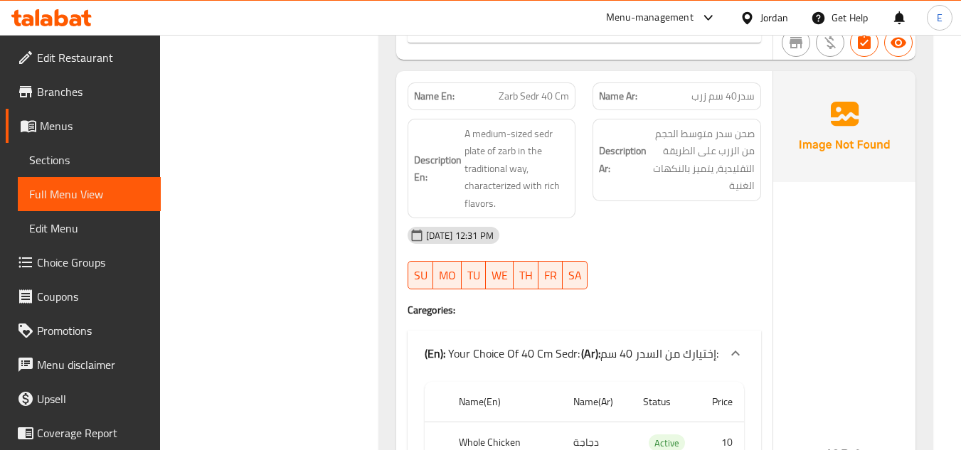
click at [679, 216] on div "Description Ar: صحن سدر متوسط الحجم من الزرب على الطريقة التقليدية، يتميز بالنك…" at bounding box center [677, 168] width 186 height 117
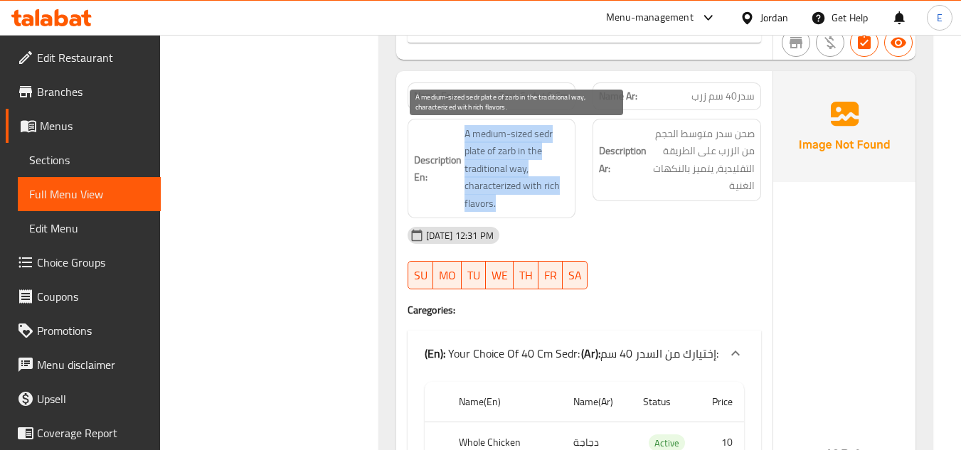
drag, startPoint x: 460, startPoint y: 127, endPoint x: 562, endPoint y: 203, distance: 127.6
click at [562, 203] on h6 "Description En: A medium-sized sedr plate of zarb in the traditional way, chara…" at bounding box center [492, 169] width 156 height 88
click at [562, 203] on span "A medium-sized sedr plate of zarb in the traditional way, characterized with ri…" at bounding box center [517, 169] width 105 height 88
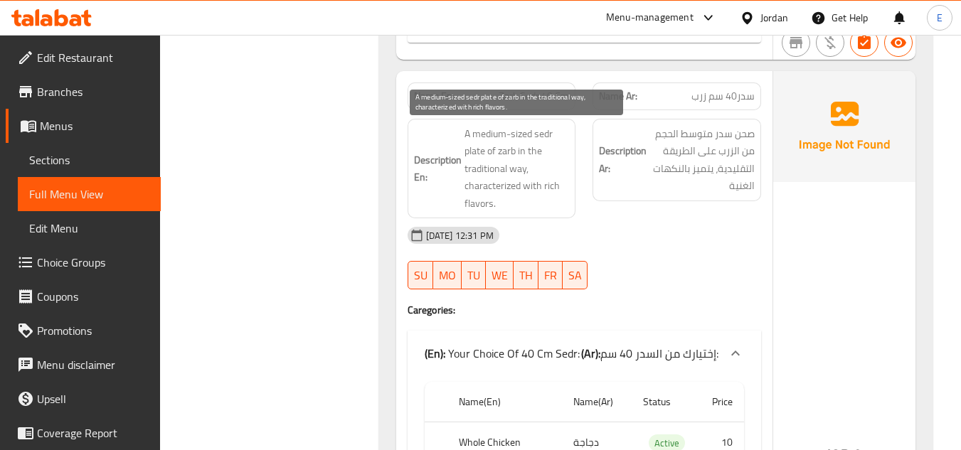
click at [562, 203] on span "A medium-sized sedr plate of zarb in the traditional way, characterized with ri…" at bounding box center [517, 169] width 105 height 88
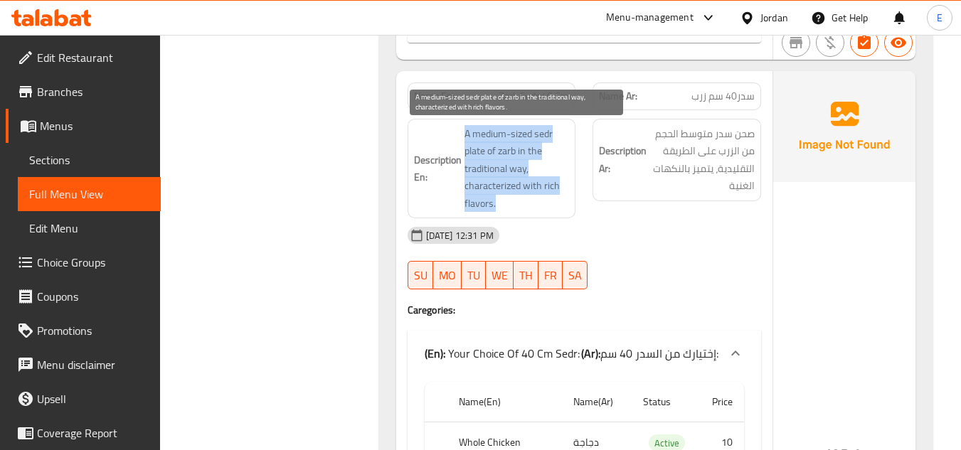
click at [562, 203] on span "A medium-sized sedr plate of zarb in the traditional way, characterized with ri…" at bounding box center [517, 169] width 105 height 88
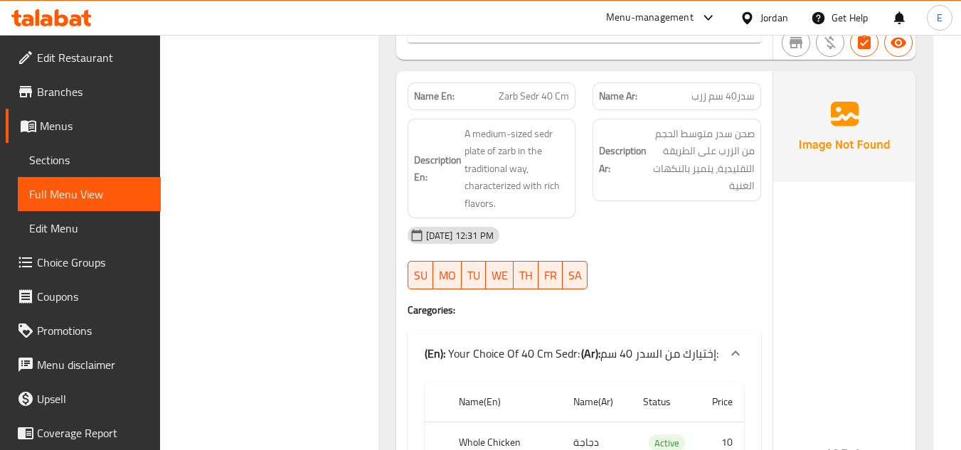
click at [684, 247] on div "12-10-2025 12:31 PM" at bounding box center [584, 235] width 371 height 34
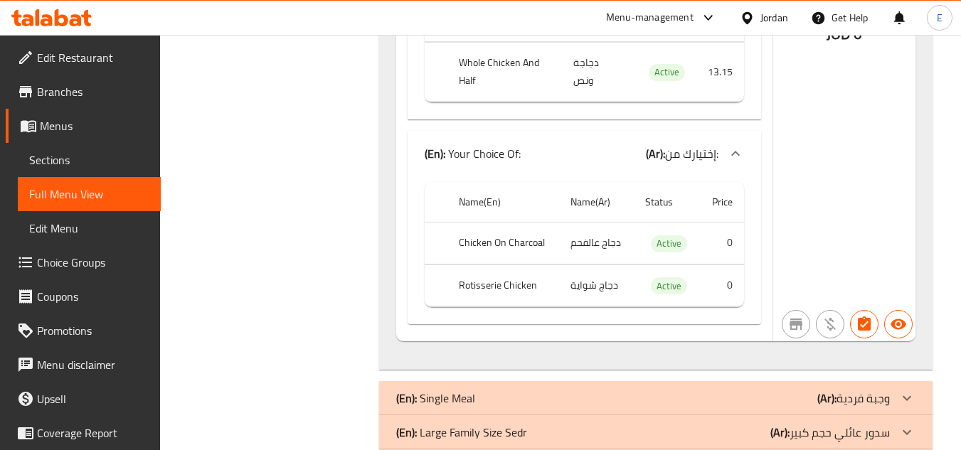
scroll to position [6589, 0]
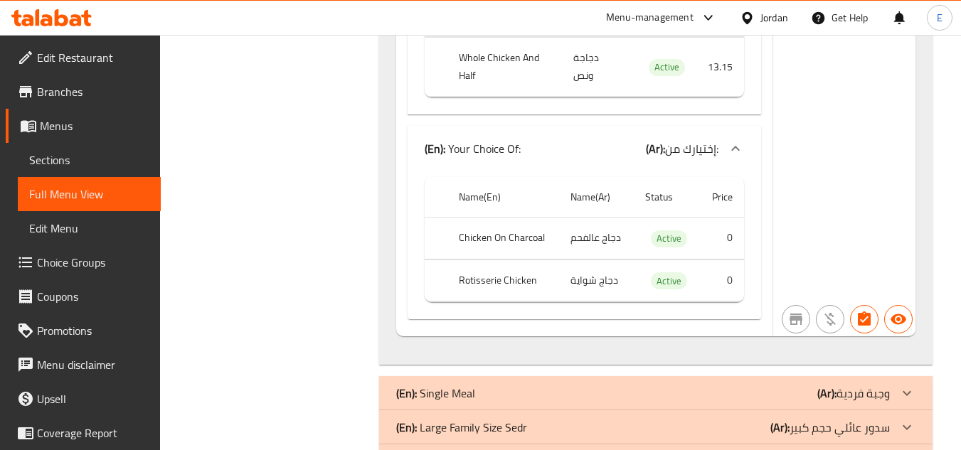
click at [583, 240] on td "دجاج عالفحم" at bounding box center [596, 239] width 75 height 42
click at [495, 241] on th "Chicken On Charcoal" at bounding box center [502, 239] width 111 height 42
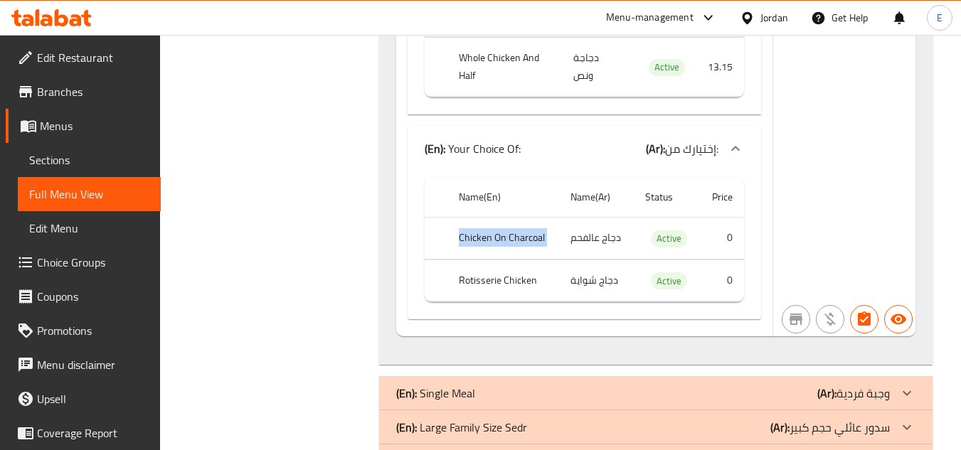
click at [495, 241] on th "Chicken On Charcoal" at bounding box center [502, 239] width 111 height 42
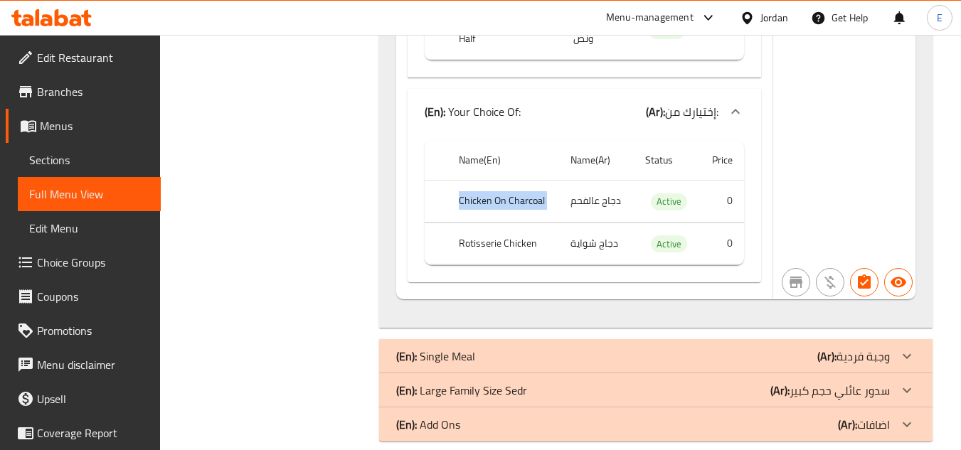
scroll to position [6646, 0]
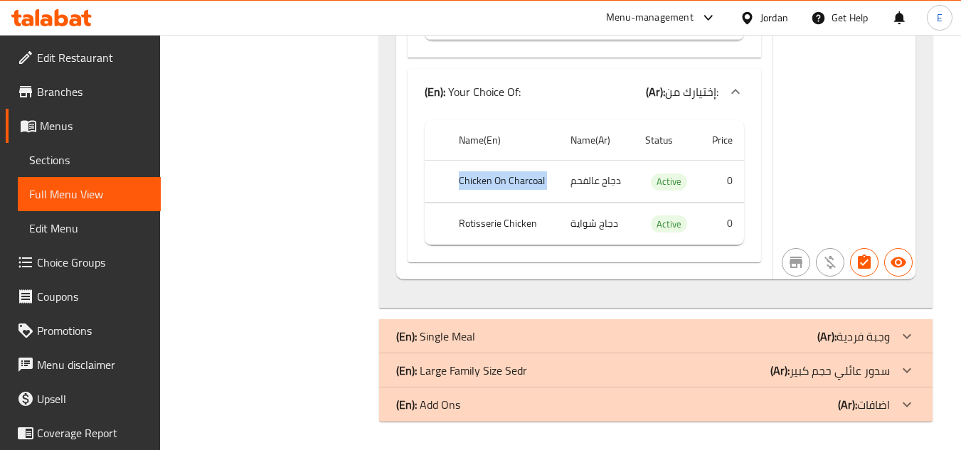
click at [751, 339] on div "(En): Single Meal (Ar): وجبة فردية" at bounding box center [643, 336] width 494 height 17
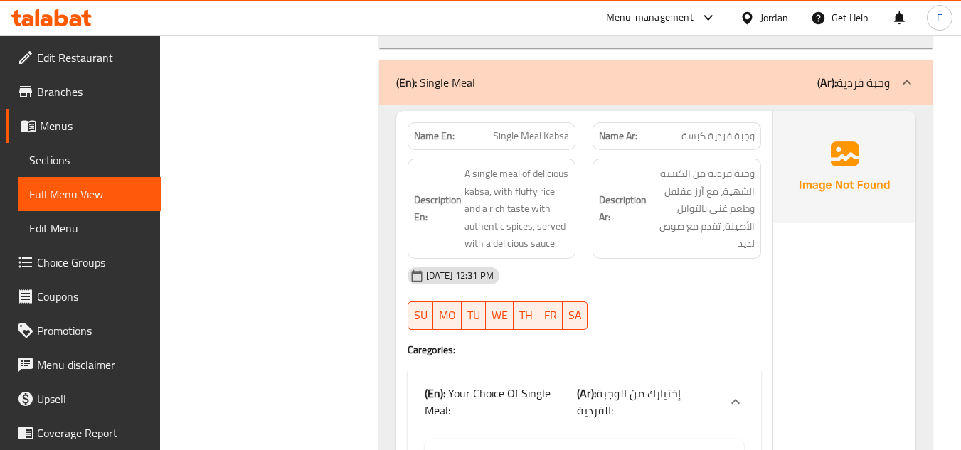
scroll to position [6931, 0]
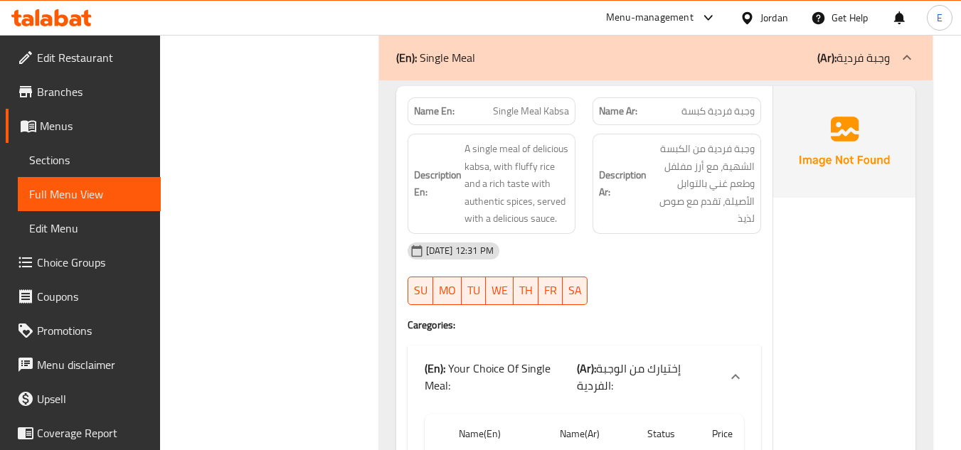
click at [740, 118] on span "وجبة فردية كبسة" at bounding box center [718, 111] width 73 height 15
click at [512, 112] on span "Single Meal Kabsa" at bounding box center [531, 111] width 76 height 15
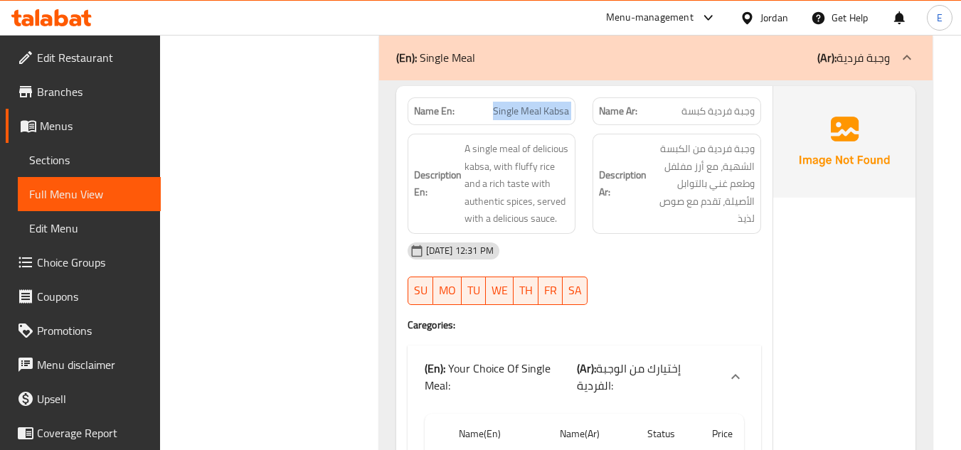
click at [512, 112] on span "Single Meal Kabsa" at bounding box center [531, 111] width 76 height 15
click at [736, 278] on div "12-10-2025 12:31 PM SU MO TU WE TH FR SA" at bounding box center [584, 274] width 371 height 80
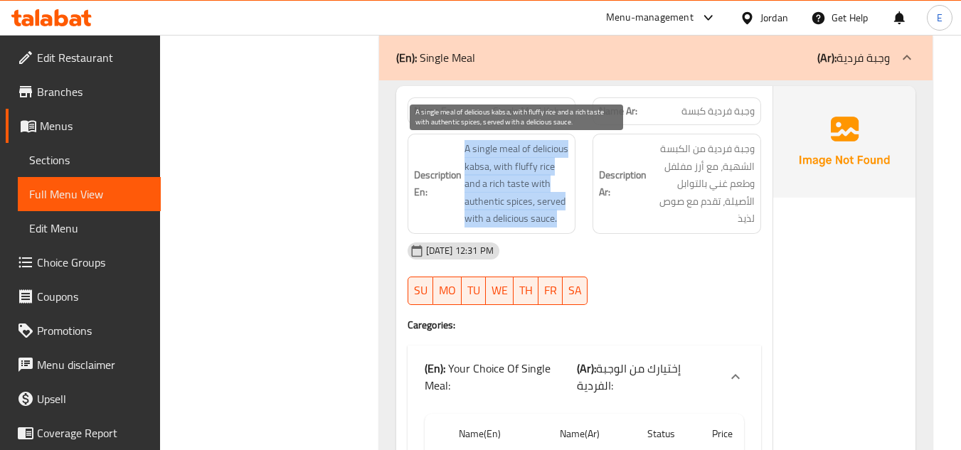
drag, startPoint x: 462, startPoint y: 146, endPoint x: 569, endPoint y: 213, distance: 126.9
click at [569, 213] on h6 "Description En: A single meal of delicious kabsa, with fluffy rice and a rich t…" at bounding box center [492, 184] width 156 height 88
click at [569, 213] on span "A single meal of delicious kabsa, with fluffy rice and a rich taste with authen…" at bounding box center [517, 184] width 105 height 88
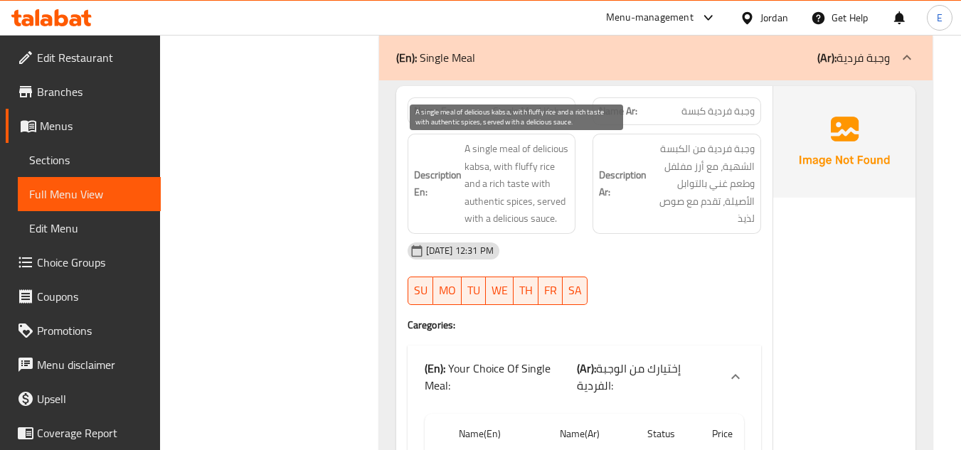
click at [569, 213] on span "A single meal of delicious kabsa, with fluffy rice and a rich taste with authen…" at bounding box center [517, 184] width 105 height 88
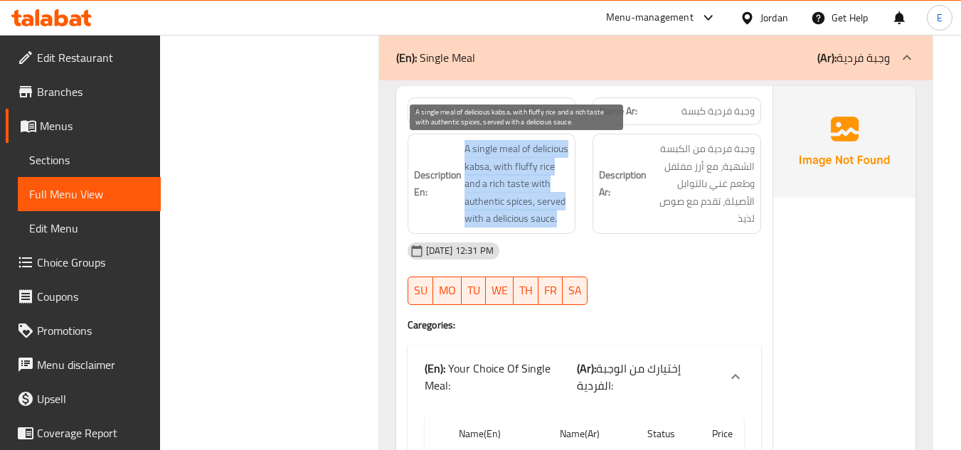
click at [569, 213] on span "A single meal of delicious kabsa, with fluffy rice and a rich taste with authen…" at bounding box center [517, 184] width 105 height 88
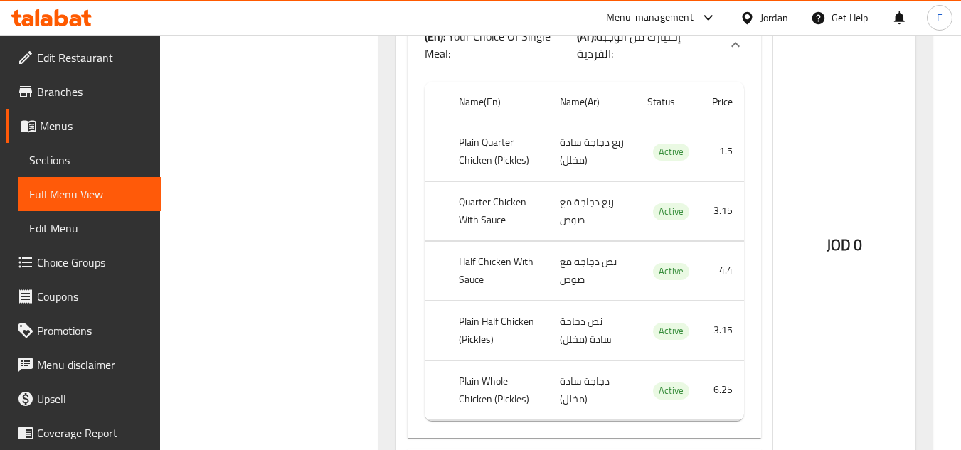
scroll to position [7286, 0]
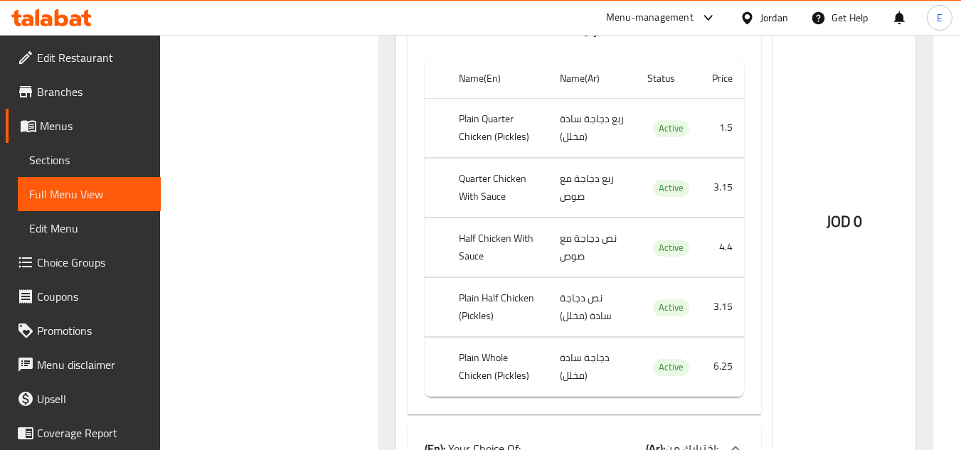
click at [569, 111] on td "ربع دجاجة سادة (مخلل)" at bounding box center [593, 127] width 88 height 59
click at [483, 107] on th "Plain Quarter Chicken (Pickles)" at bounding box center [498, 127] width 102 height 59
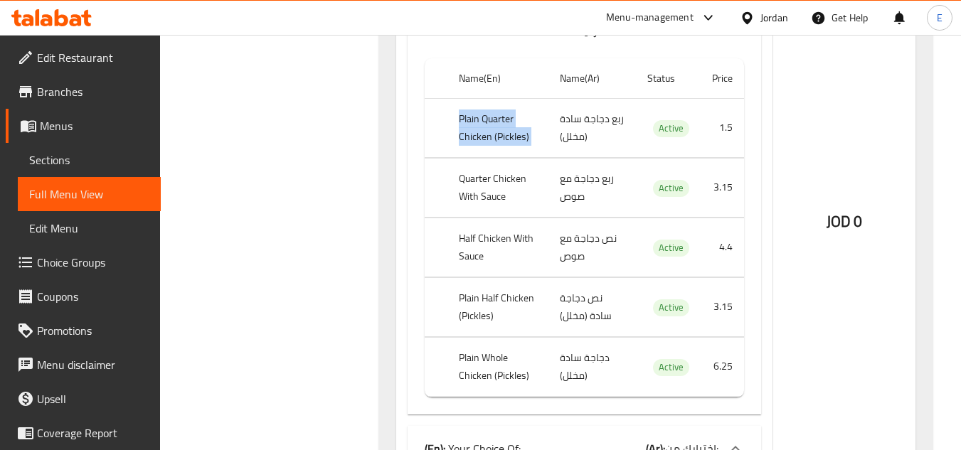
click at [483, 107] on th "Plain Quarter Chicken (Pickles)" at bounding box center [498, 127] width 102 height 59
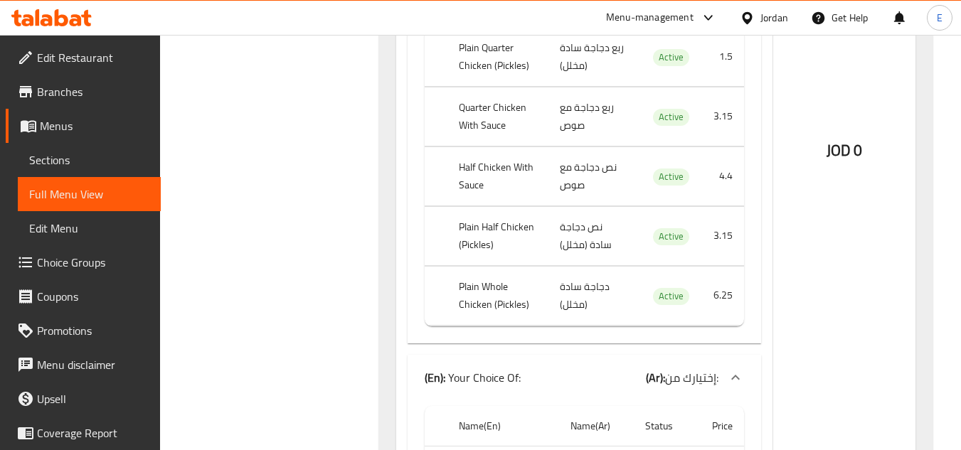
click at [597, 94] on td "ربع دجاجة مع صوص" at bounding box center [593, 116] width 88 height 59
drag, startPoint x: 597, startPoint y: 94, endPoint x: 610, endPoint y: 93, distance: 12.8
click at [599, 94] on td "ربع دجاجة مع صوص" at bounding box center [593, 116] width 88 height 59
click at [505, 92] on th "Quarter Chicken With Sauce" at bounding box center [498, 116] width 102 height 59
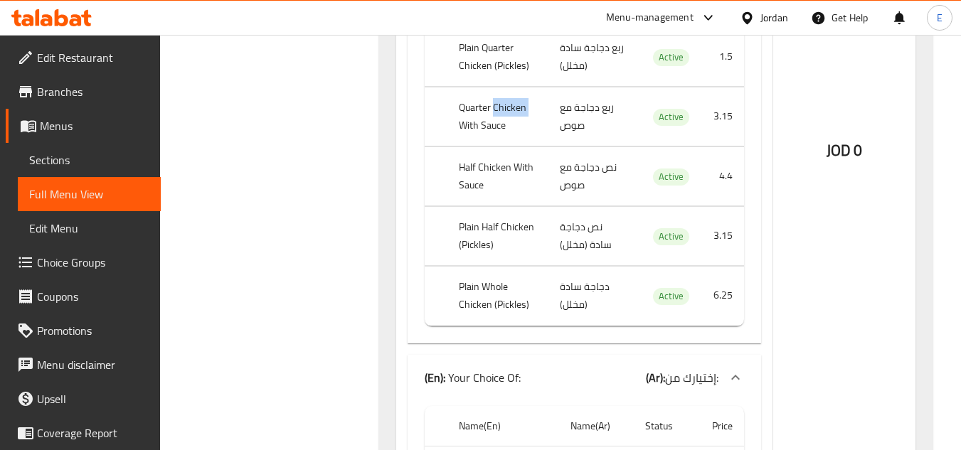
click at [505, 92] on th "Quarter Chicken With Sauce" at bounding box center [498, 116] width 102 height 59
click at [582, 166] on td "نص دجاجة مع صوص" at bounding box center [593, 176] width 88 height 59
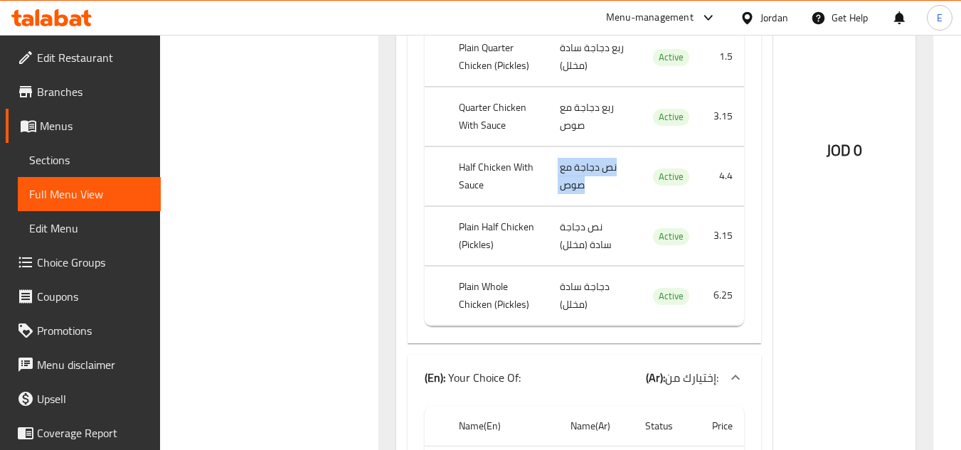
click at [582, 166] on td "نص دجاجة مع صوص" at bounding box center [593, 176] width 88 height 59
click at [492, 152] on th "Half Chicken With Sauce" at bounding box center [498, 176] width 102 height 59
click at [576, 219] on td "نص دجاجة سادة (مخلل)" at bounding box center [593, 235] width 88 height 59
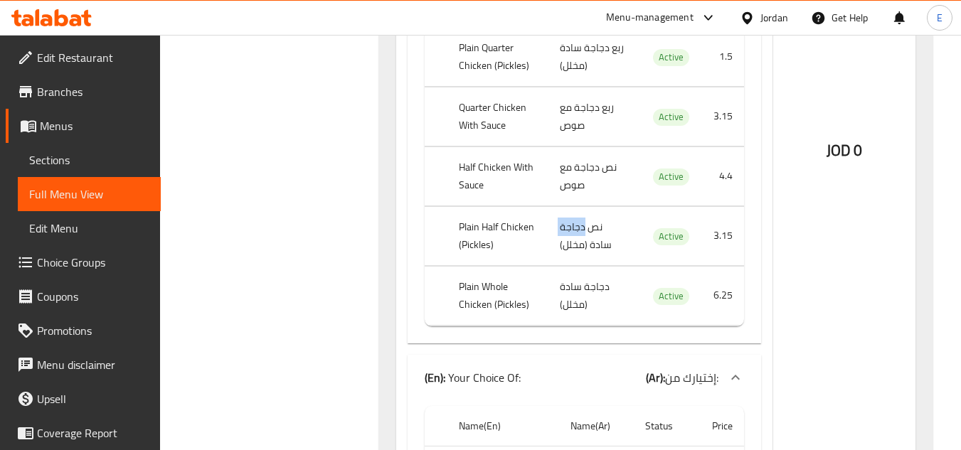
click at [576, 219] on td "نص دجاجة سادة (مخلل)" at bounding box center [593, 235] width 88 height 59
click at [544, 215] on th "Plain Half Chicken (Pickles)" at bounding box center [498, 235] width 102 height 59
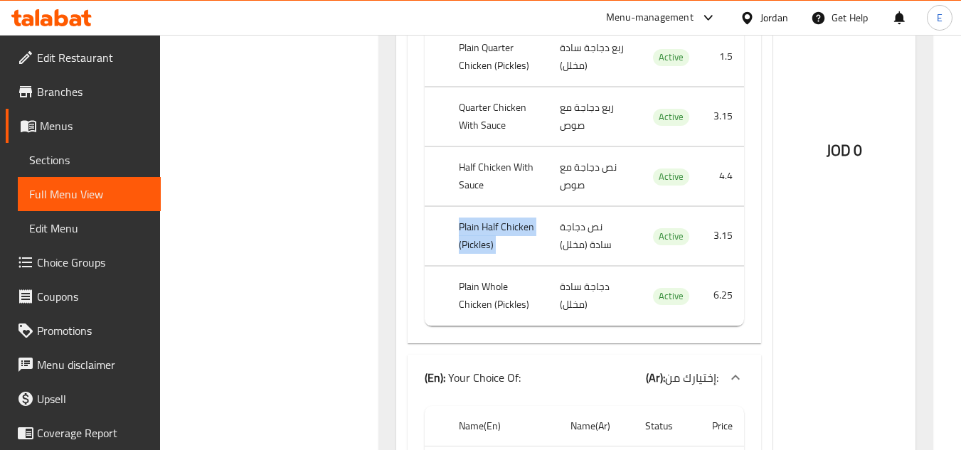
click at [544, 215] on th "Plain Half Chicken (Pickles)" at bounding box center [498, 235] width 102 height 59
click at [590, 272] on td "دجاجة سادة (مخلل)" at bounding box center [593, 295] width 88 height 59
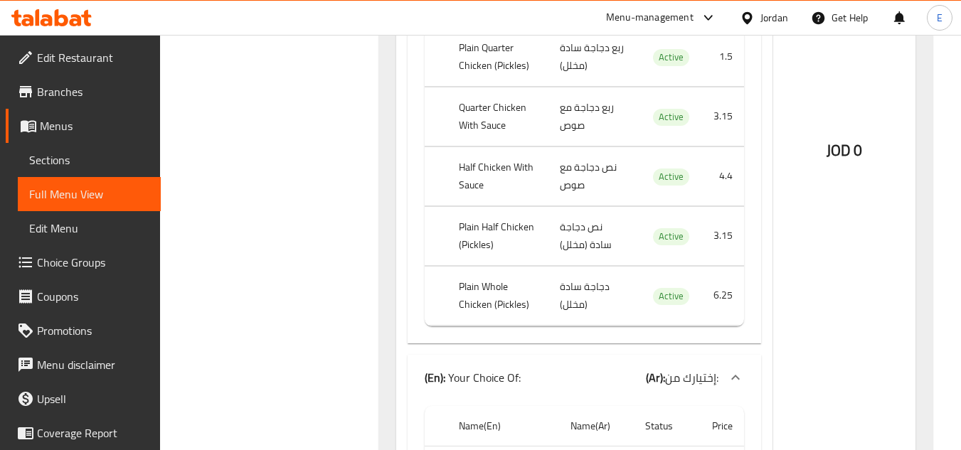
click at [497, 274] on th "Plain Whole Chicken (Pickles)" at bounding box center [498, 295] width 102 height 59
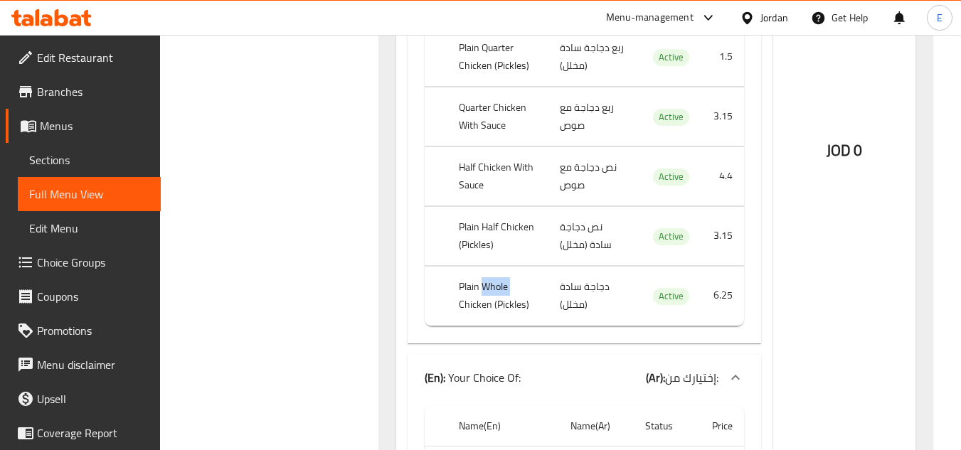
click at [497, 274] on th "Plain Whole Chicken (Pickles)" at bounding box center [498, 295] width 102 height 59
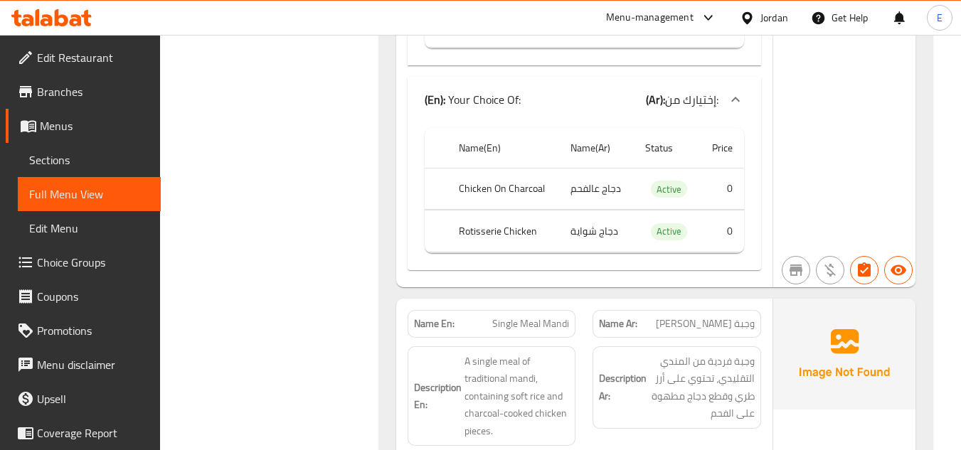
scroll to position [7642, 0]
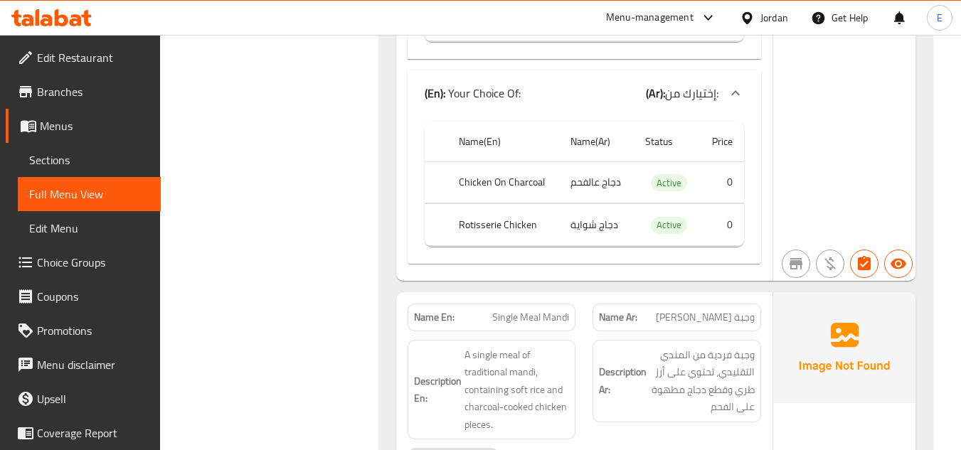
click at [600, 171] on td "دجاج عالفحم" at bounding box center [596, 182] width 75 height 42
click at [600, 170] on td "دجاج عالفحم" at bounding box center [596, 182] width 75 height 42
click at [527, 172] on th "Chicken On Charcoal" at bounding box center [502, 182] width 111 height 42
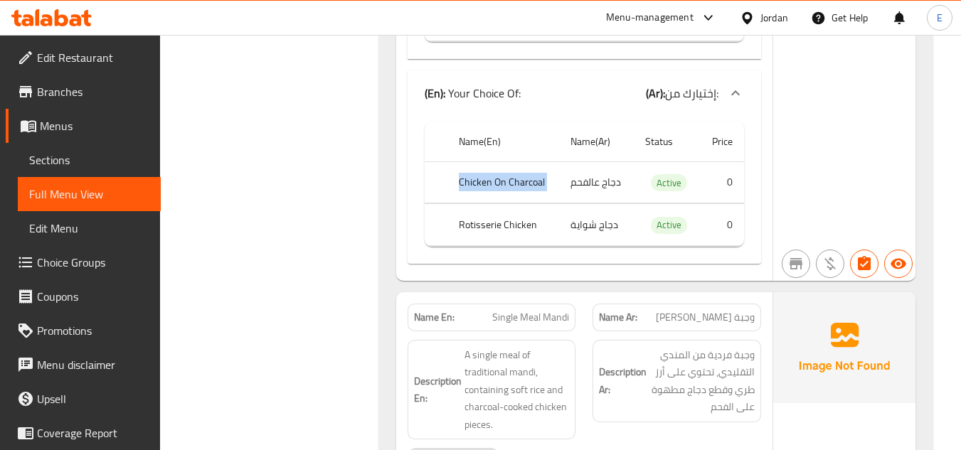
click at [527, 172] on th "Chicken On Charcoal" at bounding box center [502, 182] width 111 height 42
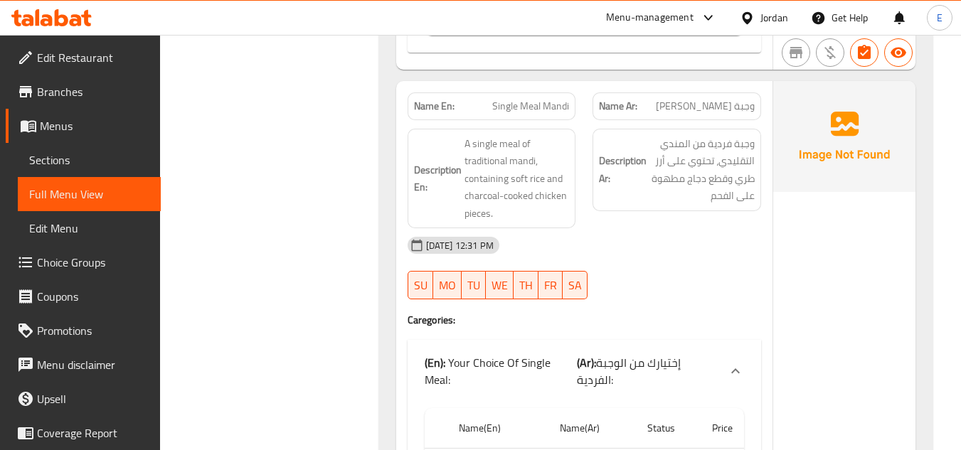
scroll to position [7856, 0]
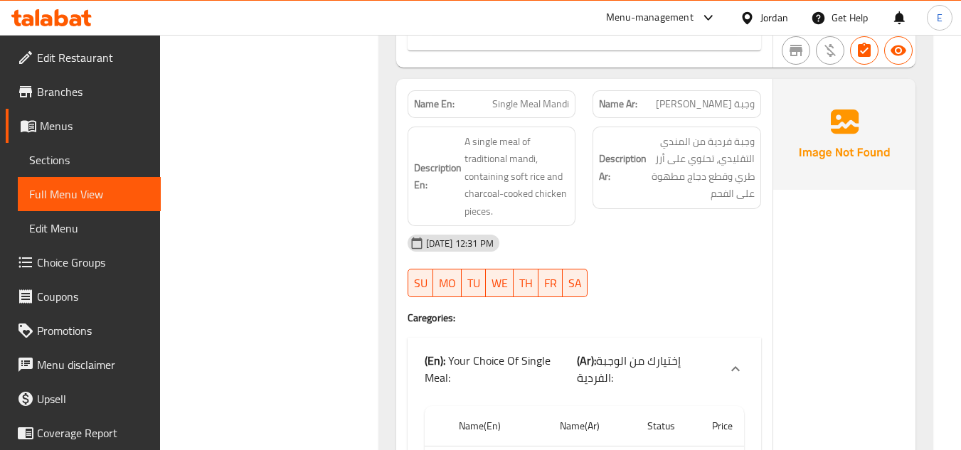
click at [528, 97] on span "Single Meal Mandi" at bounding box center [530, 104] width 77 height 15
click at [716, 97] on span "وجبة فردية مندي" at bounding box center [705, 104] width 99 height 15
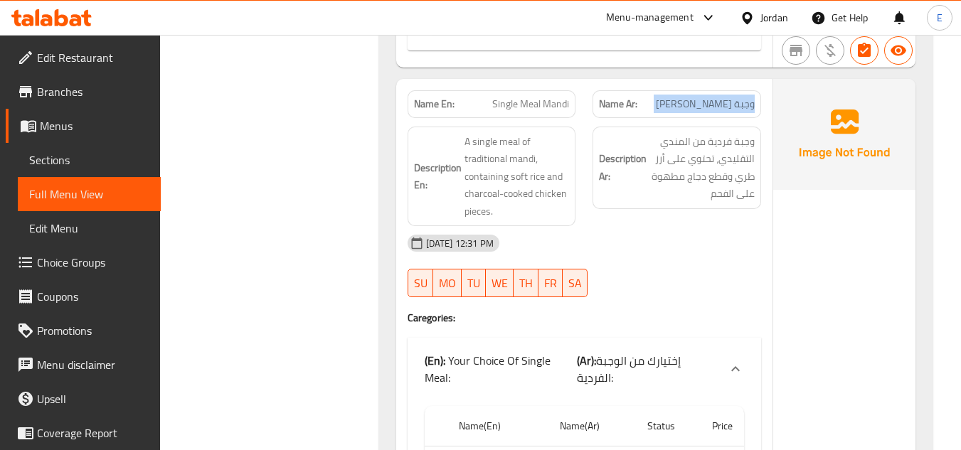
click at [716, 97] on span "وجبة فردية مندي" at bounding box center [705, 104] width 99 height 15
click at [716, 226] on div "12-10-2025 12:31 PM" at bounding box center [584, 243] width 371 height 34
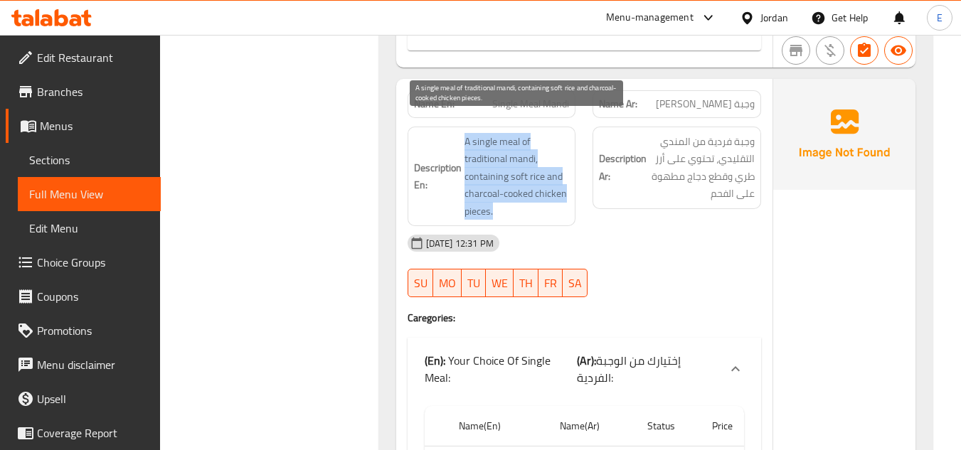
drag, startPoint x: 459, startPoint y: 125, endPoint x: 568, endPoint y: 190, distance: 127.0
click at [568, 190] on h6 "Description En: A single meal of traditional mandi, containing soft rice and ch…" at bounding box center [492, 177] width 156 height 88
click at [568, 190] on span "A single meal of traditional mandi, containing soft rice and charcoal-cooked ch…" at bounding box center [517, 177] width 105 height 88
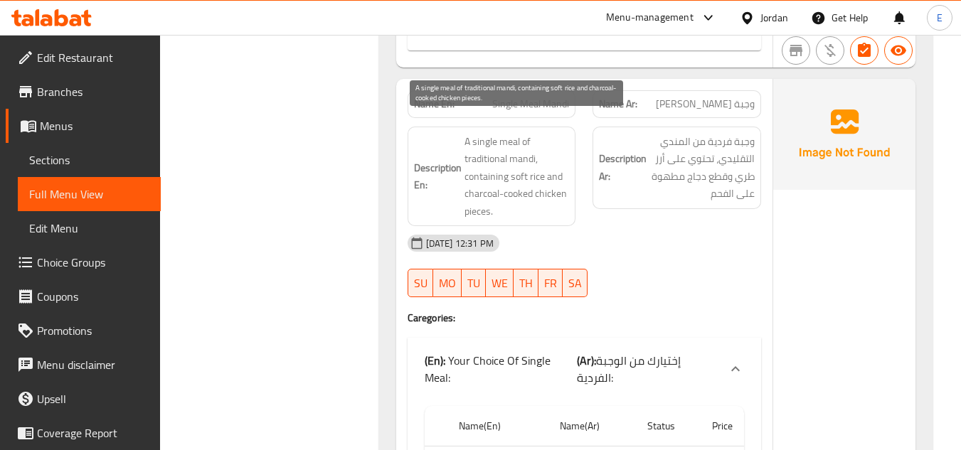
click at [568, 190] on span "A single meal of traditional mandi, containing soft rice and charcoal-cooked ch…" at bounding box center [517, 177] width 105 height 88
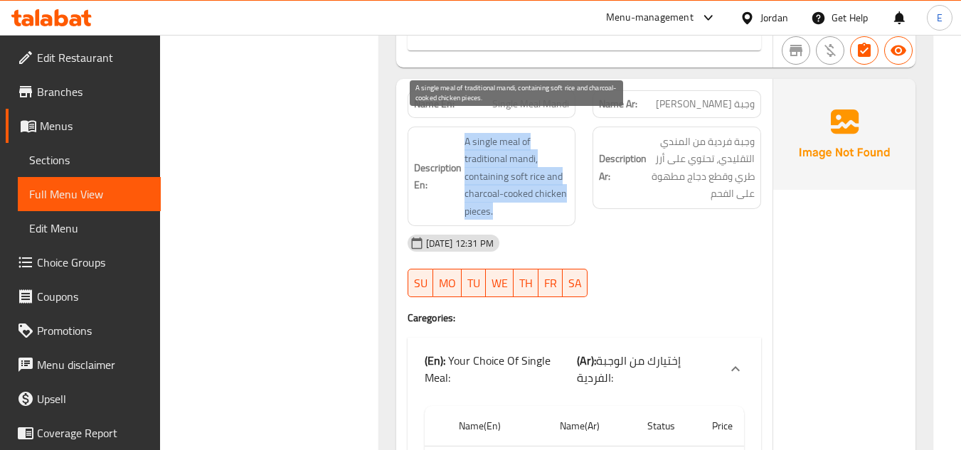
click at [568, 190] on span "A single meal of traditional mandi, containing soft rice and charcoal-cooked ch…" at bounding box center [517, 177] width 105 height 88
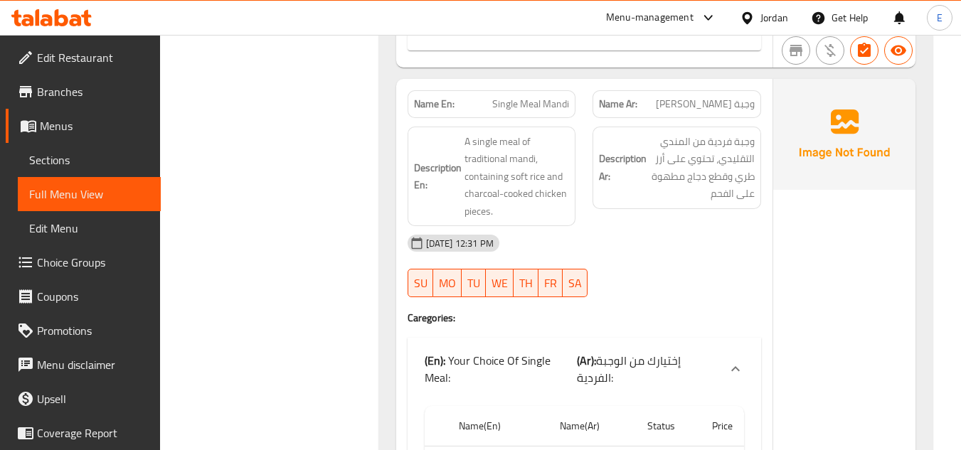
click at [738, 242] on div "12-10-2025 12:31 PM" at bounding box center [584, 243] width 371 height 34
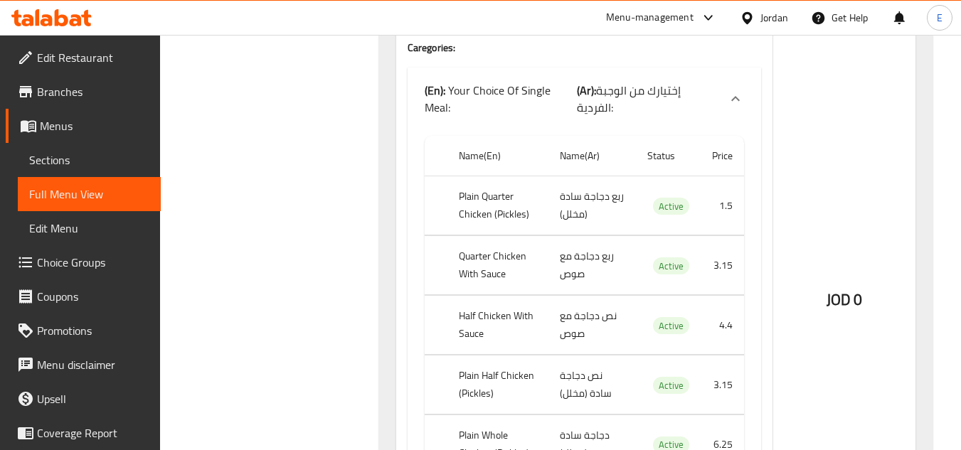
scroll to position [8140, 0]
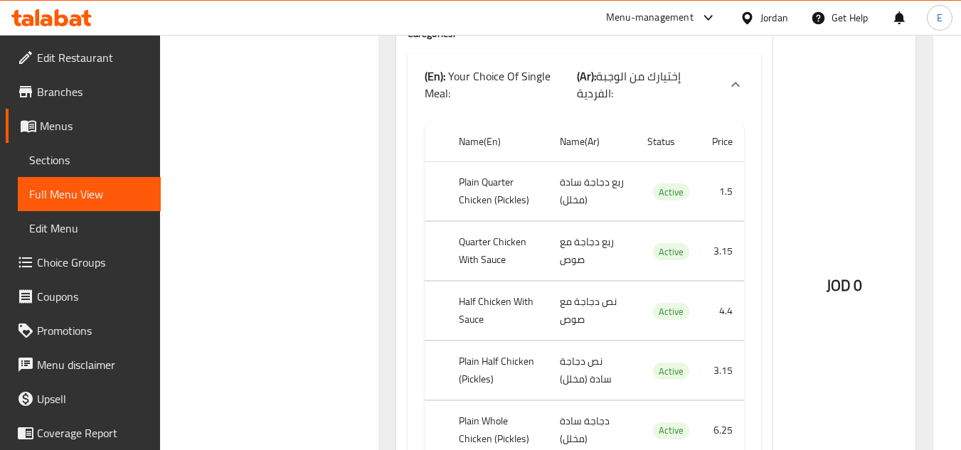
click at [615, 162] on td "ربع دجاجة سادة (مخلل)" at bounding box center [593, 191] width 88 height 59
click at [518, 162] on th "Plain Quarter Chicken (Pickles)" at bounding box center [498, 191] width 102 height 59
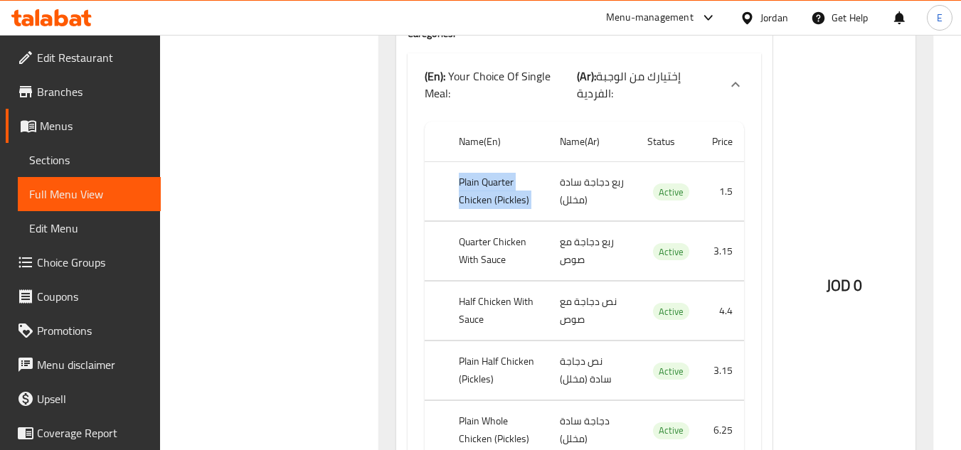
click at [518, 162] on th "Plain Quarter Chicken (Pickles)" at bounding box center [498, 191] width 102 height 59
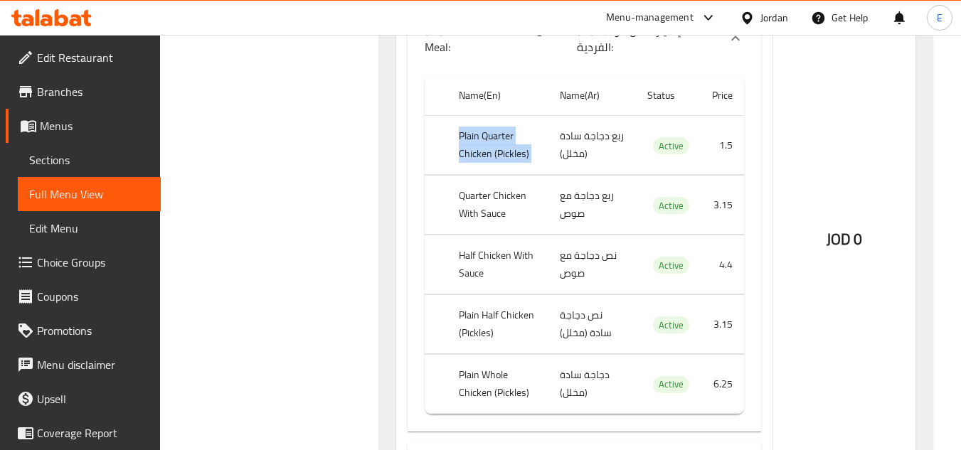
scroll to position [8211, 0]
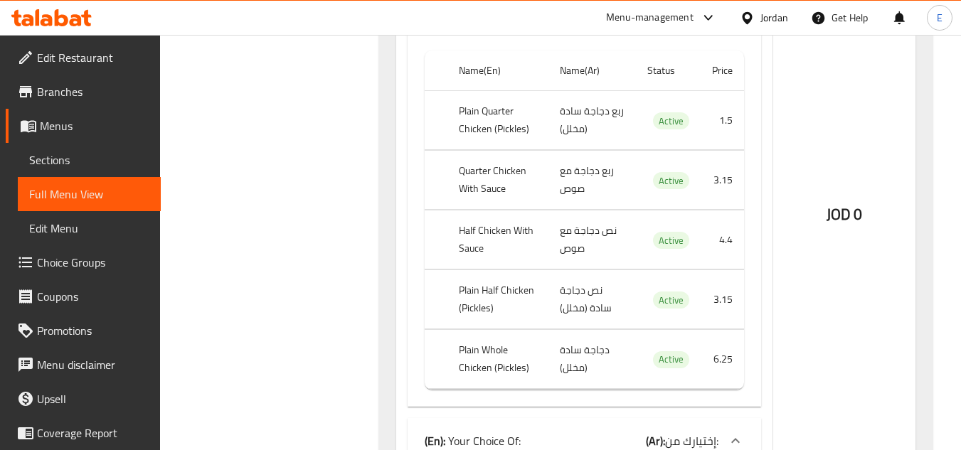
click at [579, 151] on td "ربع دجاجة مع صوص" at bounding box center [593, 180] width 88 height 59
click at [580, 151] on td "ربع دجاجة مع صوص" at bounding box center [593, 180] width 88 height 59
click at [465, 153] on th "Quarter Chicken With Sauce" at bounding box center [498, 180] width 102 height 59
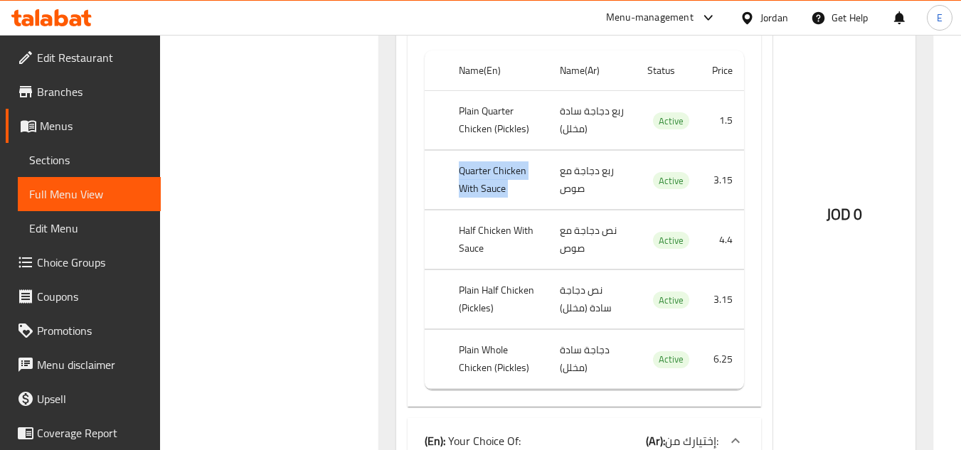
click at [465, 153] on th "Quarter Chicken With Sauce" at bounding box center [498, 180] width 102 height 59
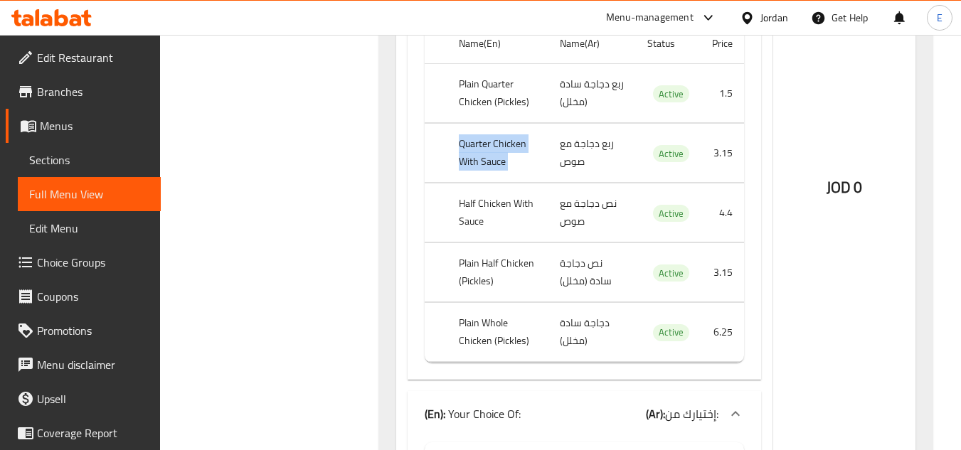
scroll to position [8282, 0]
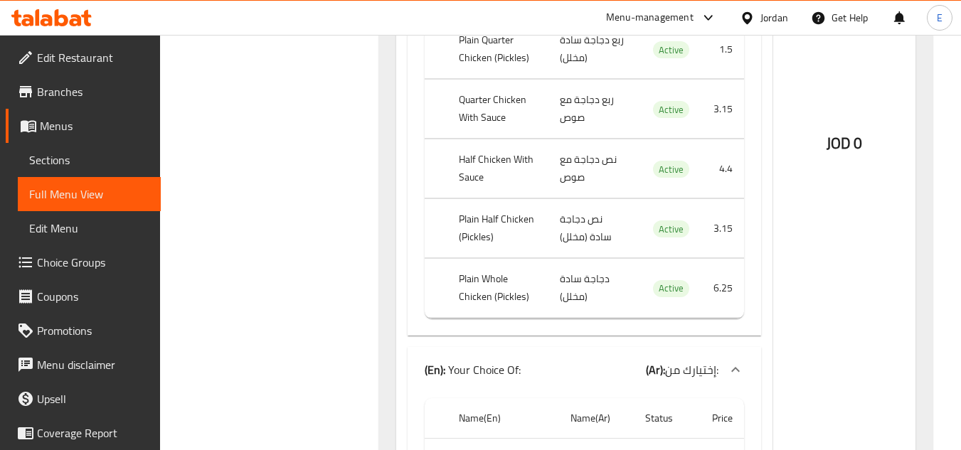
click at [586, 152] on td "نص دجاجة مع صوص" at bounding box center [593, 168] width 88 height 59
click at [492, 139] on th "Half Chicken With Sauce" at bounding box center [498, 168] width 102 height 59
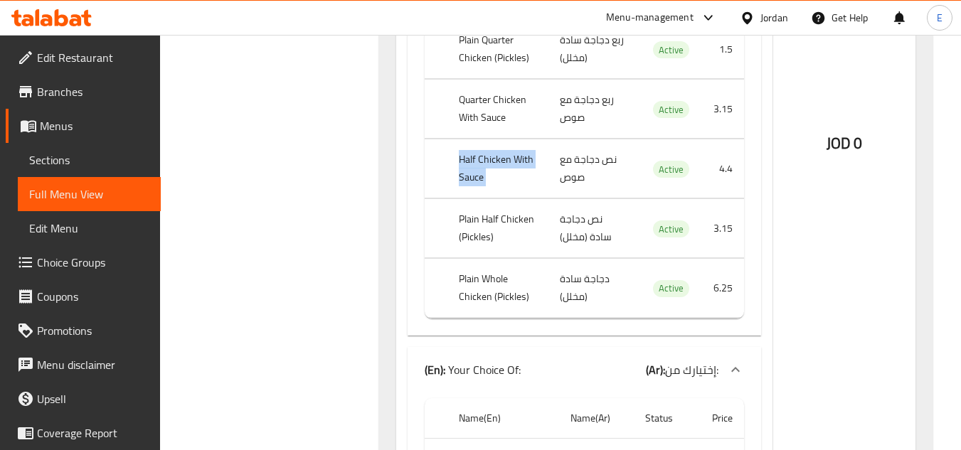
click at [492, 139] on th "Half Chicken With Sauce" at bounding box center [498, 168] width 102 height 59
click at [573, 199] on td "نص دجاجة سادة (مخلل)" at bounding box center [593, 228] width 88 height 59
click at [488, 199] on th "Plain Half Chicken (Pickles)" at bounding box center [498, 228] width 102 height 59
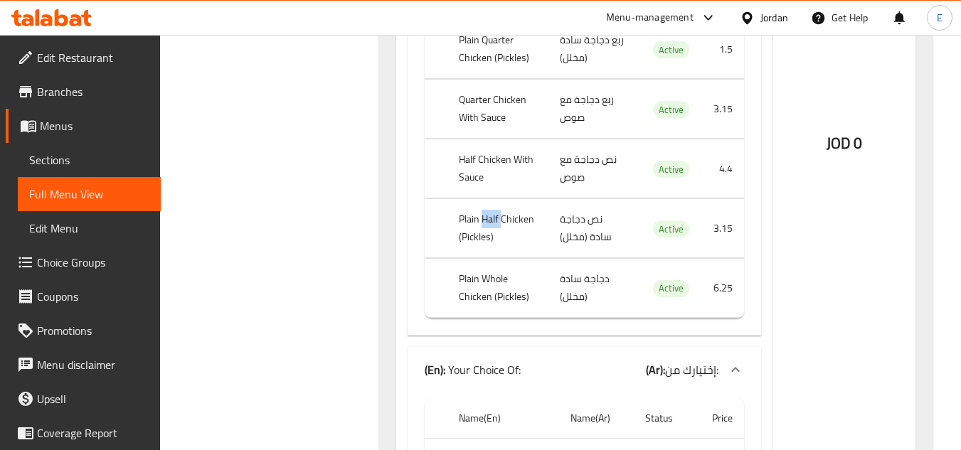
click at [488, 199] on th "Plain Half Chicken (Pickles)" at bounding box center [498, 228] width 102 height 59
click at [571, 259] on td "دجاجة سادة (مخلل)" at bounding box center [593, 288] width 88 height 59
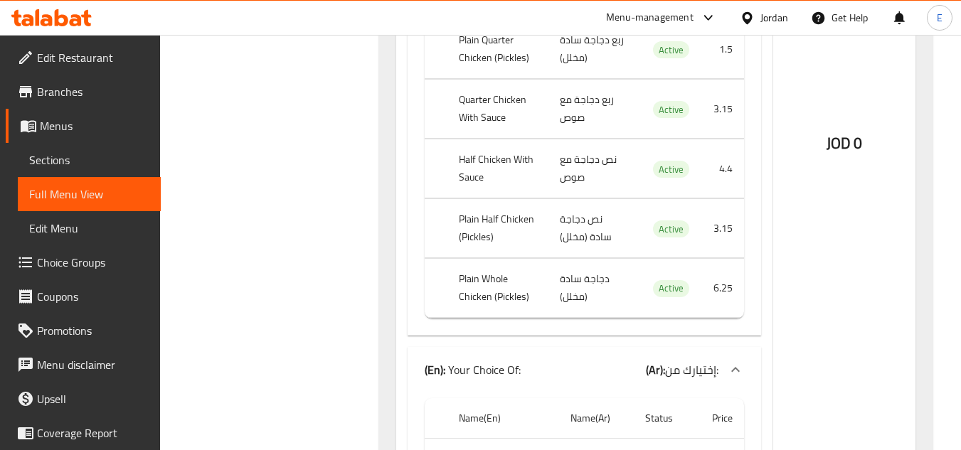
click at [496, 259] on th "Plain Whole Chicken (Pickles)" at bounding box center [498, 288] width 102 height 59
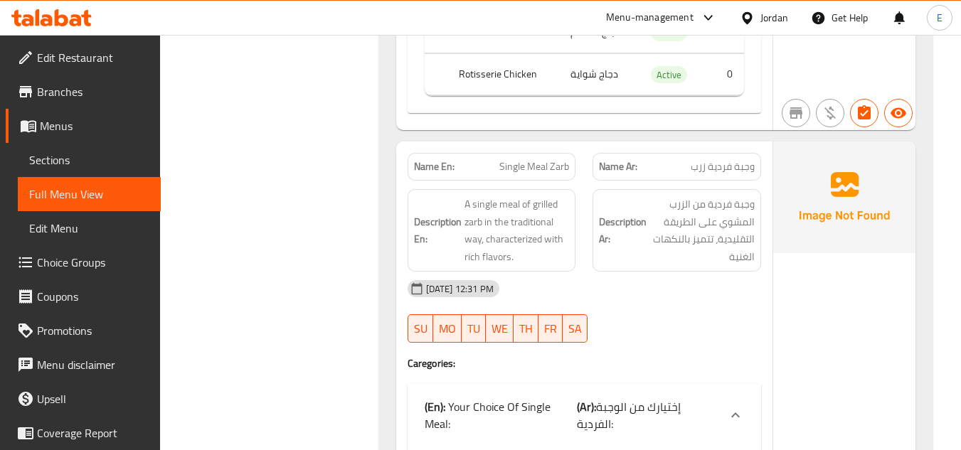
scroll to position [8780, 0]
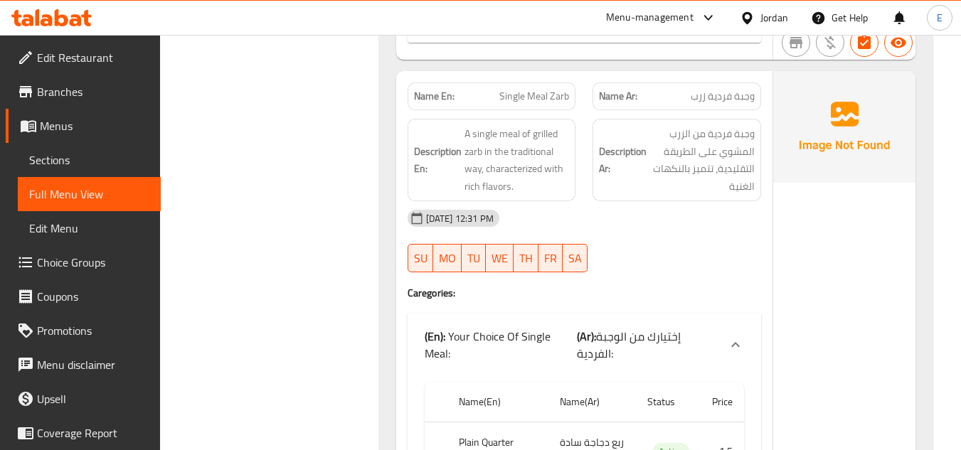
click at [712, 89] on span "وجبة فردية زرب" at bounding box center [723, 96] width 64 height 15
click at [529, 89] on span "Single Meal Zarb" at bounding box center [534, 96] width 70 height 15
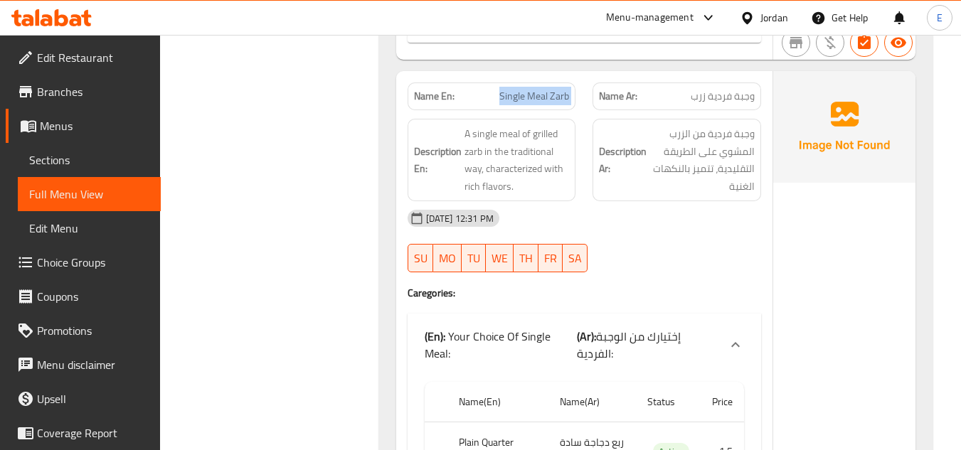
click at [529, 89] on span "Single Meal Zarb" at bounding box center [534, 96] width 70 height 15
click at [514, 89] on span "Single Meal Zarb" at bounding box center [534, 96] width 70 height 15
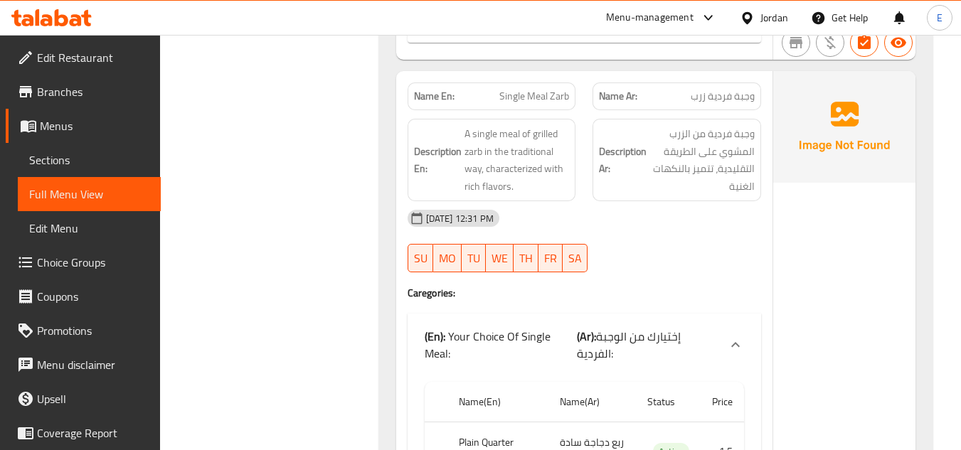
click at [723, 89] on span "وجبة فردية زرب" at bounding box center [723, 96] width 64 height 15
click at [701, 201] on div "12-10-2025 12:31 PM" at bounding box center [584, 218] width 371 height 34
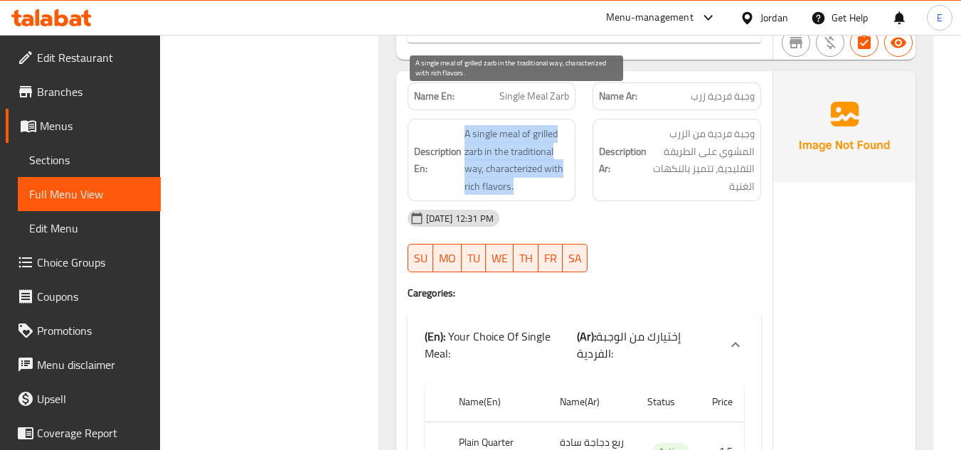
drag, startPoint x: 460, startPoint y: 97, endPoint x: 565, endPoint y: 149, distance: 116.5
click at [565, 149] on h6 "Description En: A single meal of grilled zarb in the traditional way, character…" at bounding box center [492, 160] width 156 height 70
click at [565, 149] on span "A single meal of grilled zarb in the traditional way, characterized with rich f…" at bounding box center [517, 160] width 105 height 70
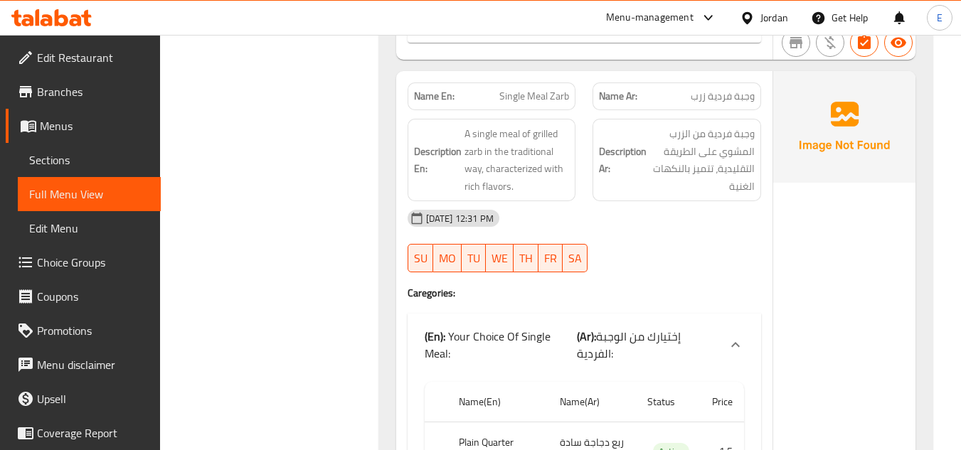
click at [694, 201] on div "12-10-2025 12:31 PM" at bounding box center [584, 218] width 371 height 34
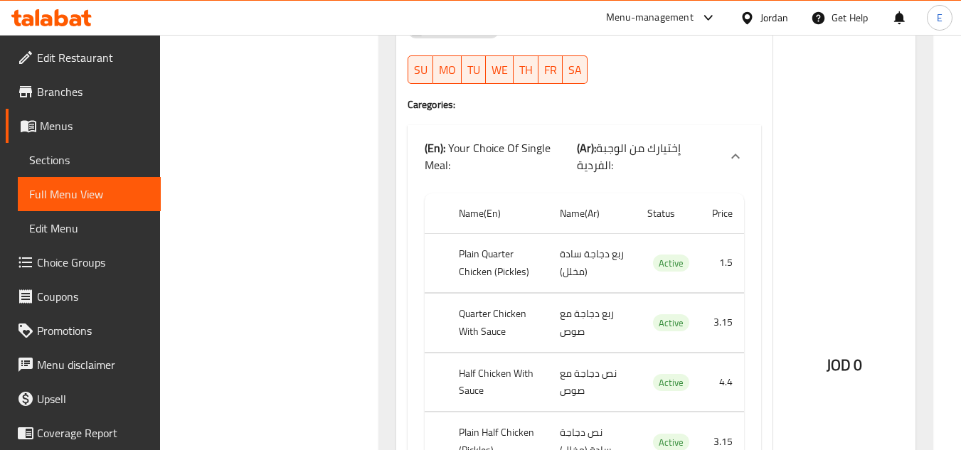
scroll to position [8994, 0]
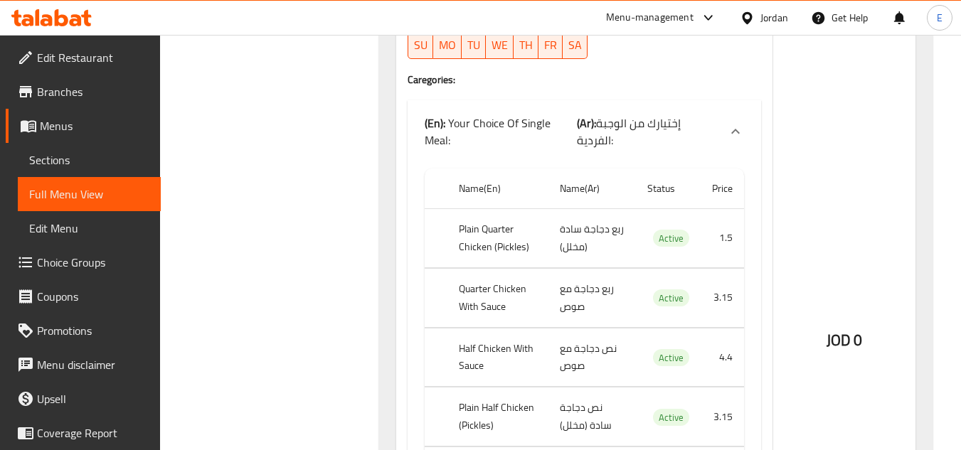
click at [583, 208] on td "ربع دجاجة سادة (مخلل)" at bounding box center [593, 237] width 88 height 59
click at [517, 208] on th "Plain Quarter Chicken (Pickles)" at bounding box center [498, 237] width 102 height 59
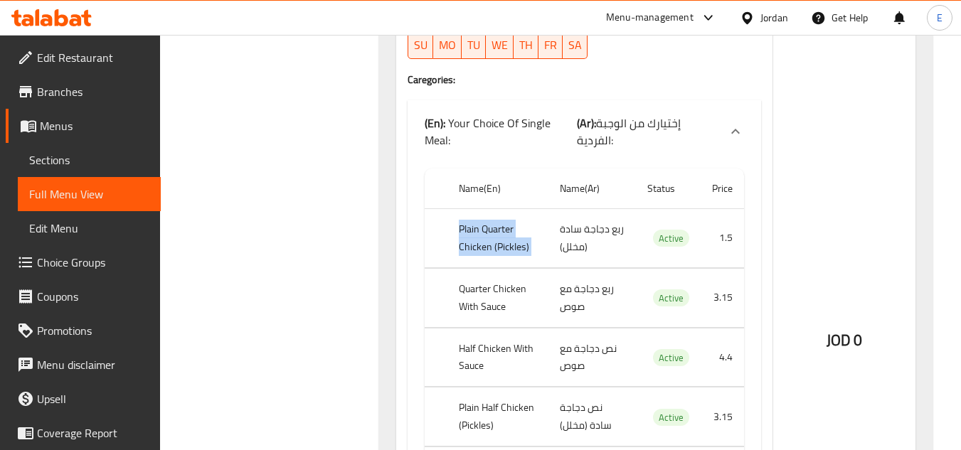
click at [517, 208] on th "Plain Quarter Chicken (Pickles)" at bounding box center [498, 237] width 102 height 59
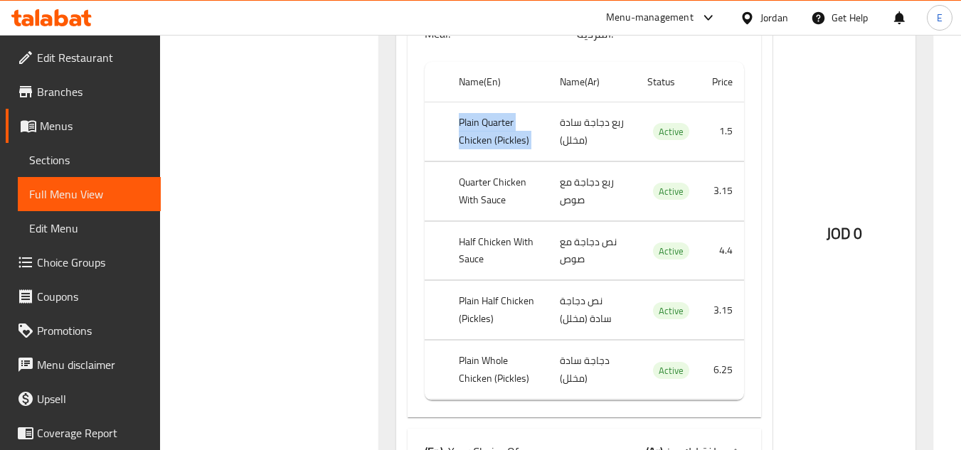
scroll to position [9136, 0]
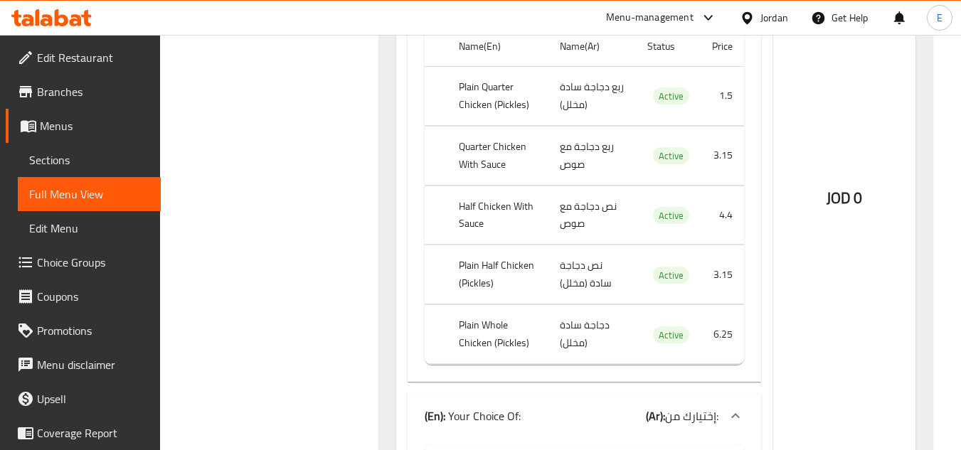
click at [609, 126] on td "ربع دجاجة مع صوص" at bounding box center [593, 155] width 88 height 59
click at [529, 126] on th "Quarter Chicken With Sauce" at bounding box center [498, 155] width 102 height 59
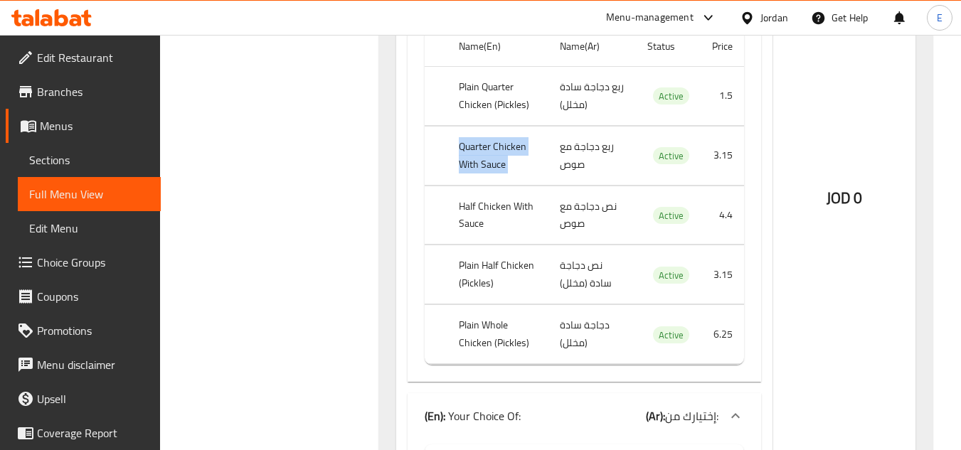
click at [529, 126] on th "Quarter Chicken With Sauce" at bounding box center [498, 155] width 102 height 59
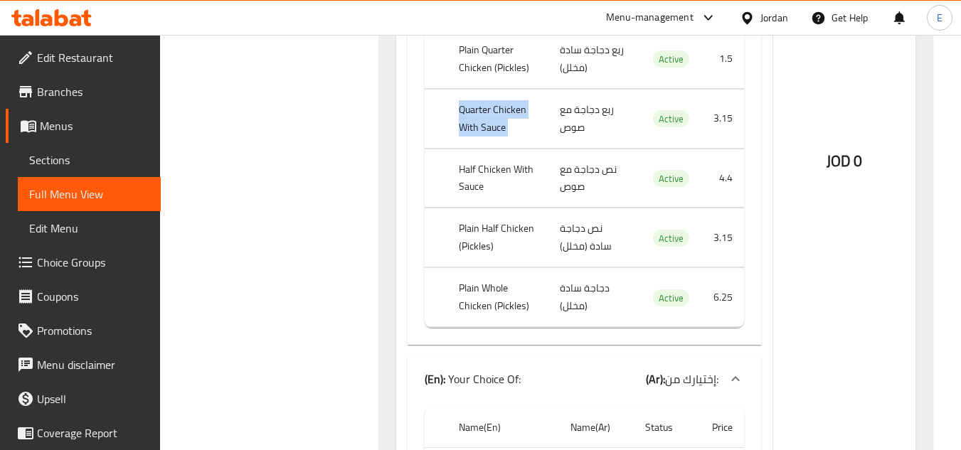
scroll to position [9207, 0]
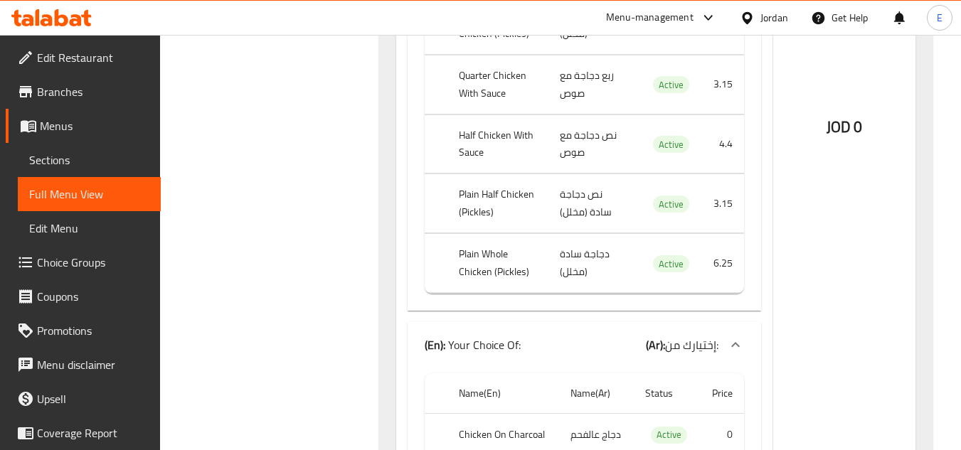
click at [581, 115] on td "نص دجاجة مع صوص" at bounding box center [593, 144] width 88 height 59
click at [478, 115] on th "Half Chicken With Sauce" at bounding box center [498, 144] width 102 height 59
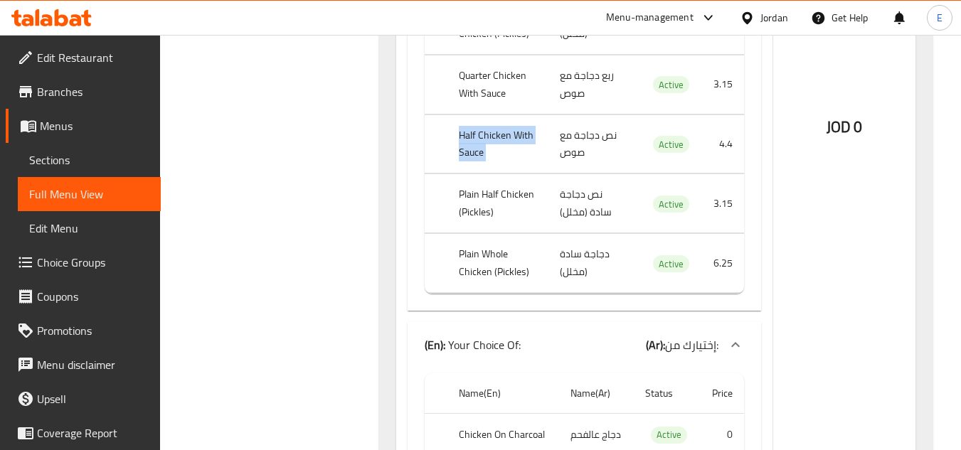
click at [478, 115] on th "Half Chicken With Sauce" at bounding box center [498, 144] width 102 height 59
click at [576, 174] on td "نص دجاجة سادة (مخلل)" at bounding box center [593, 203] width 88 height 59
click at [510, 174] on th "Plain Half Chicken (Pickles)" at bounding box center [498, 203] width 102 height 59
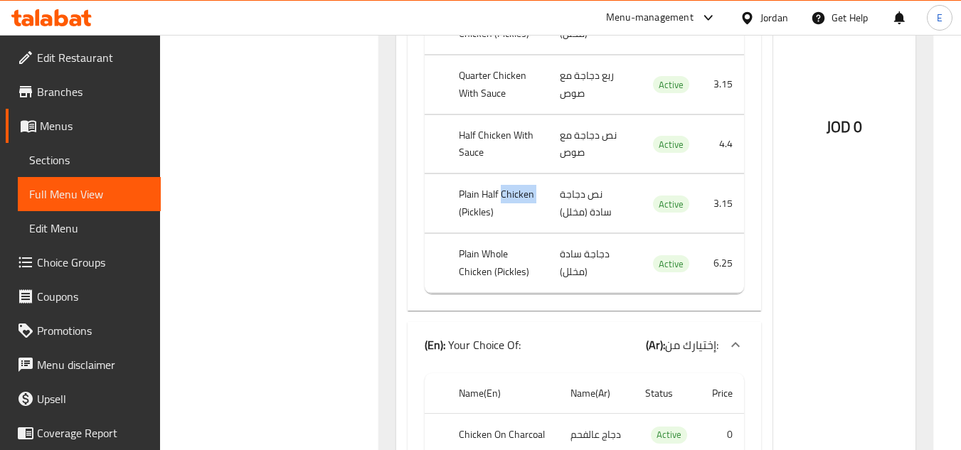
click at [510, 174] on th "Plain Half Chicken (Pickles)" at bounding box center [498, 203] width 102 height 59
click at [569, 234] on td "دجاجة سادة (مخلل)" at bounding box center [593, 263] width 88 height 59
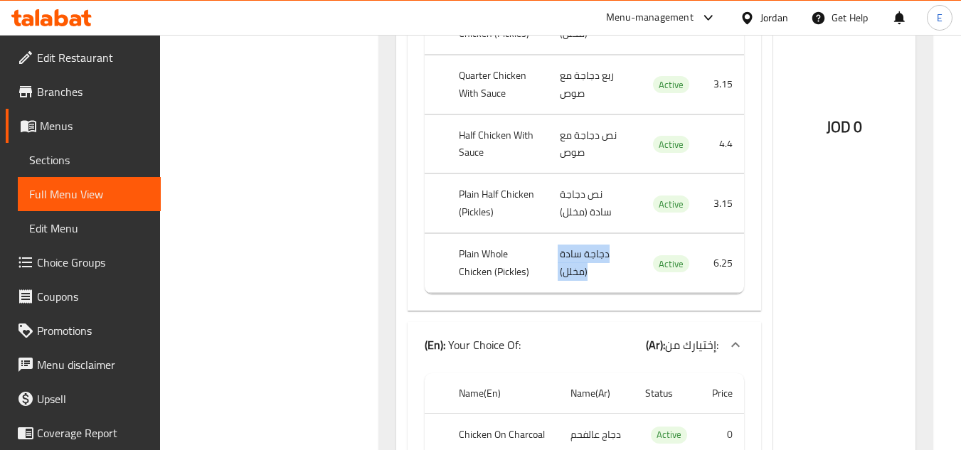
click at [569, 234] on td "دجاجة سادة (مخلل)" at bounding box center [593, 263] width 88 height 59
click at [477, 234] on th "Plain Whole Chicken (Pickles)" at bounding box center [498, 263] width 102 height 59
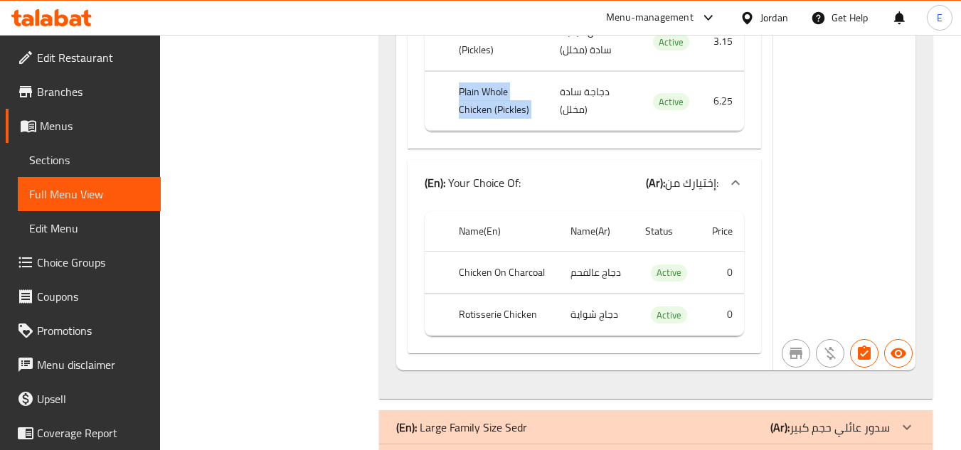
scroll to position [9375, 0]
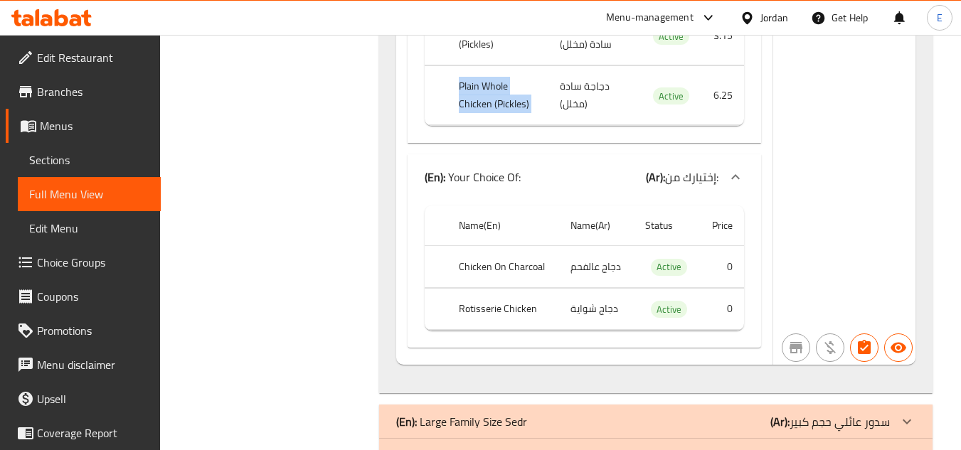
click at [667, 413] on div "(En): Large Family Size Sedr (Ar): سدور عائلي حجم كبير" at bounding box center [643, 421] width 494 height 17
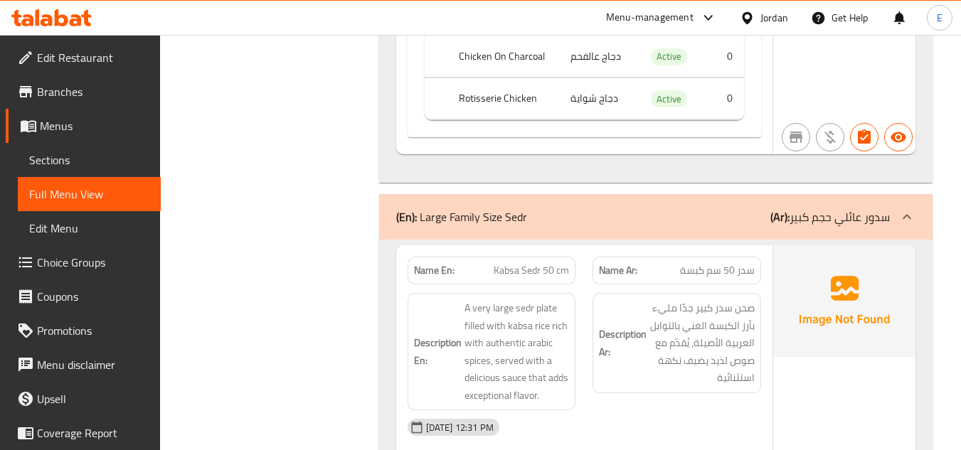
scroll to position [9660, 0]
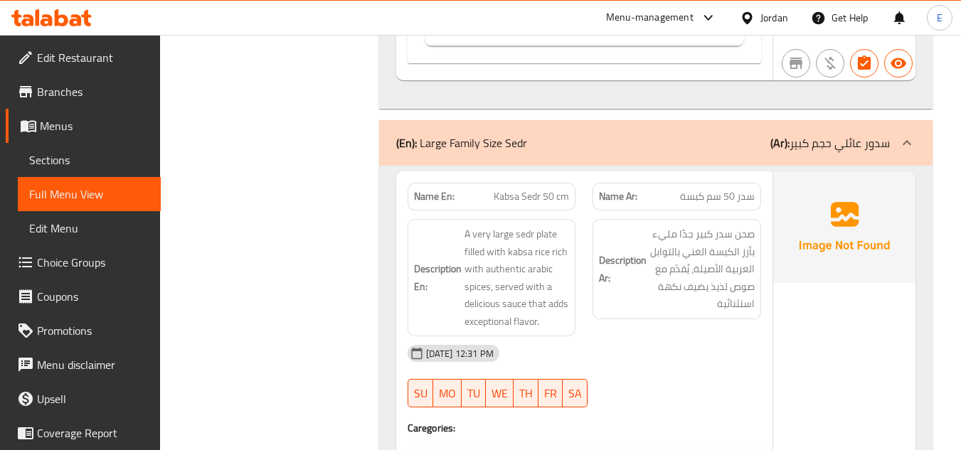
click at [724, 337] on div "12-10-2025 12:31 PM SU MO TU WE TH FR SA" at bounding box center [584, 377] width 371 height 80
click at [534, 189] on span "Kabsa Sedr 50 cm" at bounding box center [531, 196] width 75 height 15
click at [714, 183] on div "Name Ar: سدر 50 سم كبسة" at bounding box center [677, 197] width 169 height 28
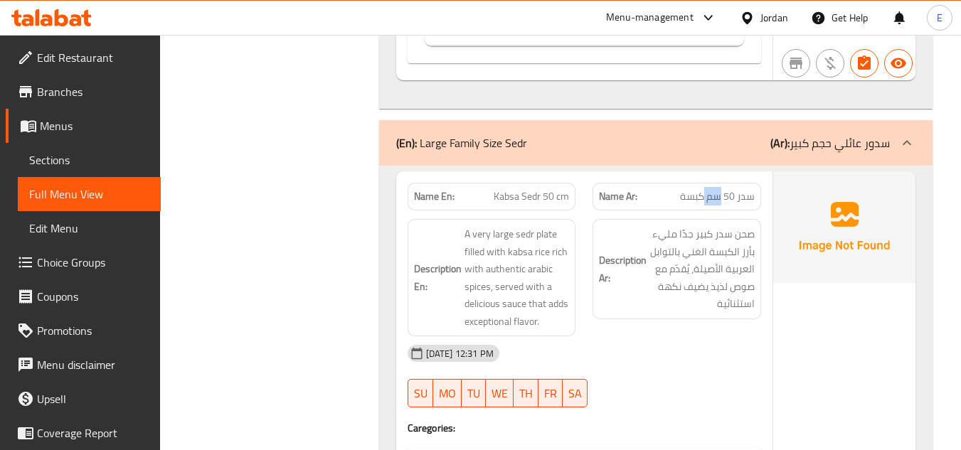
click at [714, 183] on div "Name Ar: سدر 50 سم كبسة" at bounding box center [677, 197] width 169 height 28
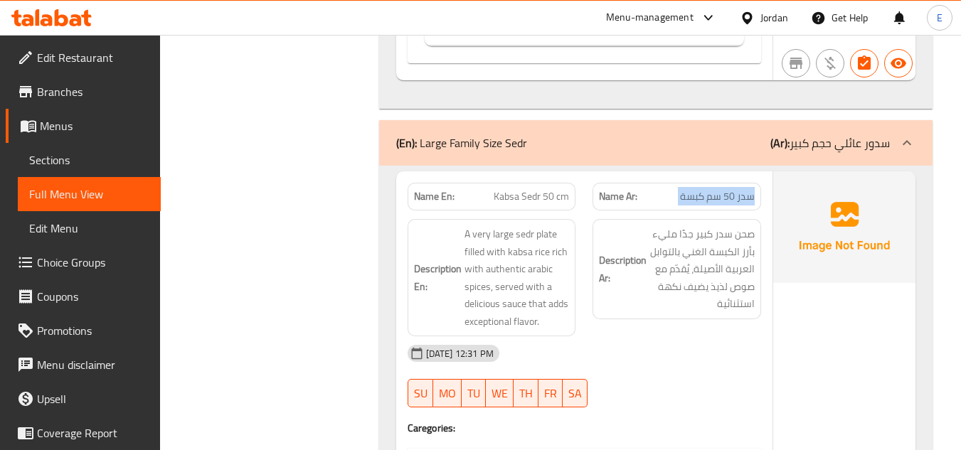
click at [675, 183] on div "Name Ar: سدر 50 سم كبسة" at bounding box center [677, 197] width 169 height 28
click at [517, 189] on span "Kabsa Sedr 50 cm" at bounding box center [531, 196] width 75 height 15
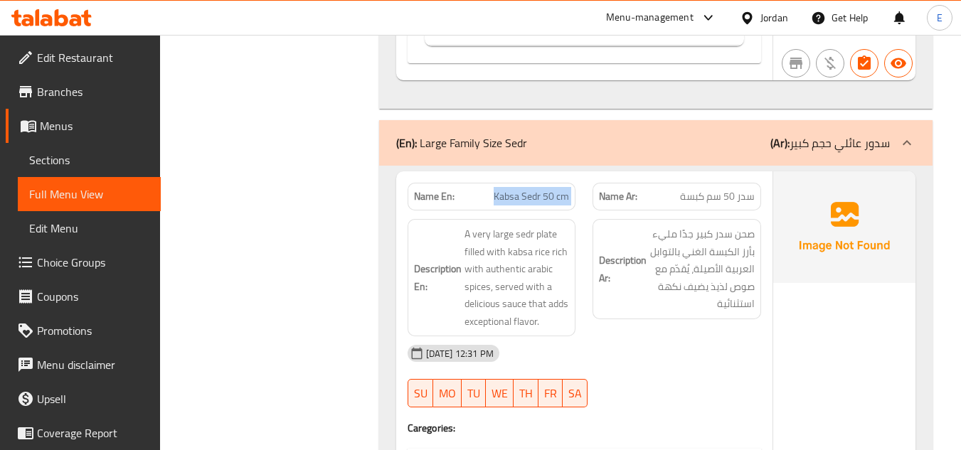
click at [517, 189] on span "Kabsa Sedr 50 cm" at bounding box center [531, 196] width 75 height 15
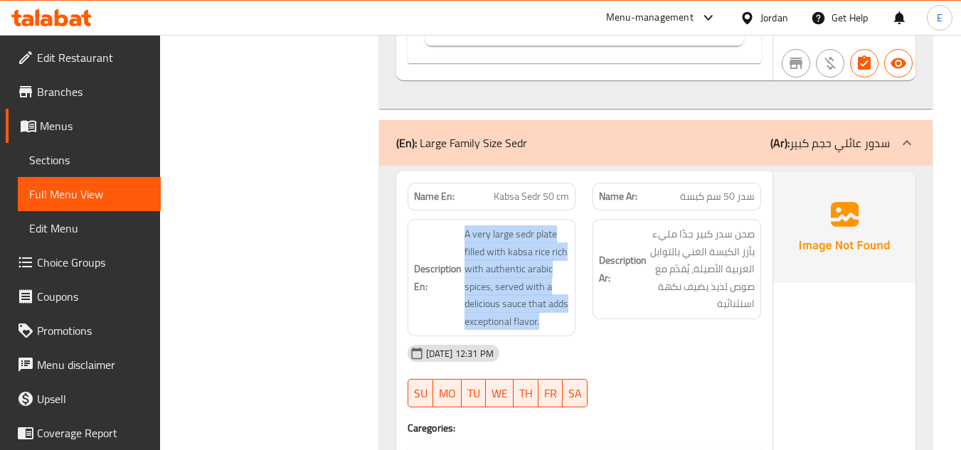
drag, startPoint x: 453, startPoint y: 180, endPoint x: 573, endPoint y: 270, distance: 150.4
click at [573, 270] on div "Description En: A very large sedr plate filled with kabsa rice rich with authen…" at bounding box center [492, 277] width 169 height 117
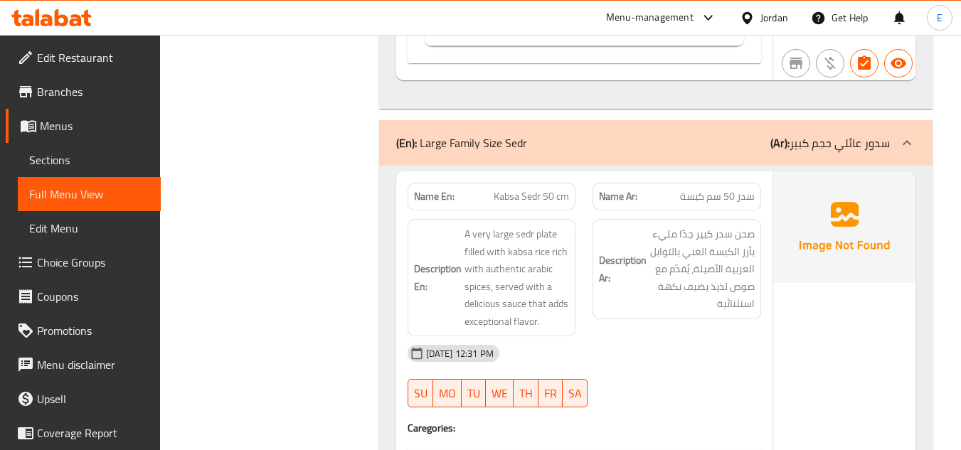
click at [573, 270] on div "Description En: A very large sedr plate filled with kabsa rice rich with authen…" at bounding box center [492, 277] width 169 height 117
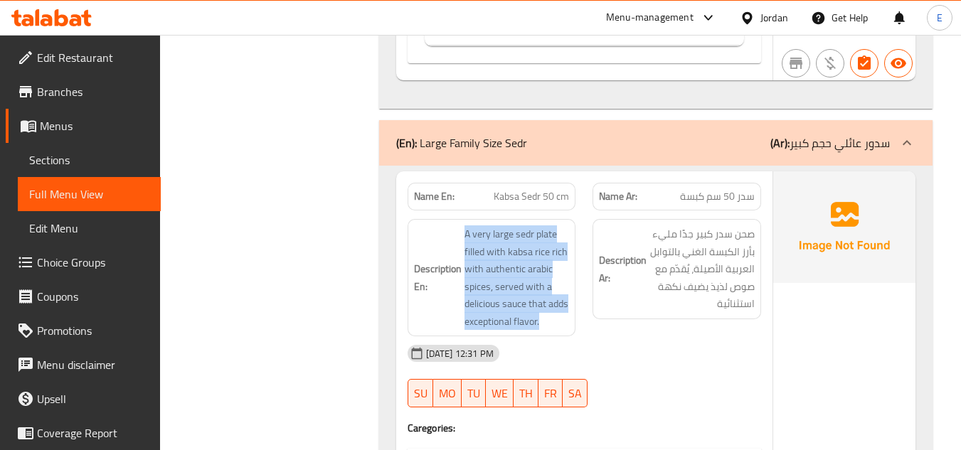
click at [573, 270] on div "Description En: A very large sedr plate filled with kabsa rice rich with authen…" at bounding box center [492, 277] width 169 height 117
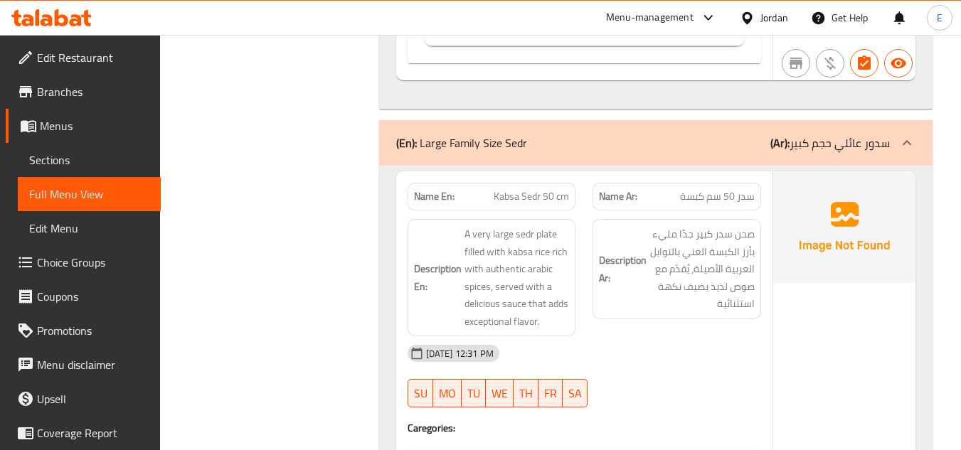
click at [689, 337] on div "12-10-2025 12:31 PM" at bounding box center [584, 354] width 371 height 34
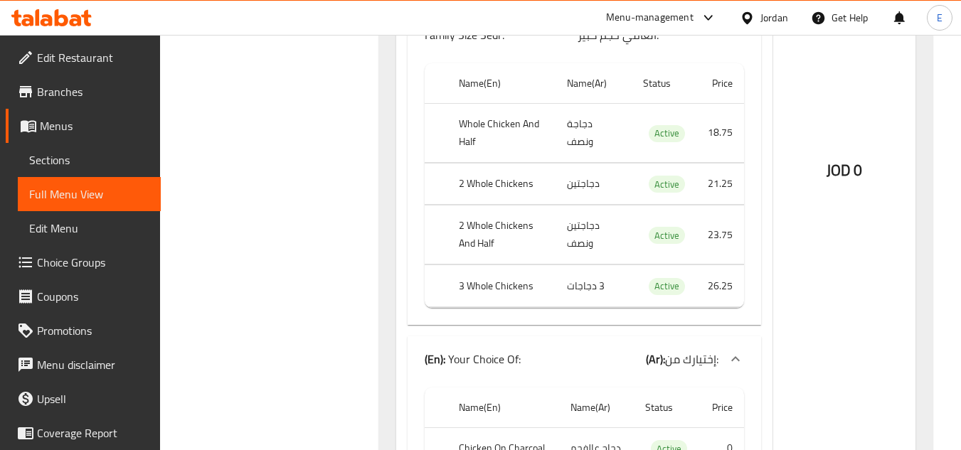
scroll to position [11942, 0]
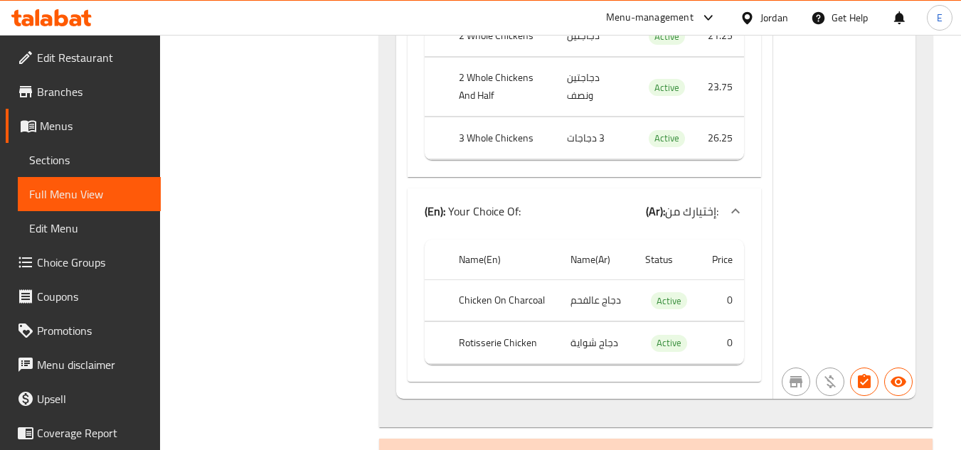
click at [807, 447] on div "(En): Add Ons (Ar): اضافات" at bounding box center [643, 455] width 494 height 17
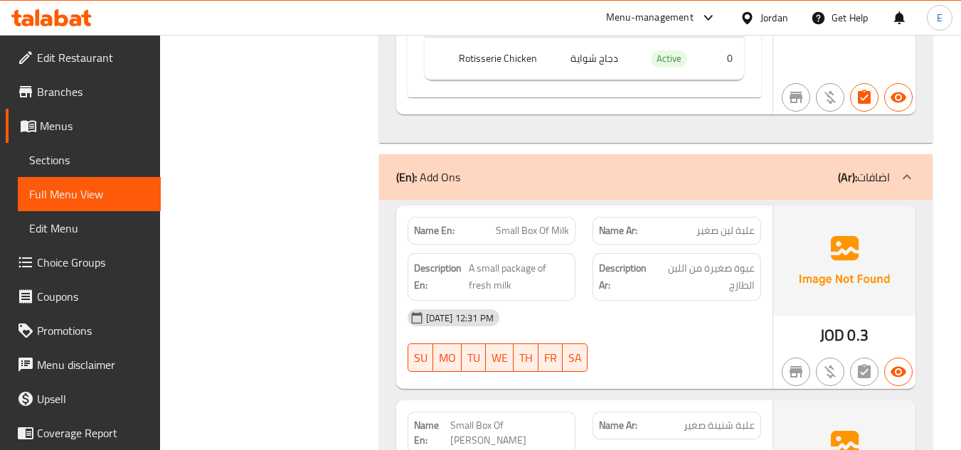
scroll to position [12298, 0]
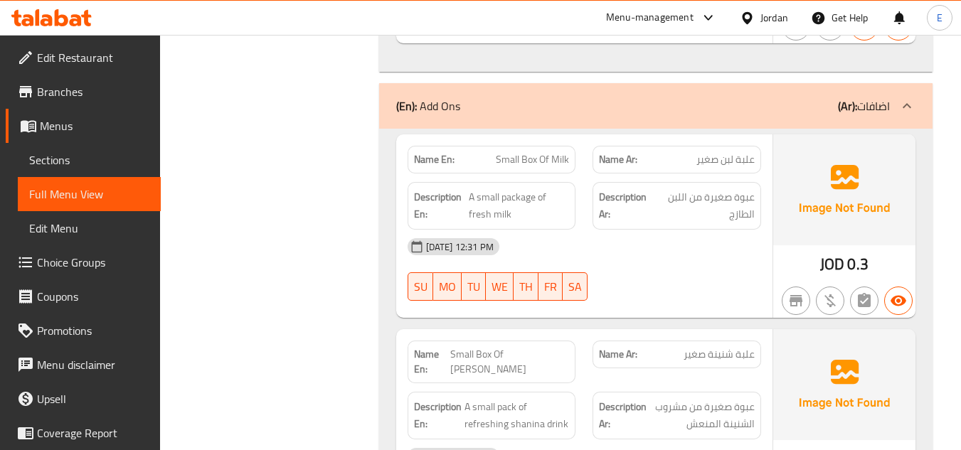
click at [719, 146] on div "Name Ar: علبة لبن صغير" at bounding box center [677, 160] width 169 height 28
click at [518, 137] on div "Name En: Small Box Of Milk" at bounding box center [492, 159] width 186 height 45
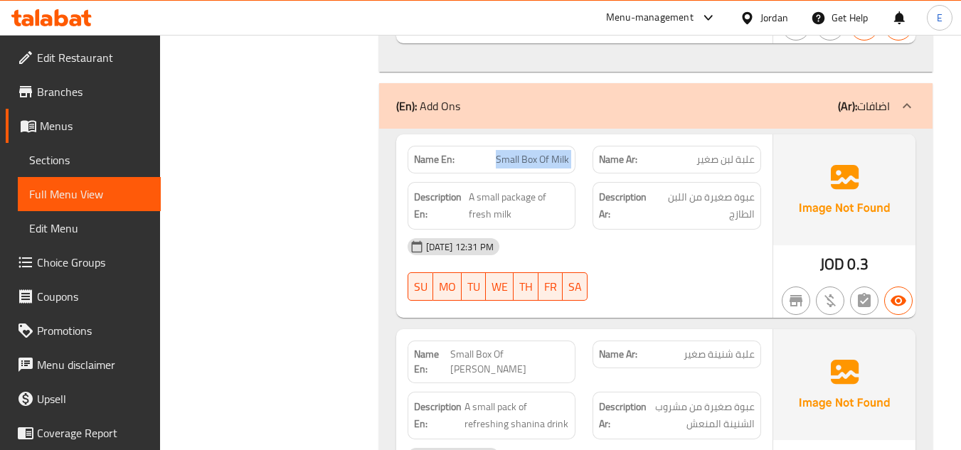
click at [518, 137] on div "Name En: Small Box Of Milk" at bounding box center [492, 159] width 186 height 45
click at [724, 230] on div "12-10-2025 12:31 PM SU MO TU WE TH FR SA" at bounding box center [584, 270] width 371 height 80
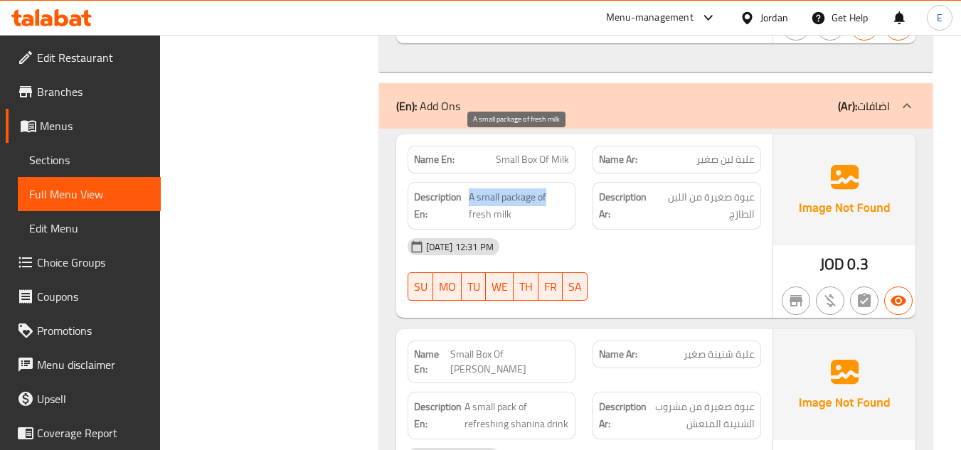
drag, startPoint x: 467, startPoint y: 144, endPoint x: 549, endPoint y: 154, distance: 82.5
click at [549, 189] on h6 "Description En: A small package of fresh milk" at bounding box center [492, 206] width 156 height 35
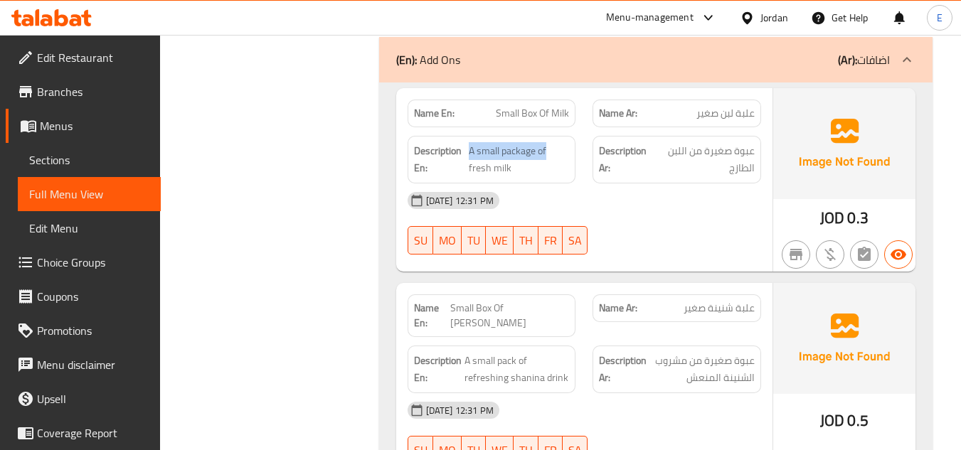
scroll to position [12440, 0]
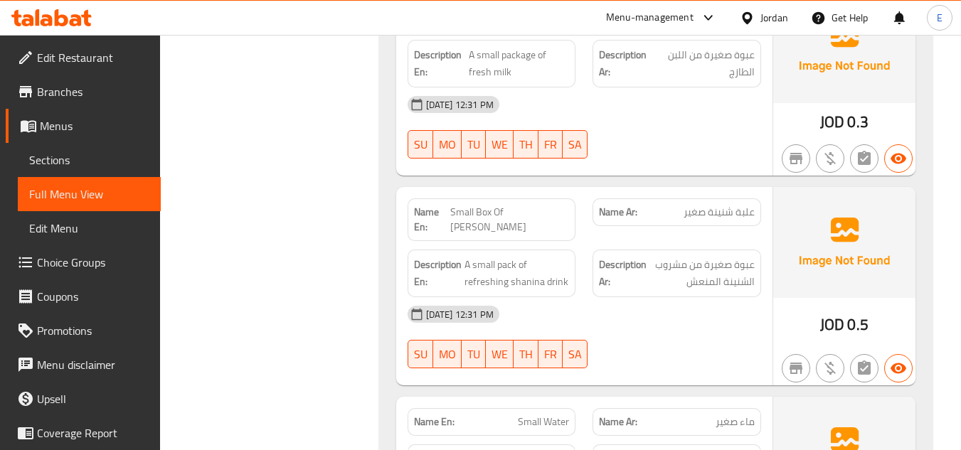
click at [753, 205] on span "علبة شنينة صغير" at bounding box center [719, 212] width 71 height 15
click at [529, 205] on span "Small Box Of Shanina" at bounding box center [509, 220] width 119 height 30
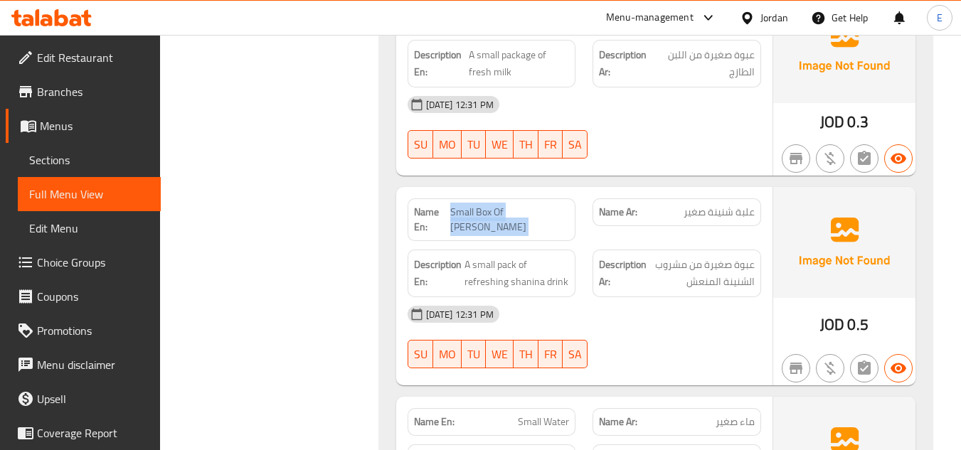
click at [529, 205] on span "Small Box Of Shanina" at bounding box center [509, 220] width 119 height 30
click at [673, 297] on div "12-10-2025 12:31 PM SU MO TU WE TH FR SA" at bounding box center [584, 337] width 371 height 80
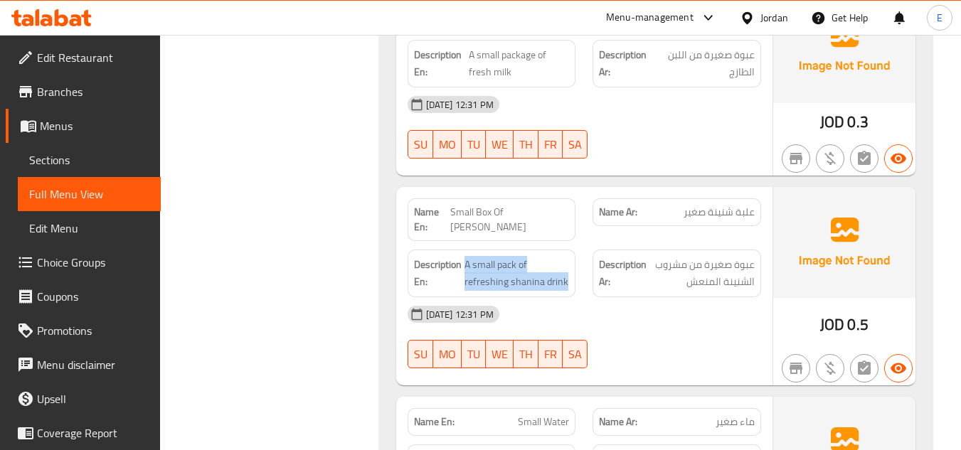
drag, startPoint x: 463, startPoint y: 194, endPoint x: 578, endPoint y: 218, distance: 116.9
click at [578, 241] on div "Description En: A small pack of refreshing shanina drink" at bounding box center [492, 273] width 186 height 65
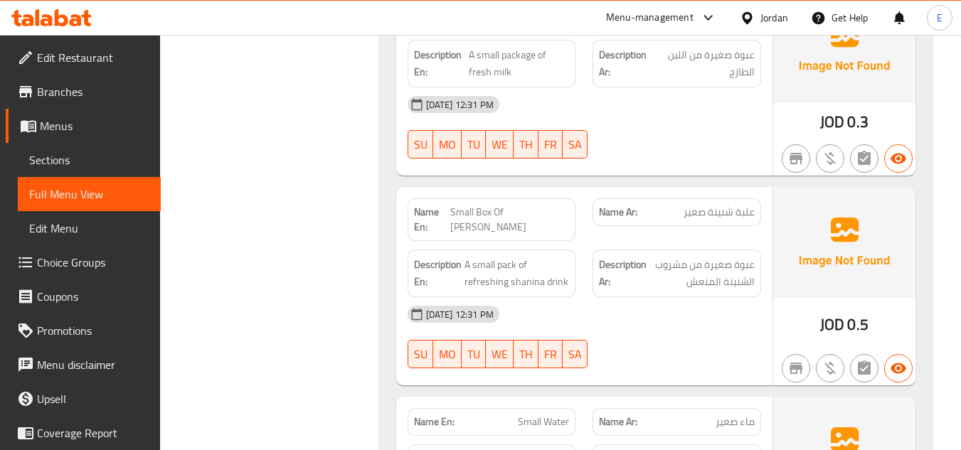
click at [694, 297] on div "12-10-2025 12:31 PM" at bounding box center [584, 314] width 371 height 34
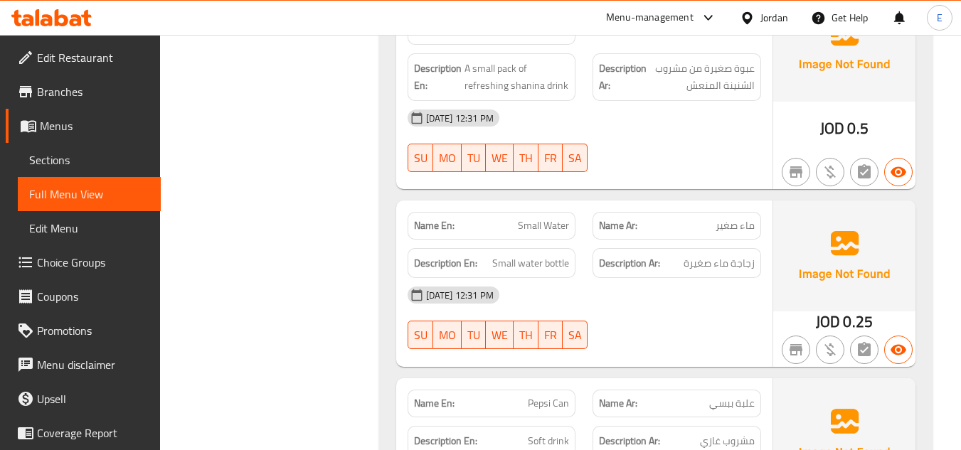
scroll to position [12654, 0]
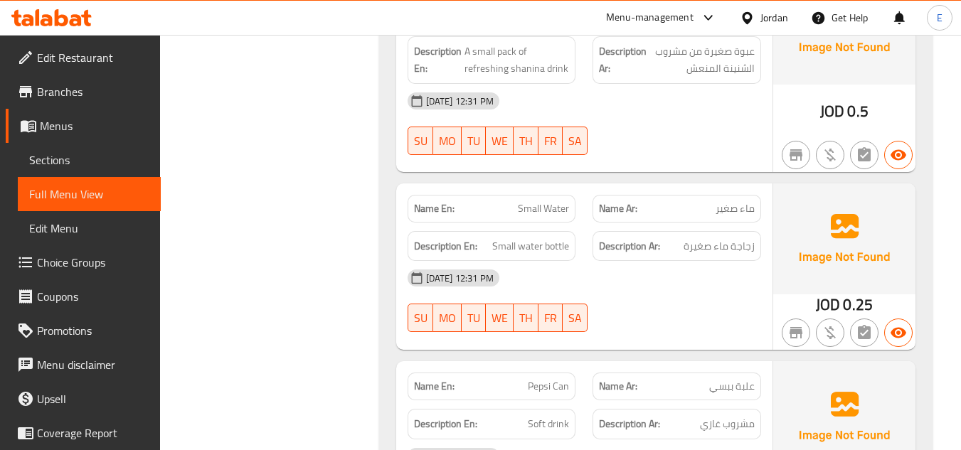
click at [836, 291] on span "JOD" at bounding box center [828, 305] width 24 height 28
click at [722, 201] on span "ماء صغير" at bounding box center [735, 208] width 39 height 15
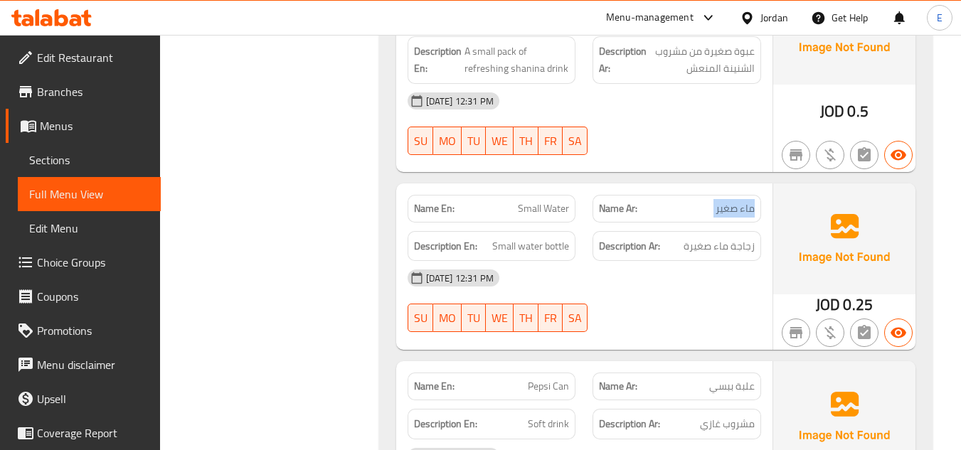
click at [722, 201] on span "ماء صغير" at bounding box center [735, 208] width 39 height 15
click at [541, 195] on div "Name En: Small Water" at bounding box center [492, 209] width 169 height 28
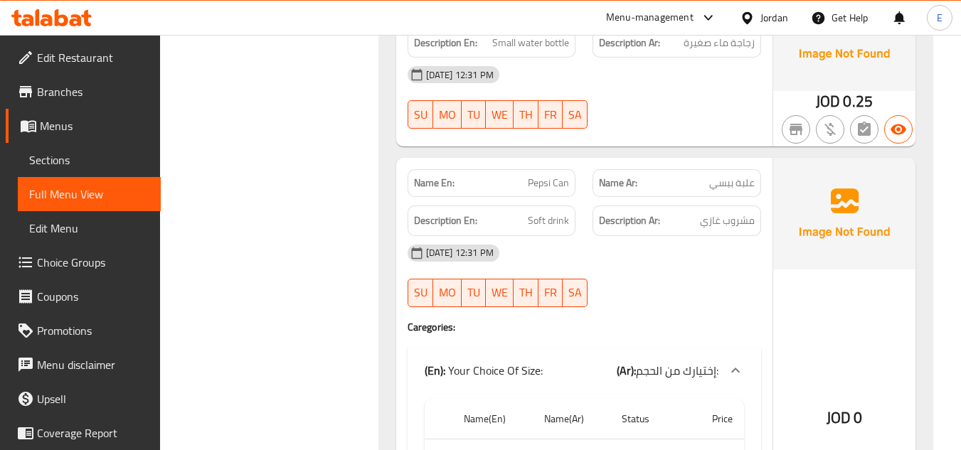
scroll to position [12867, 0]
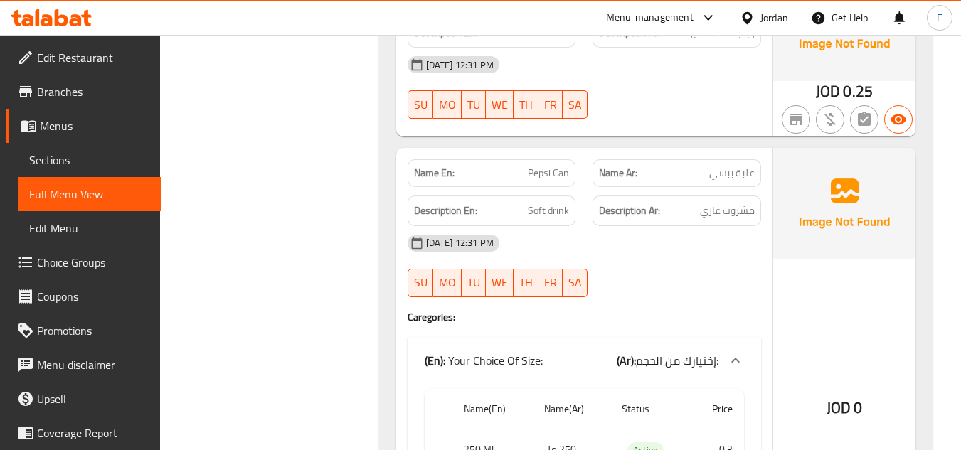
click at [714, 159] on div "Name Ar: علبة ببسي" at bounding box center [677, 173] width 169 height 28
click at [553, 166] on span "Pepsi Can" at bounding box center [548, 173] width 41 height 15
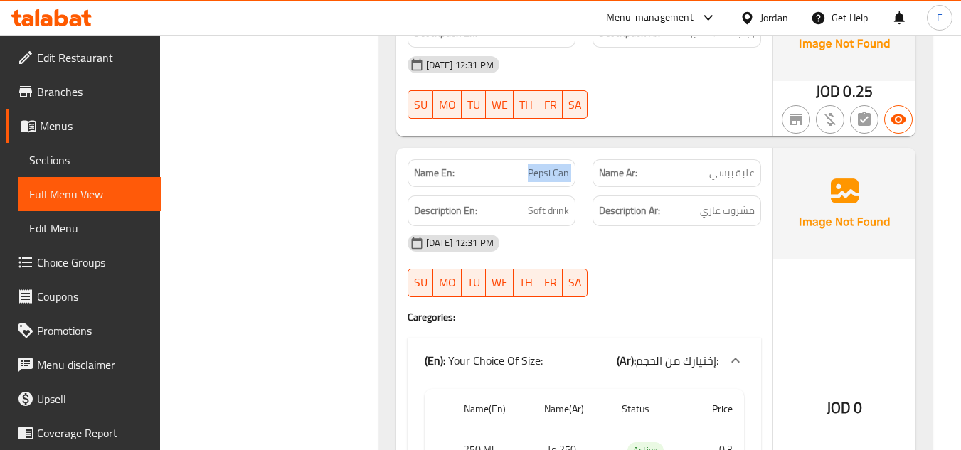
click at [553, 166] on span "Pepsi Can" at bounding box center [548, 173] width 41 height 15
click at [556, 202] on span "Soft drink" at bounding box center [548, 211] width 41 height 18
click at [731, 202] on span "مشروب غازي" at bounding box center [727, 211] width 55 height 18
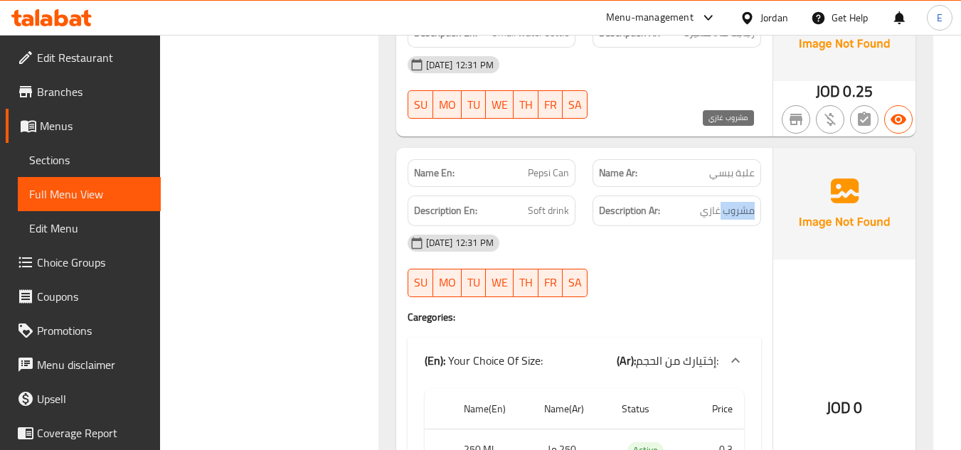
click at [731, 202] on span "مشروب غازي" at bounding box center [727, 211] width 55 height 18
click at [726, 226] on div "12-10-2025 12:31 PM SU MO TU WE TH FR SA" at bounding box center [584, 266] width 371 height 80
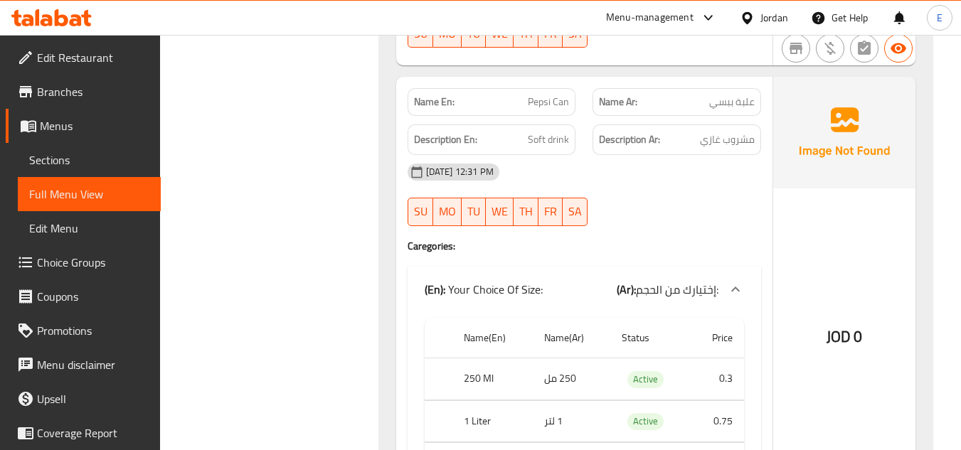
scroll to position [12999, 0]
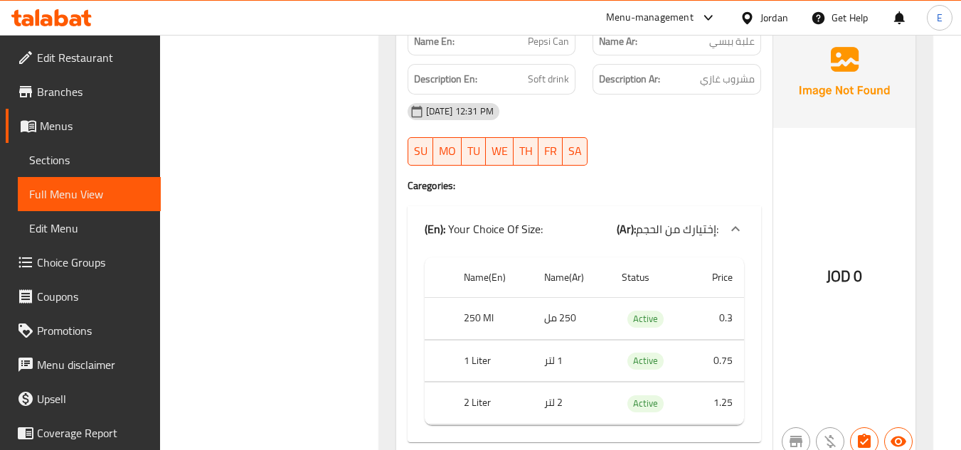
click at [551, 340] on td "1 لتر" at bounding box center [572, 361] width 78 height 42
click at [487, 340] on th "1 Liter" at bounding box center [492, 361] width 80 height 42
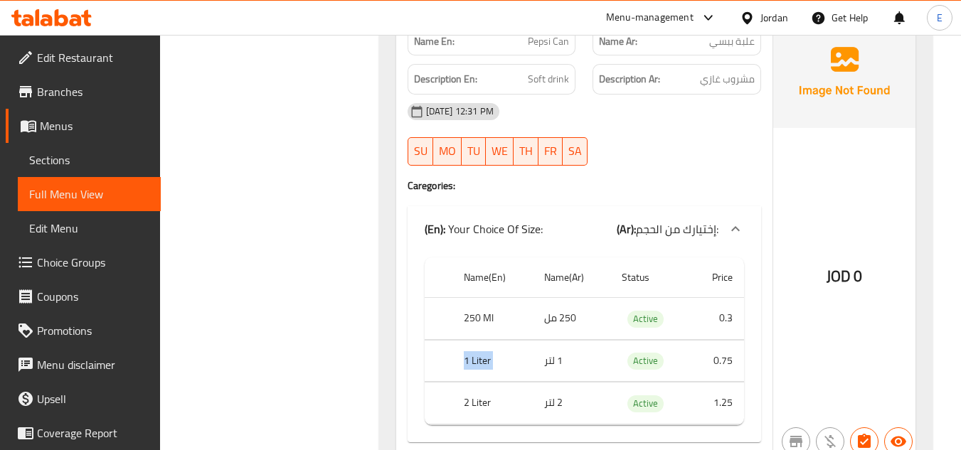
click at [487, 340] on th "1 Liter" at bounding box center [492, 361] width 80 height 42
click at [547, 383] on td "2 لتر" at bounding box center [572, 404] width 78 height 42
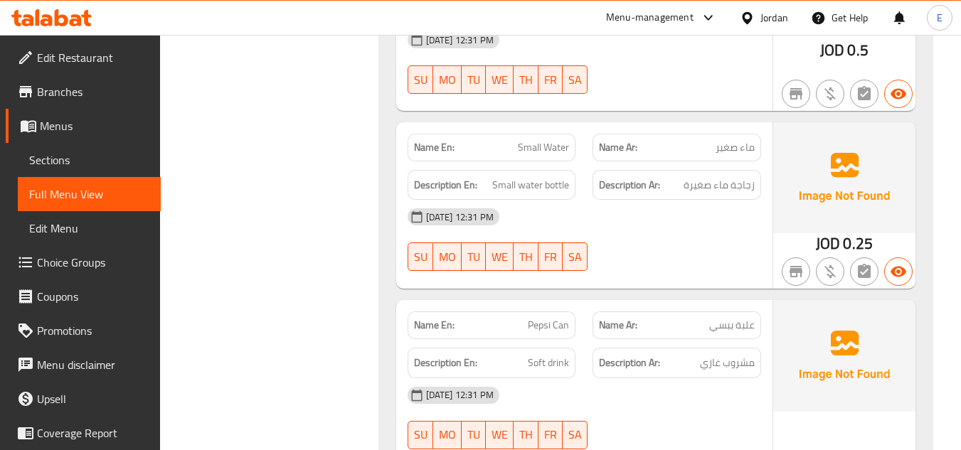
scroll to position [12714, 0]
click at [564, 319] on span "Pepsi Can" at bounding box center [548, 326] width 41 height 15
copy span "Pepsi Can"
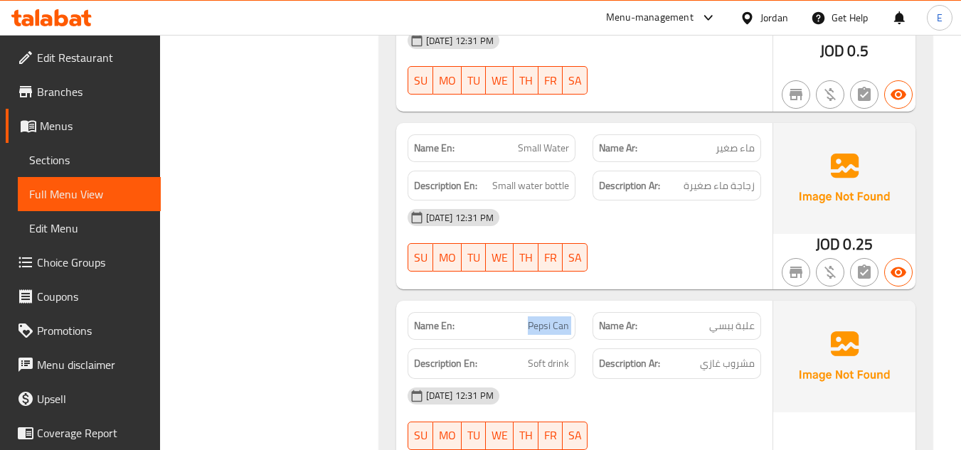
click at [40, 167] on span "Sections" at bounding box center [89, 160] width 120 height 17
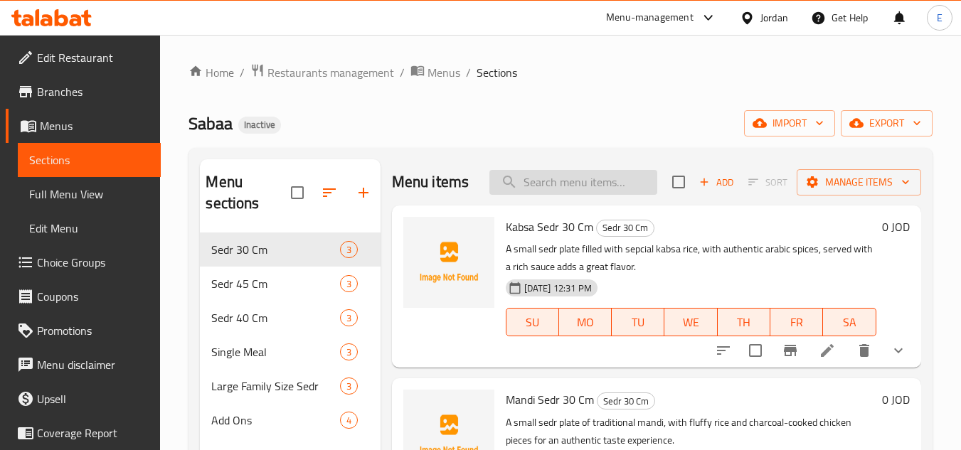
click at [563, 195] on input "search" at bounding box center [573, 182] width 168 height 25
paste input "Pepsi Can"
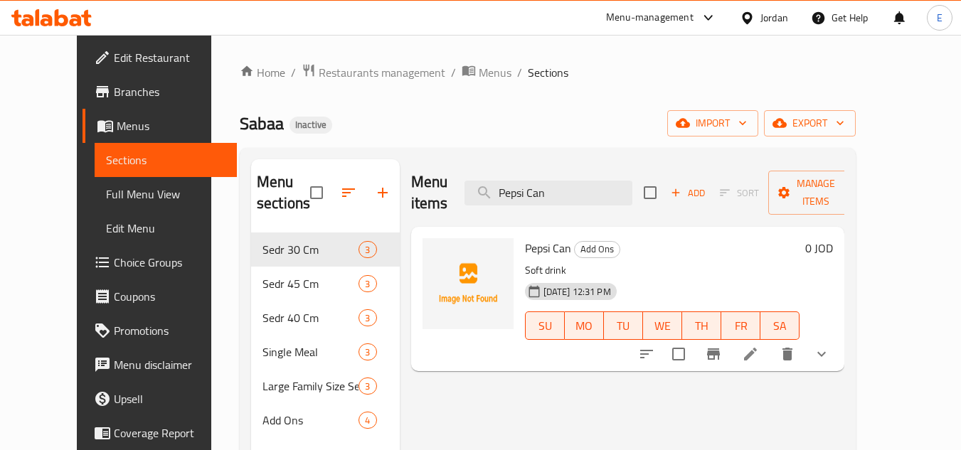
type input "Pepsi Can"
click at [759, 346] on icon at bounding box center [750, 354] width 17 height 17
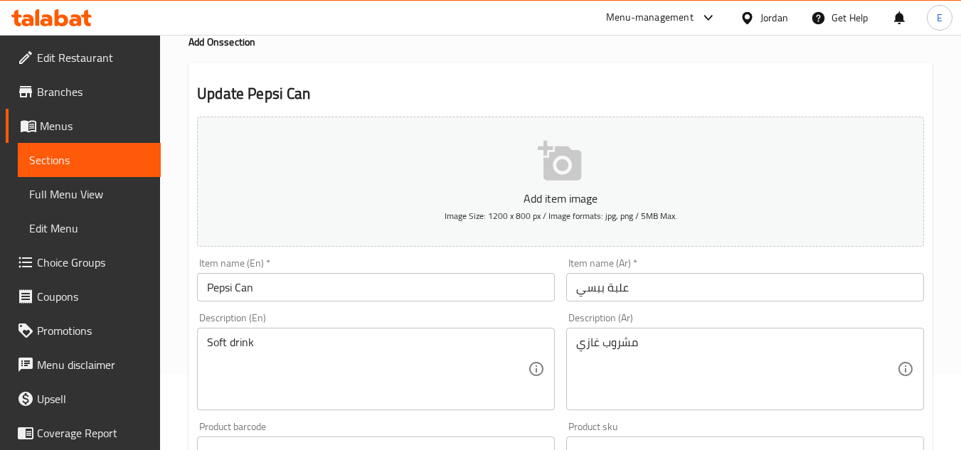
scroll to position [142, 0]
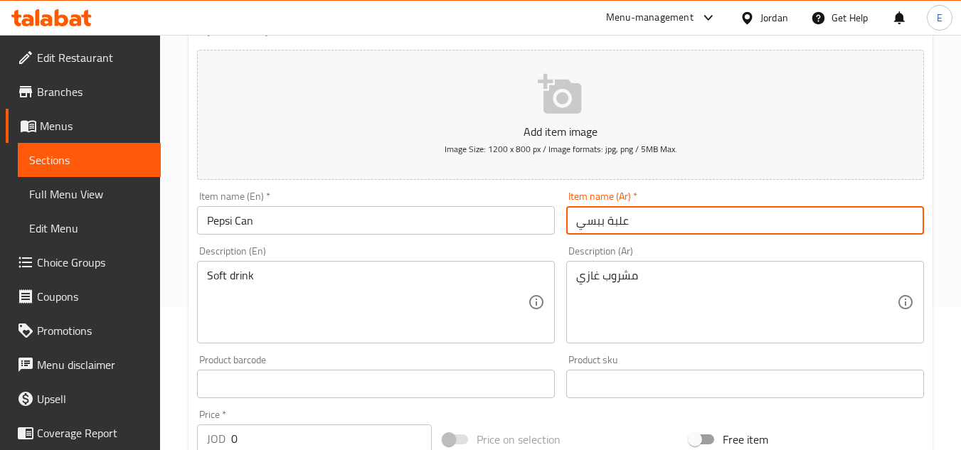
click at [598, 226] on input "علبة ببسي" at bounding box center [745, 220] width 358 height 28
click at [601, 223] on input "علبة ببسي" at bounding box center [745, 220] width 358 height 28
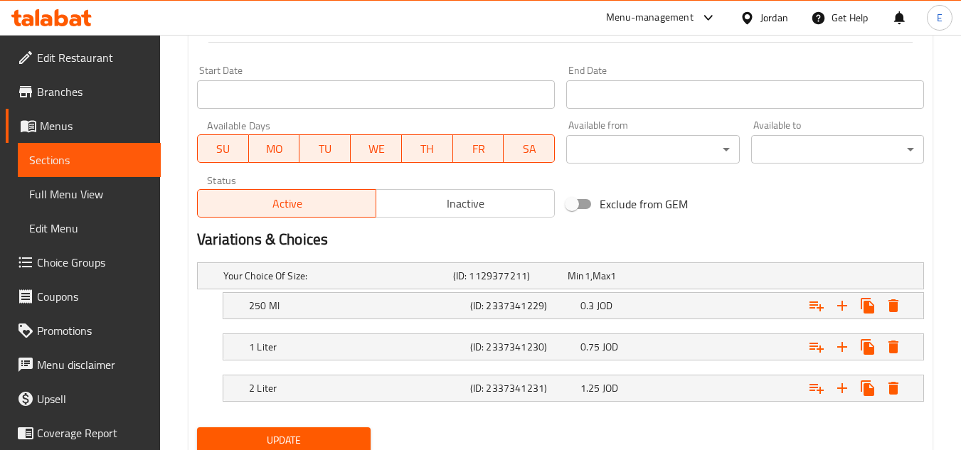
scroll to position [628, 0]
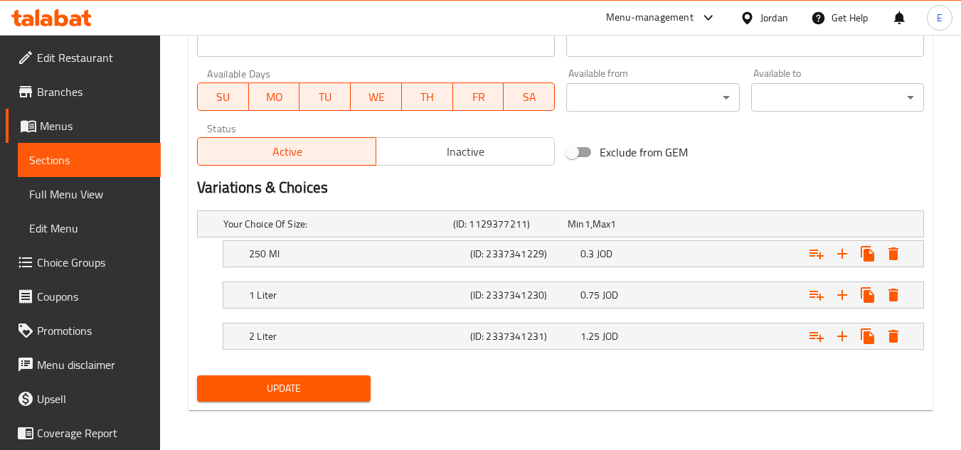
type input "علبة بيبسي"
click at [320, 386] on span "Update" at bounding box center [283, 389] width 150 height 18
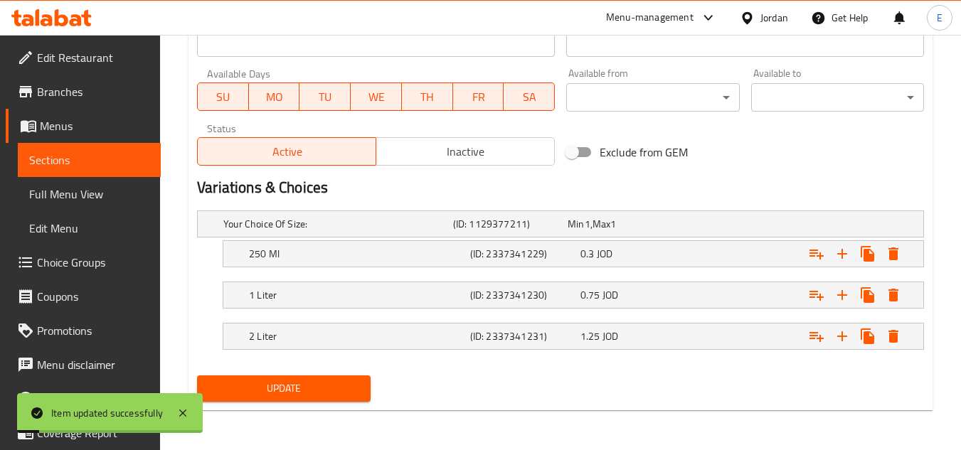
click at [51, 195] on span "Full Menu View" at bounding box center [89, 194] width 120 height 17
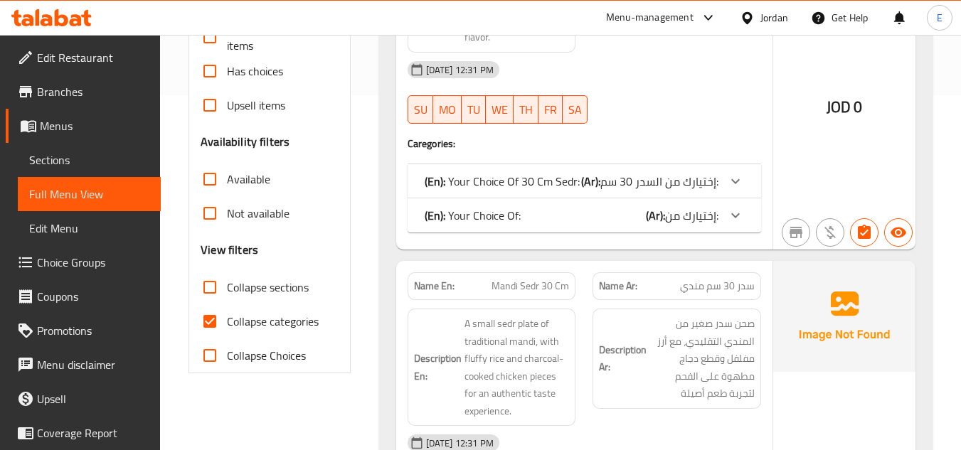
scroll to position [356, 0]
click at [215, 326] on input "Collapse categories" at bounding box center [210, 321] width 34 height 34
checkbox input "false"
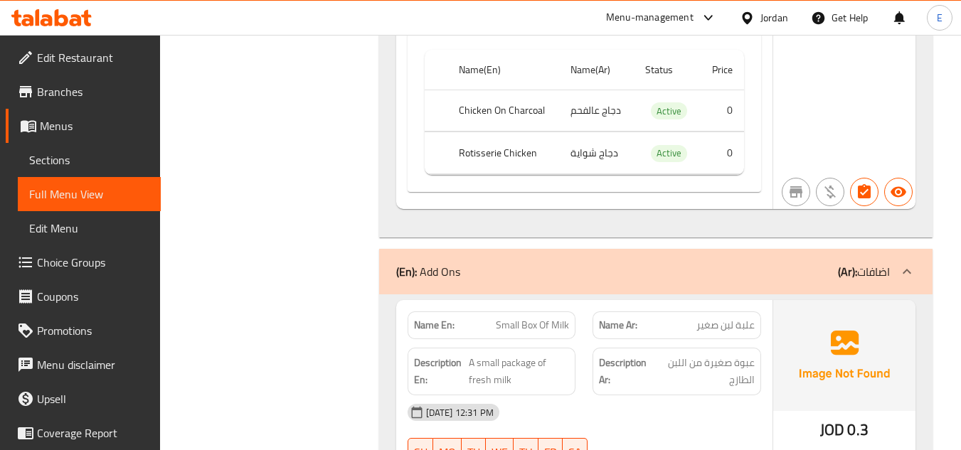
scroll to position [12165, 0]
